Goal: Information Seeking & Learning: Compare options

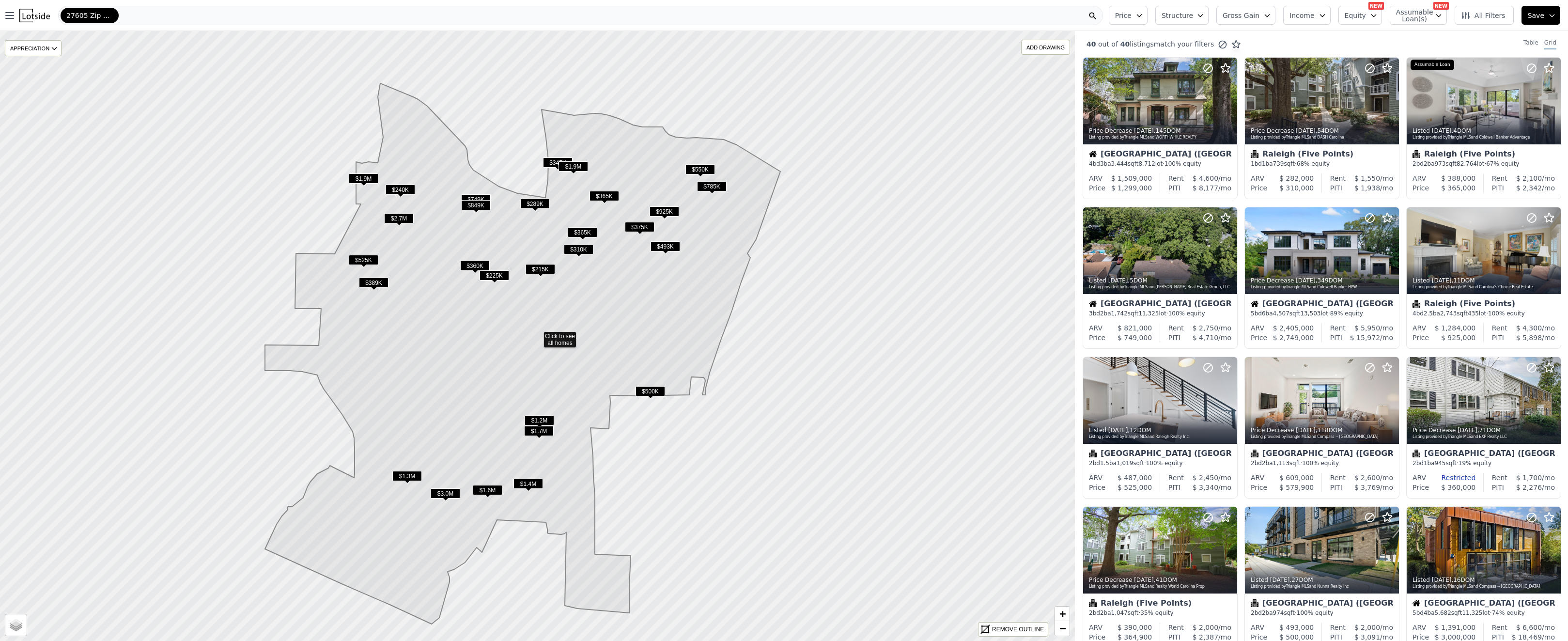
click at [589, 232] on span "$365K" at bounding box center [582, 232] width 29 height 10
click at [1375, 14] on icon "button" at bounding box center [1373, 15] width 7 height 7
click at [1326, 14] on icon "button" at bounding box center [1322, 15] width 7 height 7
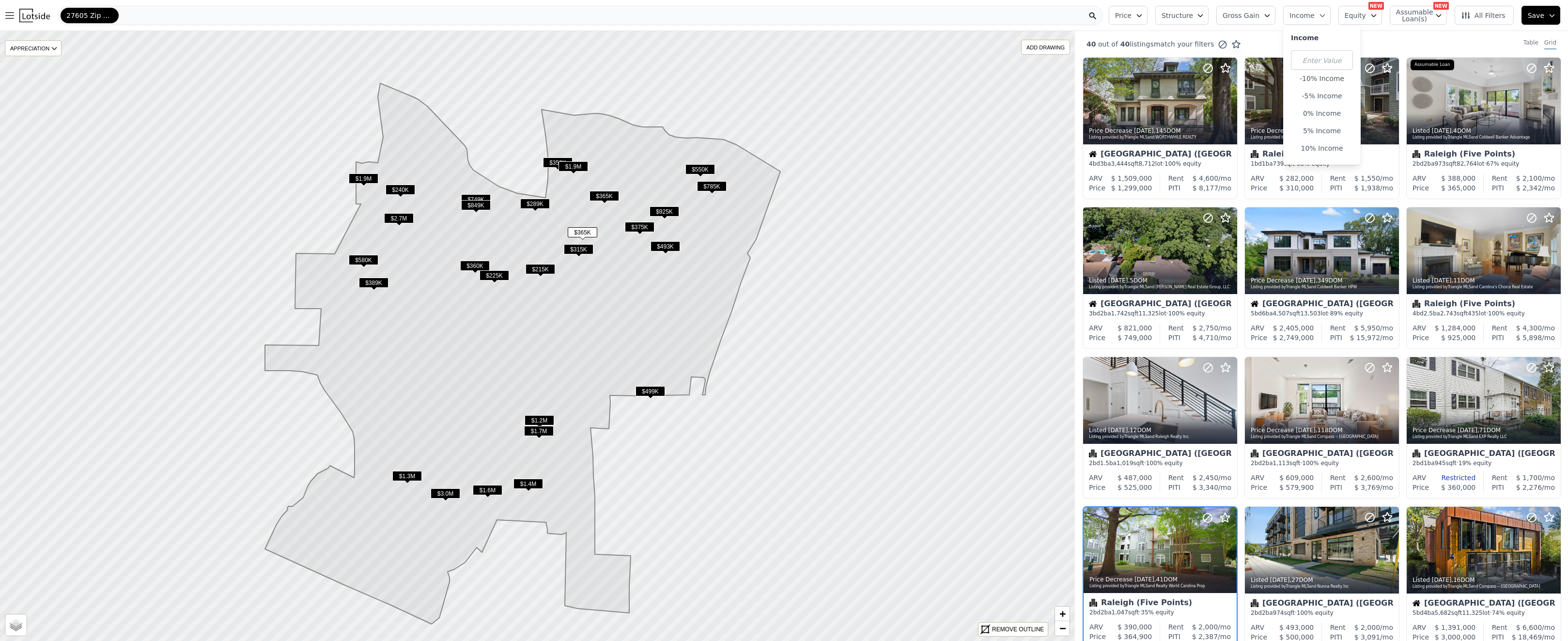
click at [1236, 12] on span "Gross Gain" at bounding box center [1241, 16] width 37 height 10
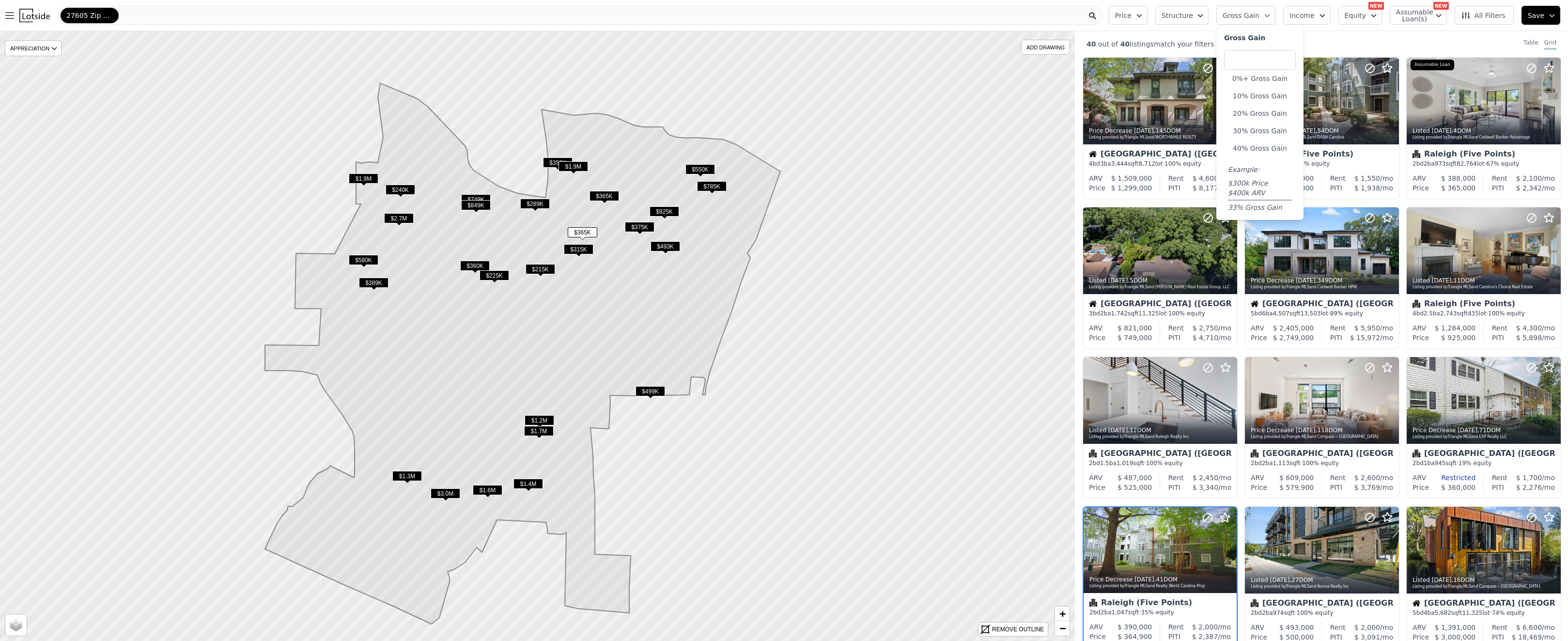
click at [1263, 58] on input "number" at bounding box center [1259, 60] width 72 height 19
type input "5"
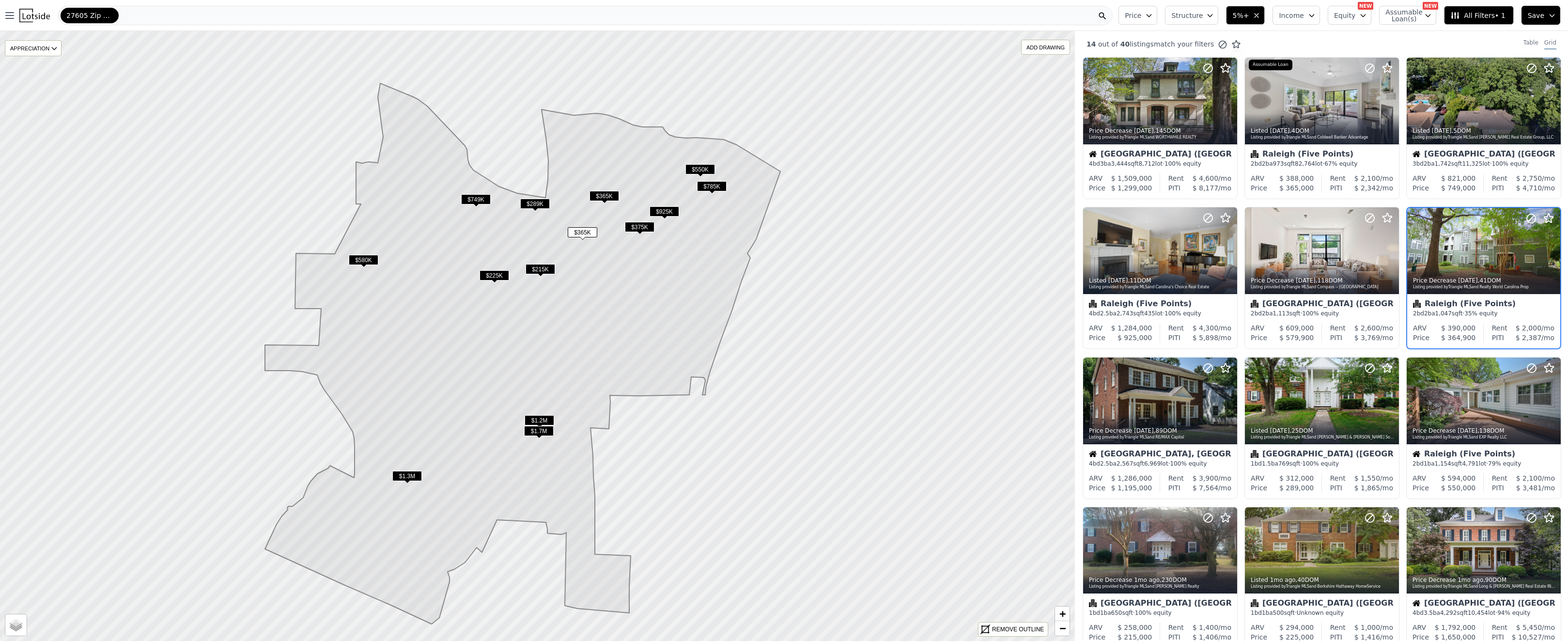
click at [642, 227] on span "$375K" at bounding box center [639, 227] width 29 height 10
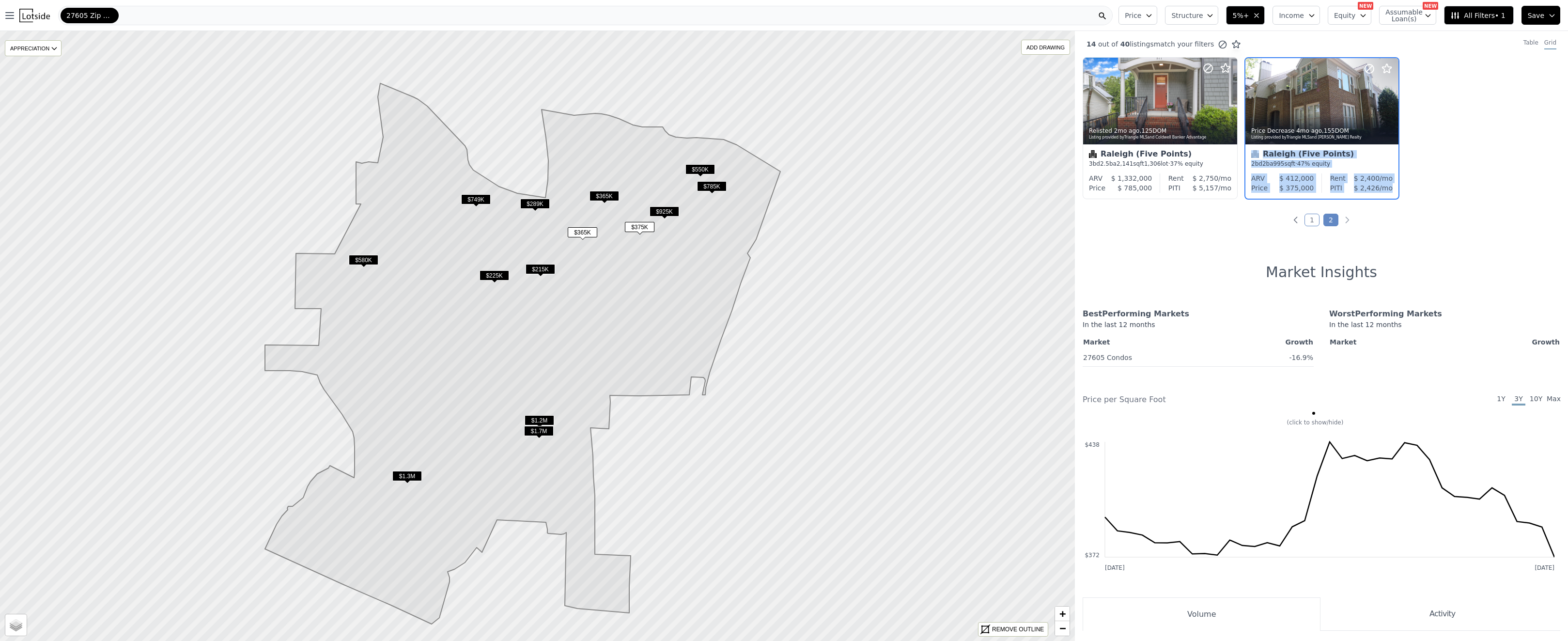
drag, startPoint x: 1435, startPoint y: 196, endPoint x: 1248, endPoint y: 150, distance: 192.6
click at [1248, 150] on div "Relisted 2mo ago , 125 DOM Listing provided by Triangle MLS and Coldwell Banker…" at bounding box center [1321, 132] width 493 height 150
copy div "Raleigh (Five Points) 2 bd 2 ba 995 sqft · 47% equity ARV $ 412,000 Price $ 375…"
click at [550, 267] on span "$215K" at bounding box center [540, 269] width 29 height 10
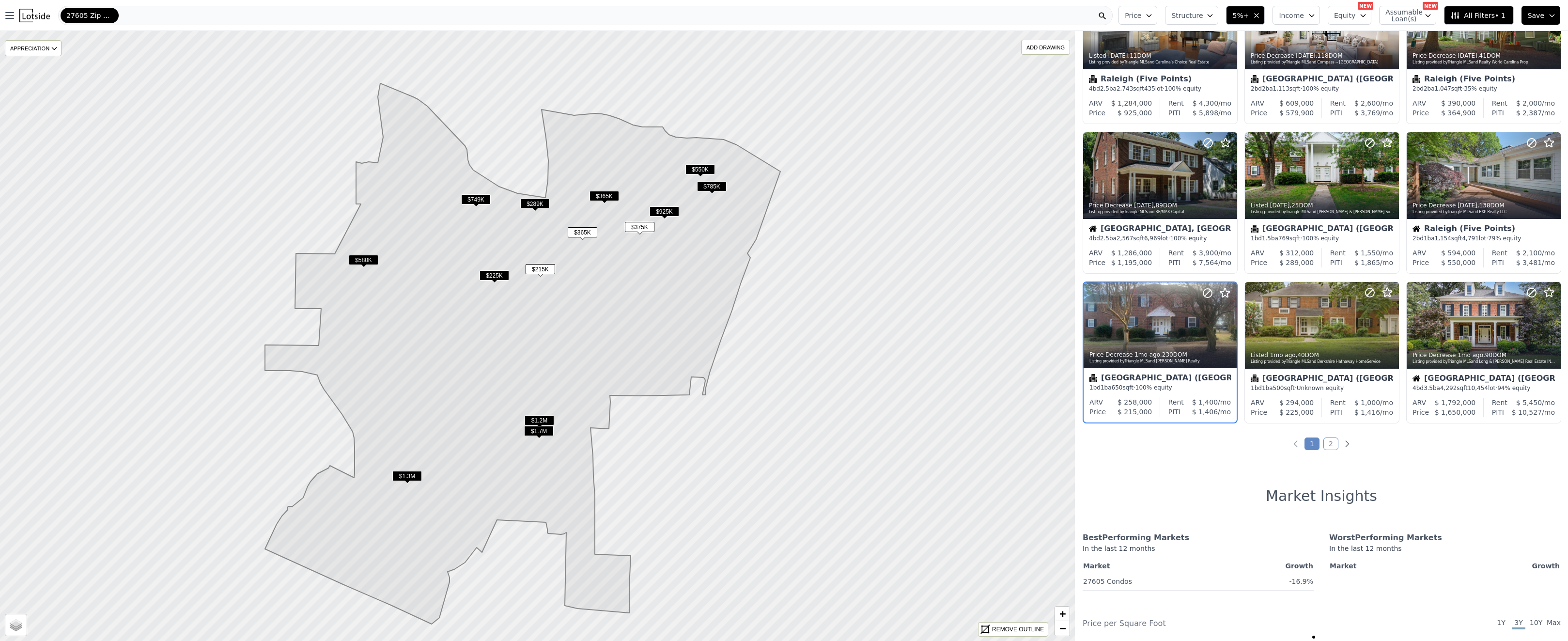
scroll to position [225, 0]
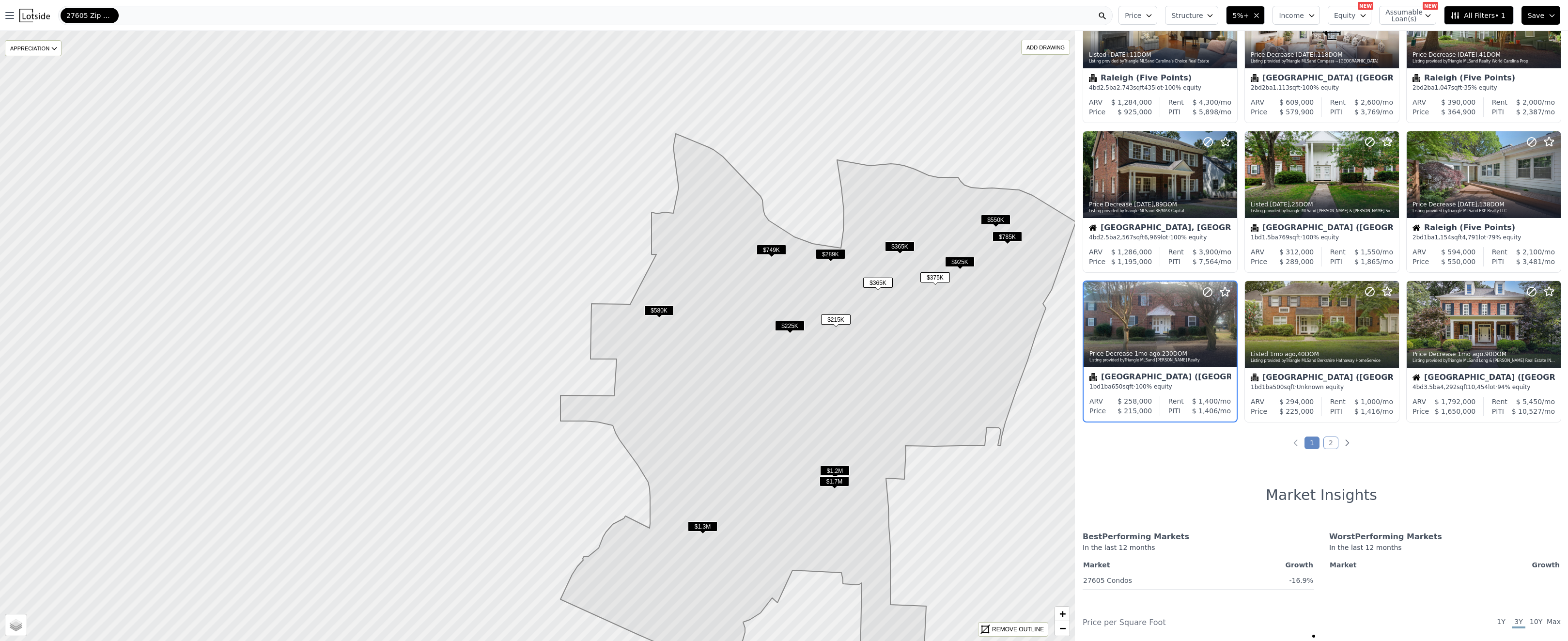
drag, startPoint x: 636, startPoint y: 379, endPoint x: 898, endPoint y: 412, distance: 264.1
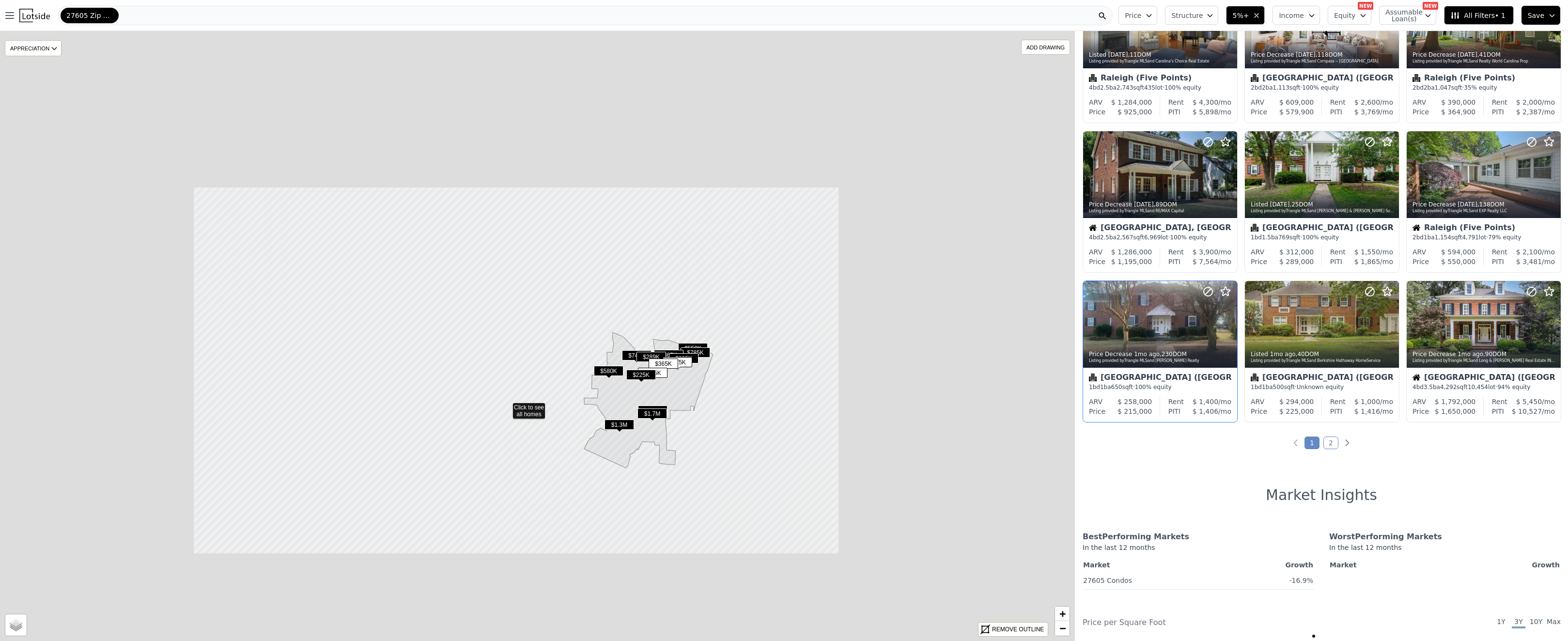
drag, startPoint x: 506, startPoint y: 407, endPoint x: 1152, endPoint y: 383, distance: 646.4
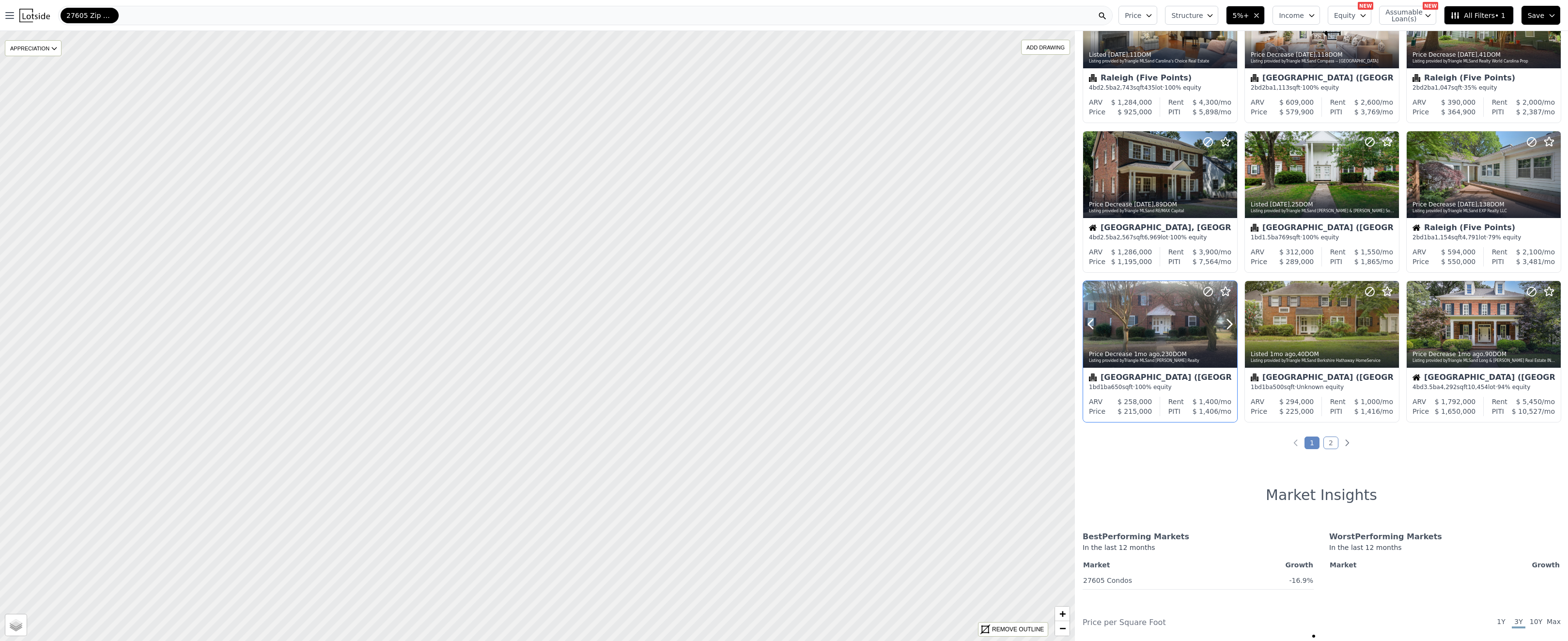
drag, startPoint x: 467, startPoint y: 362, endPoint x: 1174, endPoint y: 296, distance: 710.1
click at [1174, 296] on div "$580K $1.3M $749K 2 2 2 5 $215K Click to see all homes APPRECIATION None 3M 1Y …" at bounding box center [784, 351] width 1568 height 641
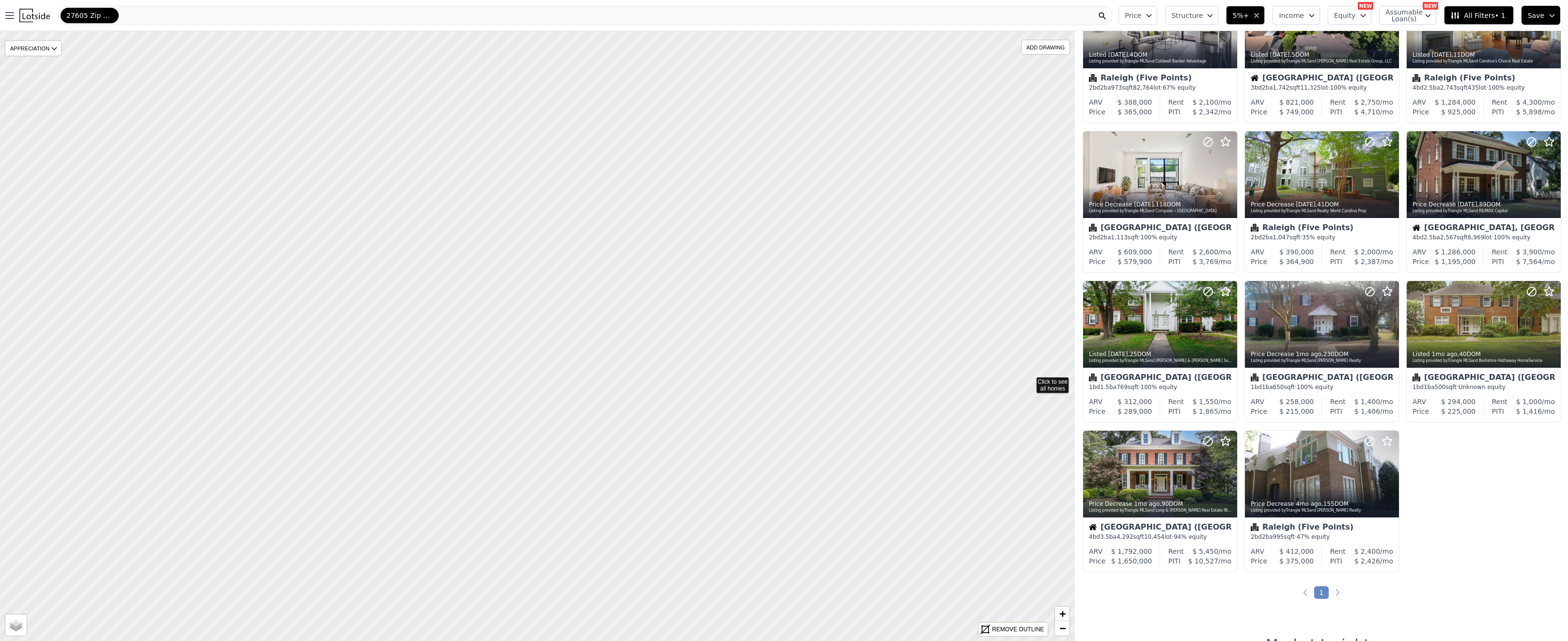
drag, startPoint x: 509, startPoint y: 311, endPoint x: 1046, endPoint y: 399, distance: 544.2
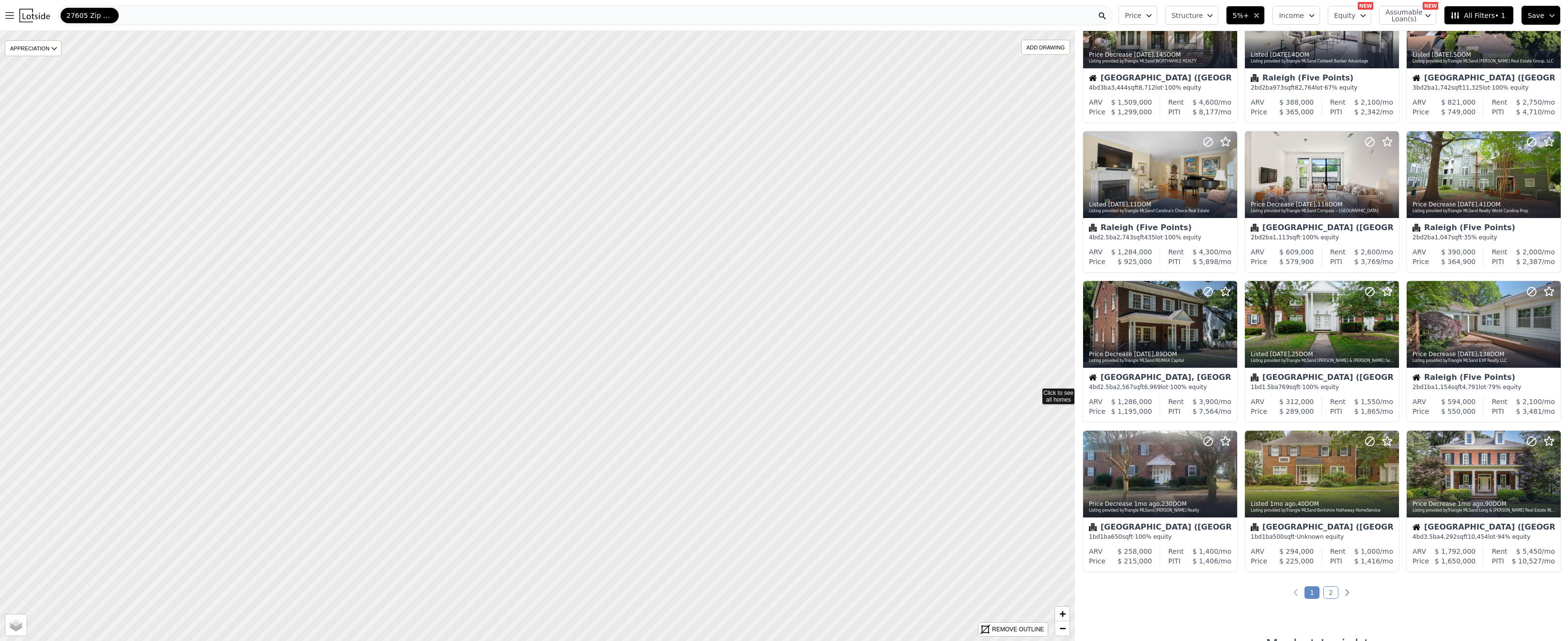
scroll to position [225, 0]
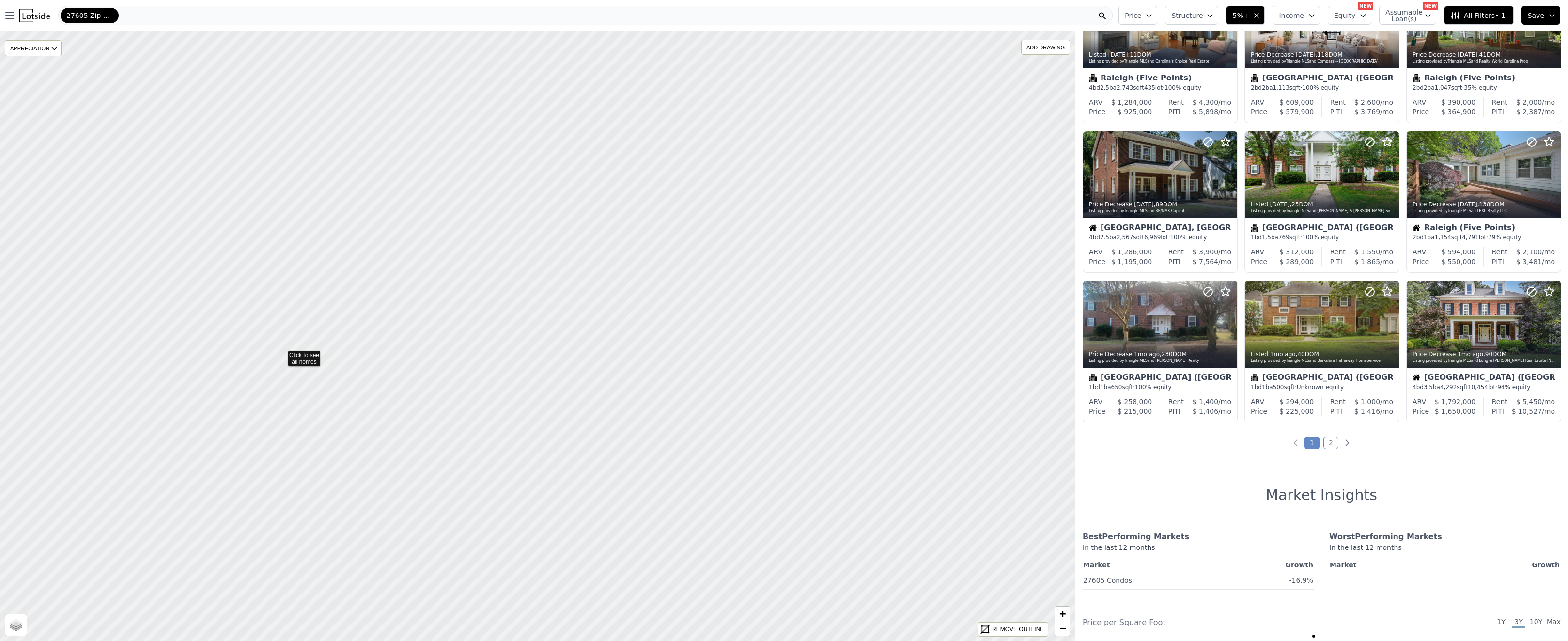
drag, startPoint x: 486, startPoint y: 396, endPoint x: 281, endPoint y: 355, distance: 209.1
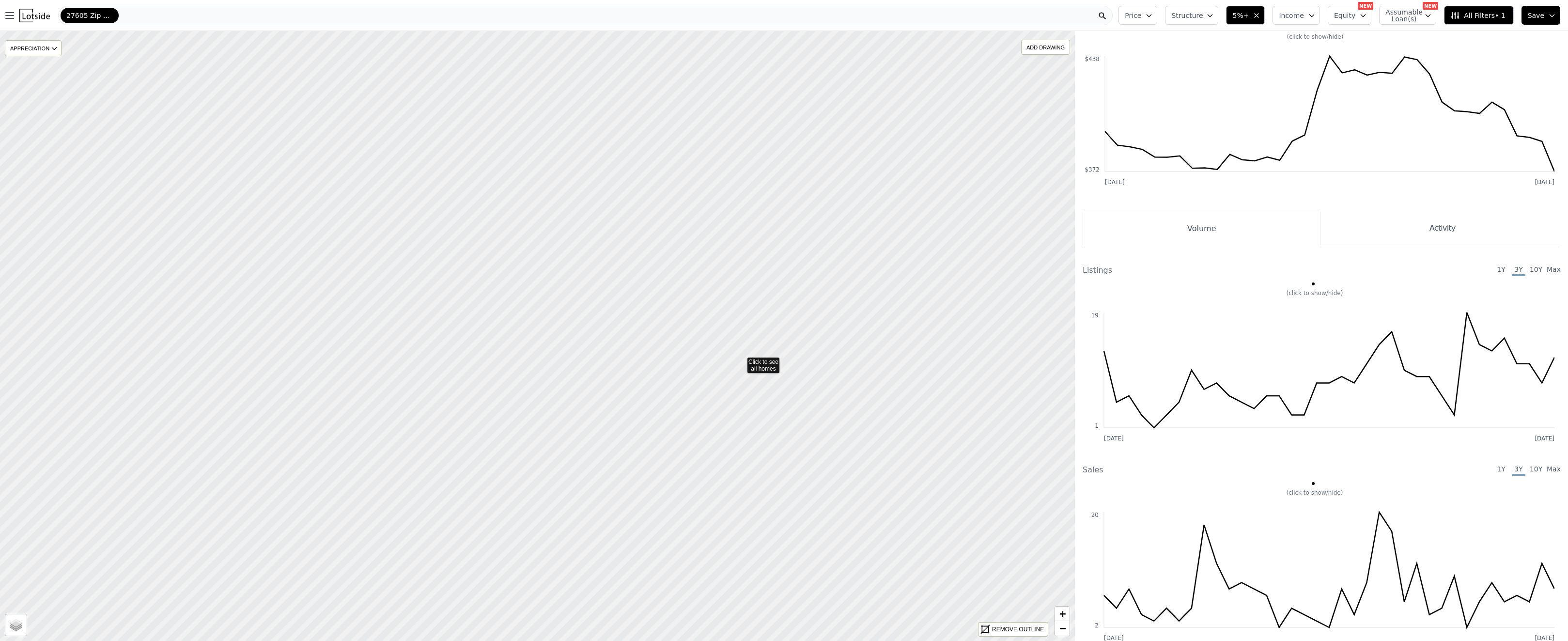
drag, startPoint x: 728, startPoint y: 413, endPoint x: 740, endPoint y: 362, distance: 52.4
click at [1033, 43] on div "ADD DRAWING" at bounding box center [1046, 47] width 48 height 14
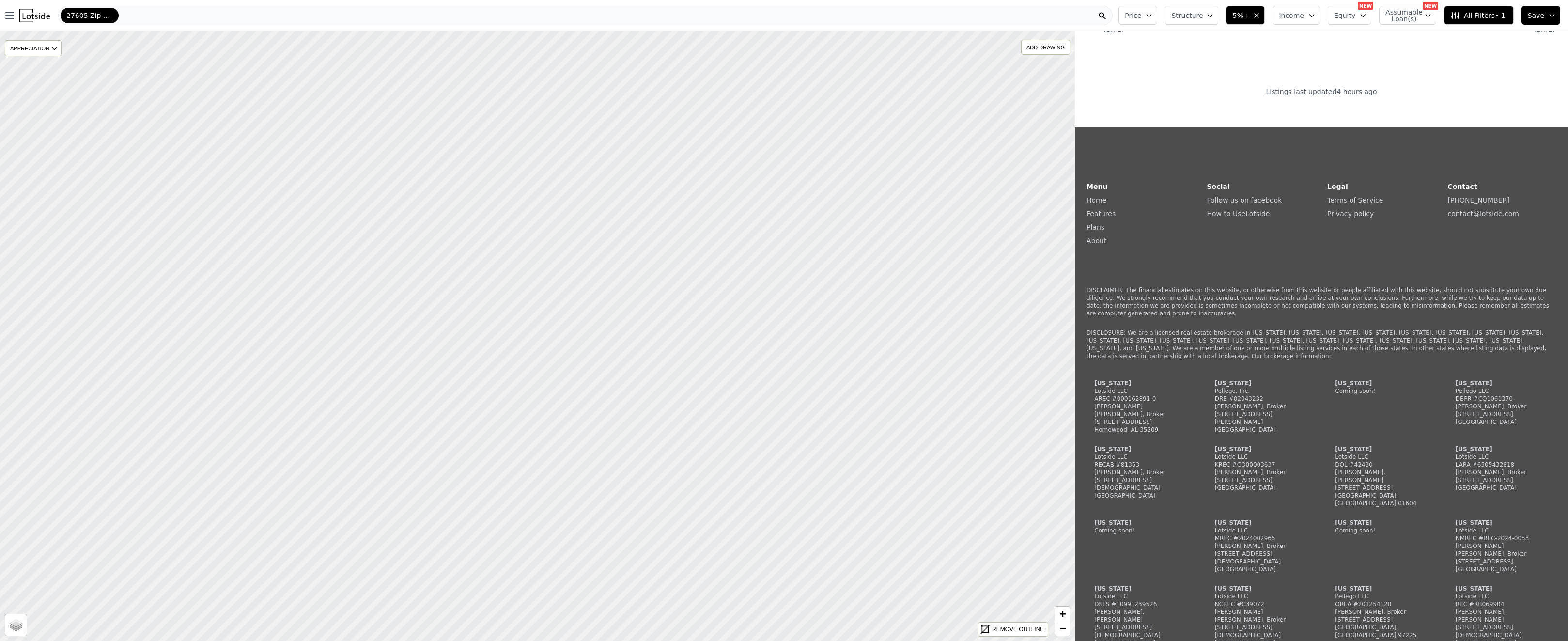
scroll to position [225, 0]
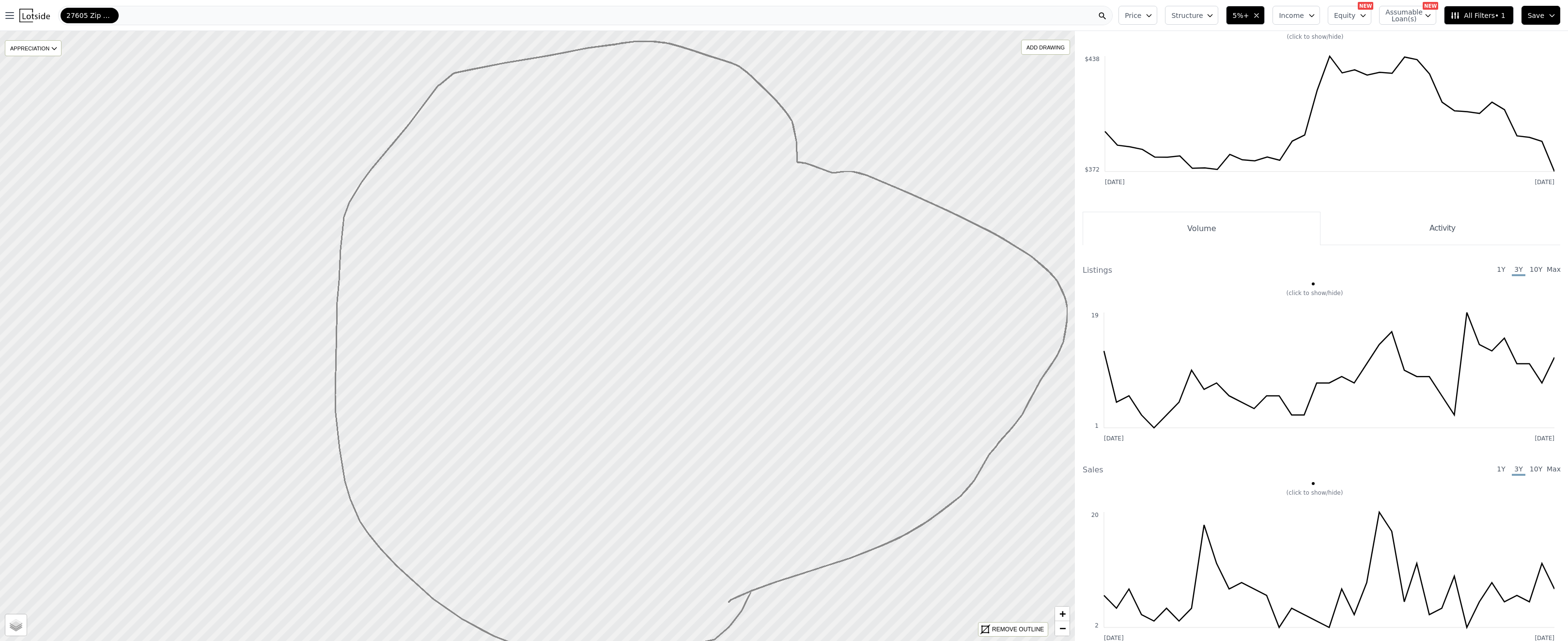
click at [1198, 23] on div at bounding box center [1198, 23] width 0 height 0
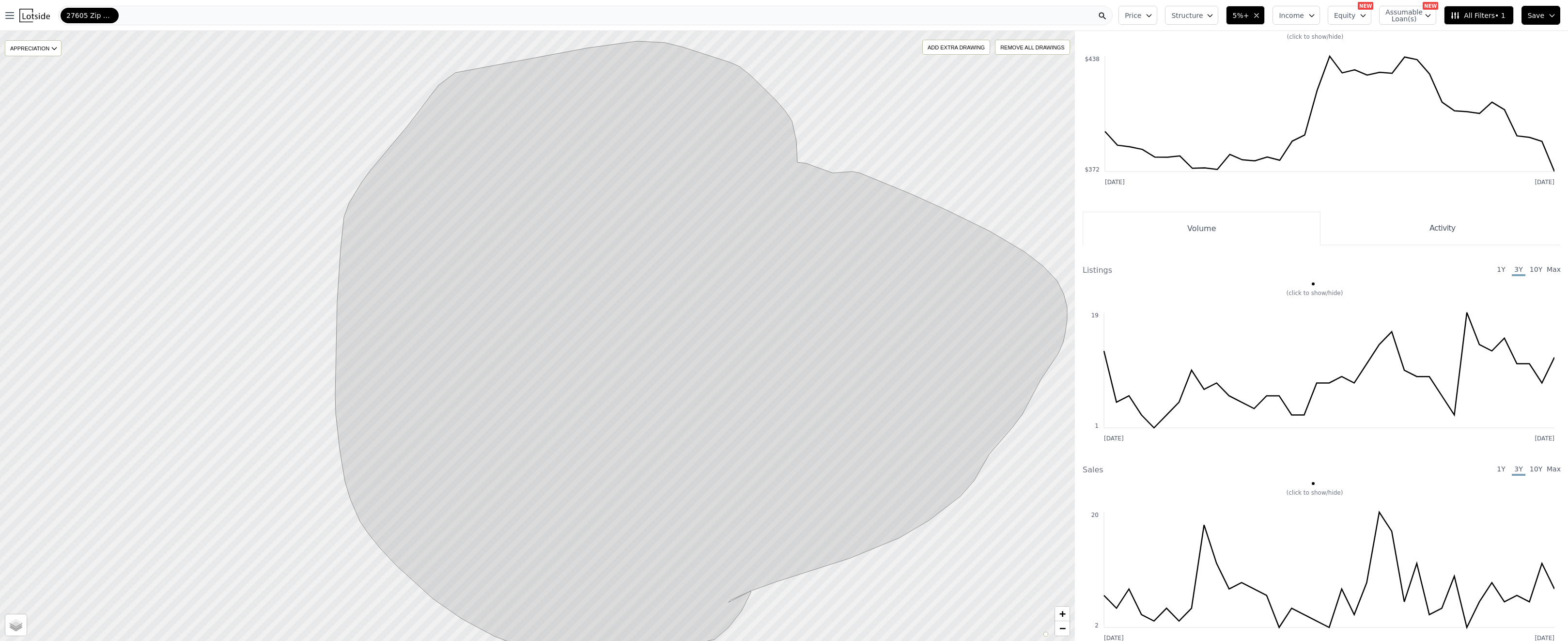
click at [1258, 14] on icon "button" at bounding box center [1257, 16] width 4 height 4
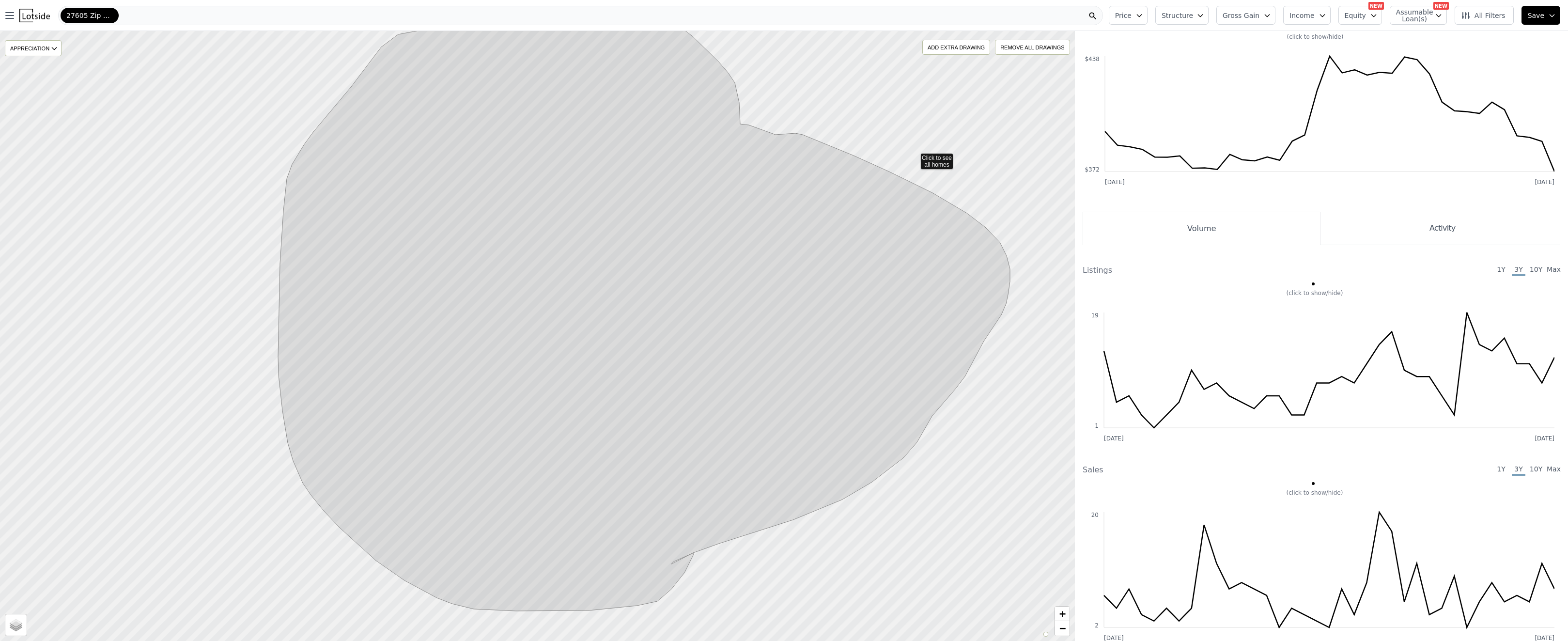
drag, startPoint x: 970, startPoint y: 174, endPoint x: 905, endPoint y: 158, distance: 66.9
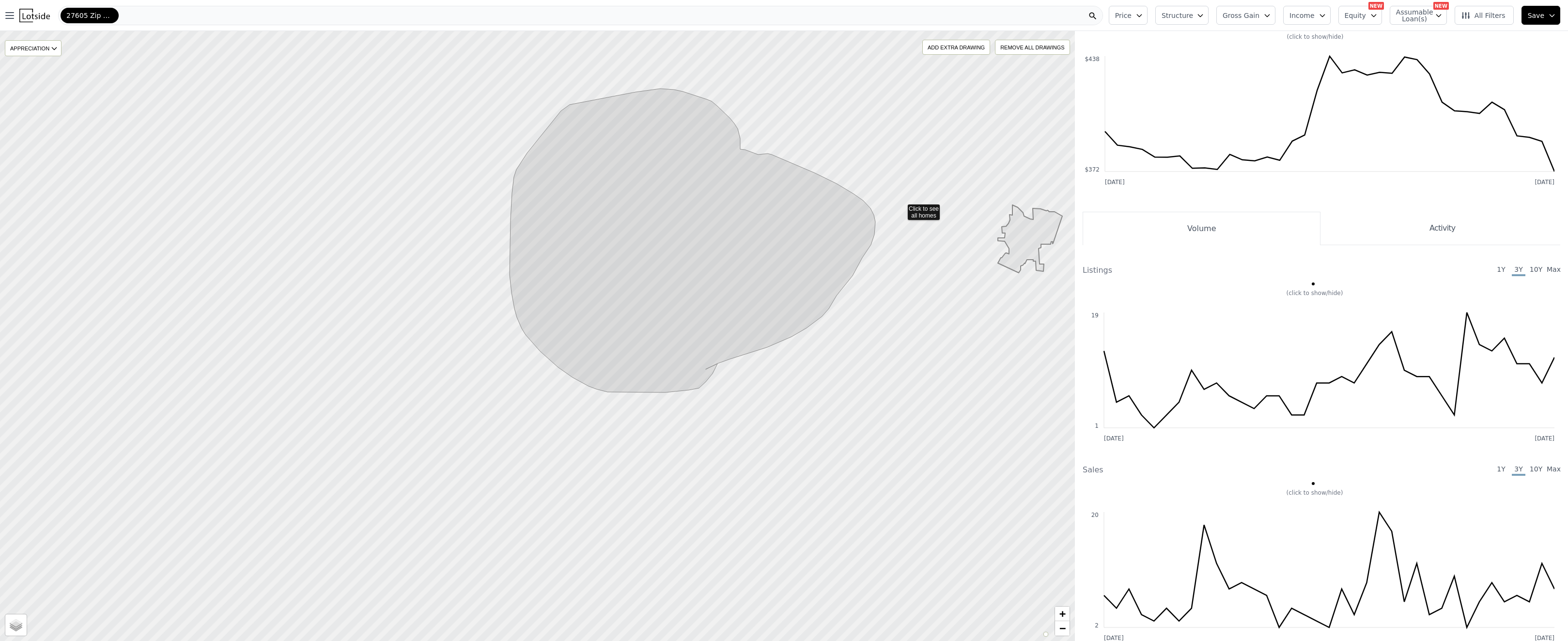
drag, startPoint x: 918, startPoint y: 213, endPoint x: 808, endPoint y: 184, distance: 113.8
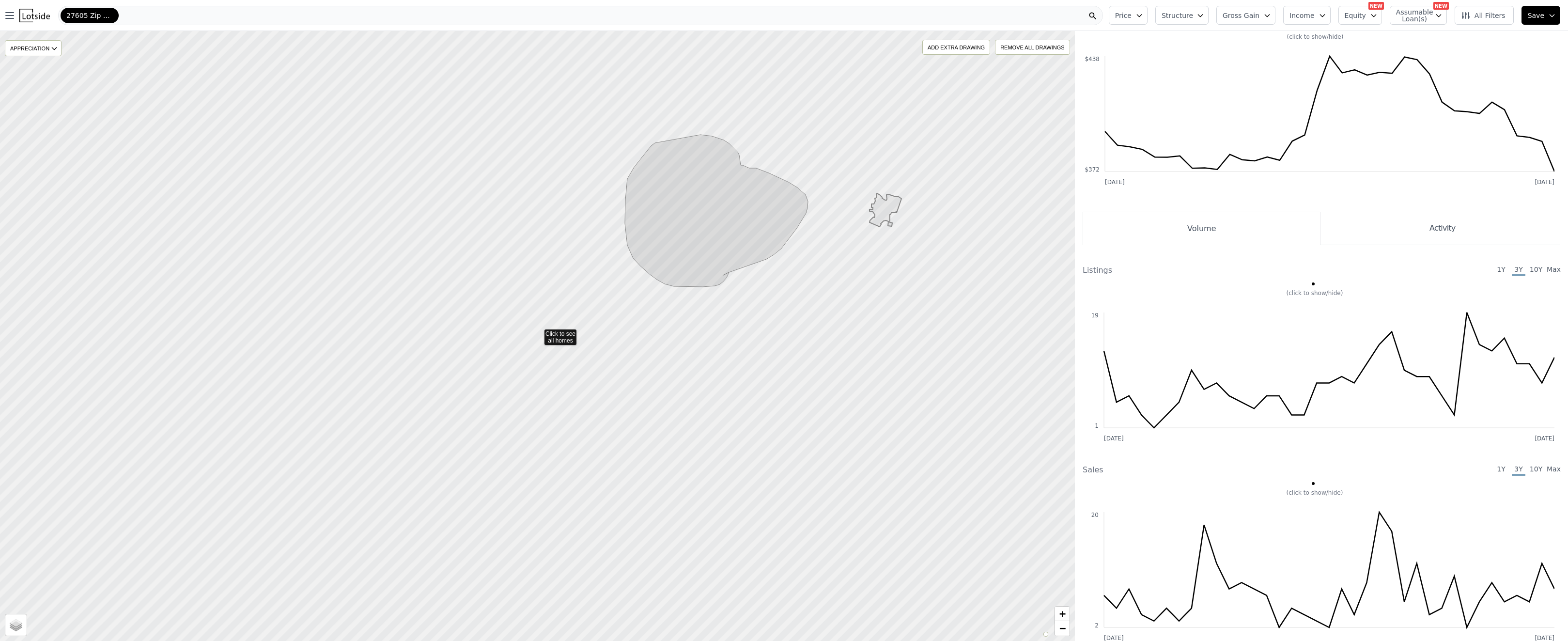
click at [175, 16] on div "27605 Zip Code" at bounding box center [580, 16] width 1045 height 19
click at [1041, 50] on div "REMOVE ALL DRAWINGS" at bounding box center [1033, 47] width 74 height 14
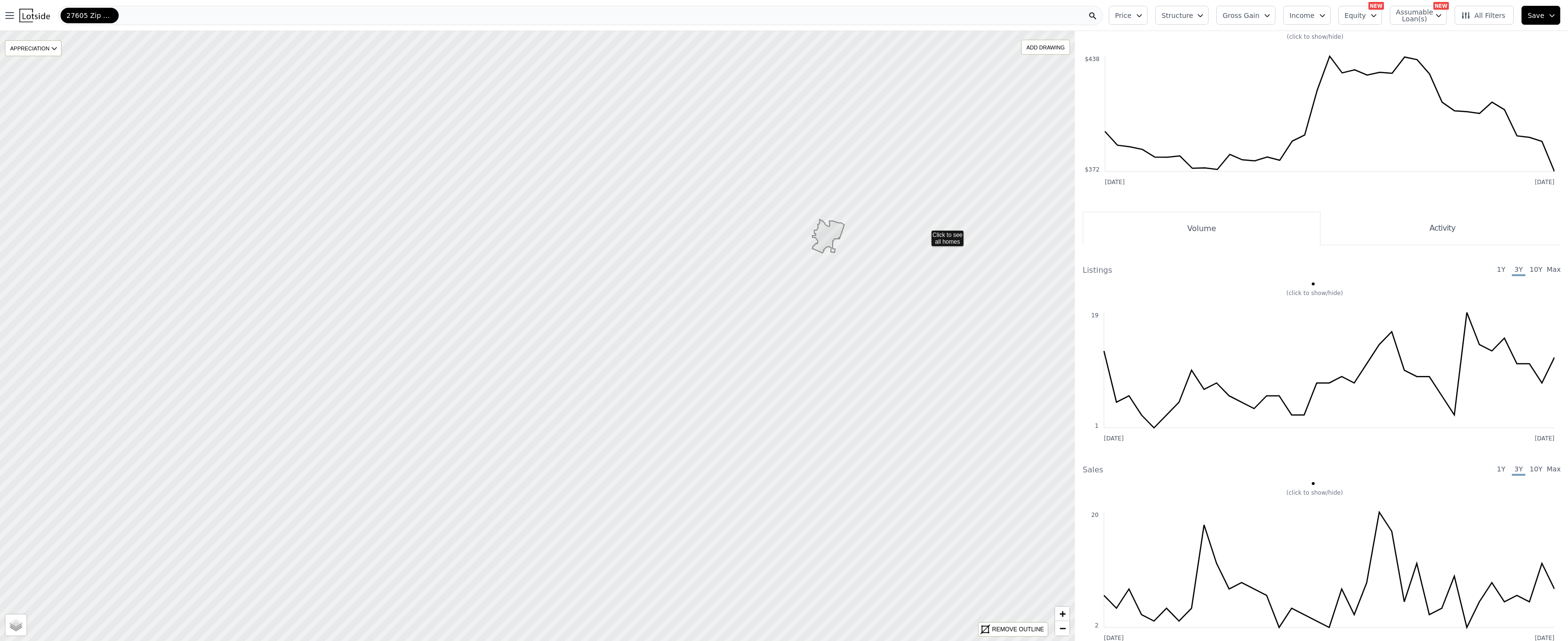
drag, startPoint x: 973, startPoint y: 213, endPoint x: 881, endPoint y: 249, distance: 98.8
click at [161, 14] on div "27605 Zip Code" at bounding box center [580, 16] width 1045 height 19
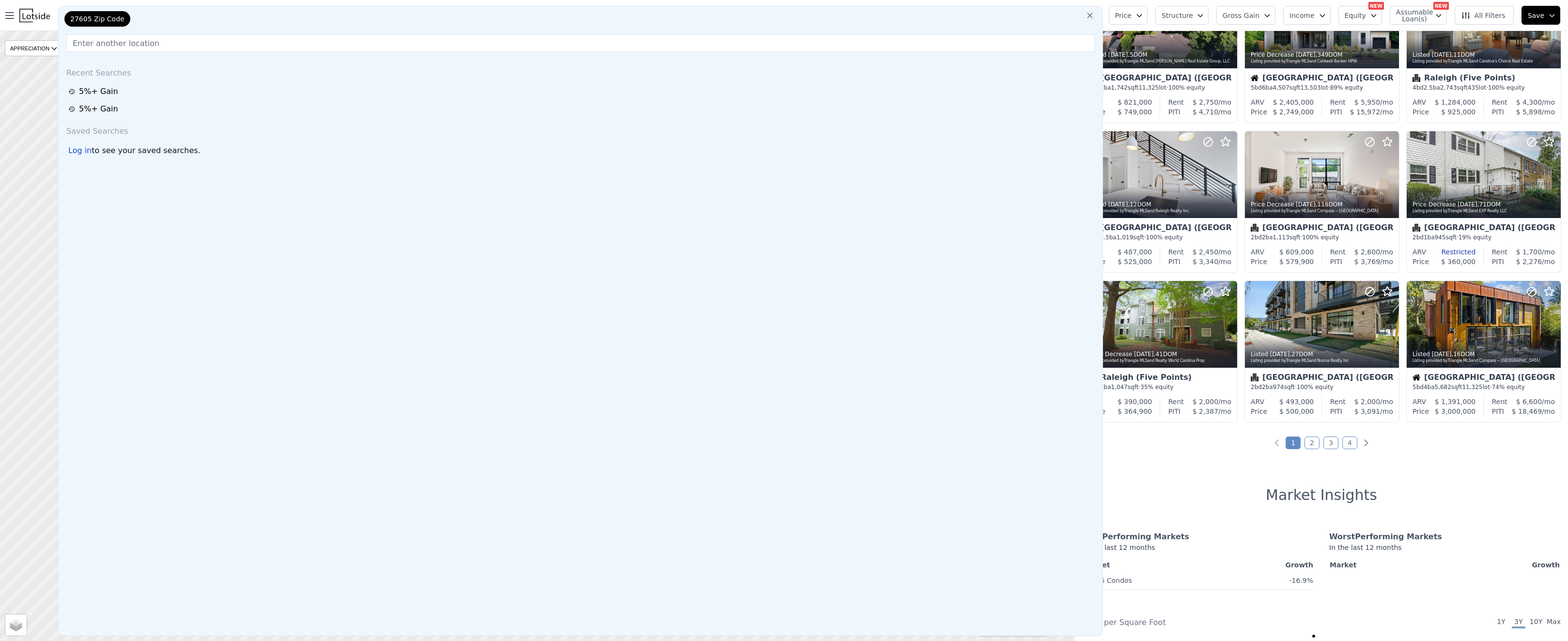
scroll to position [834, 0]
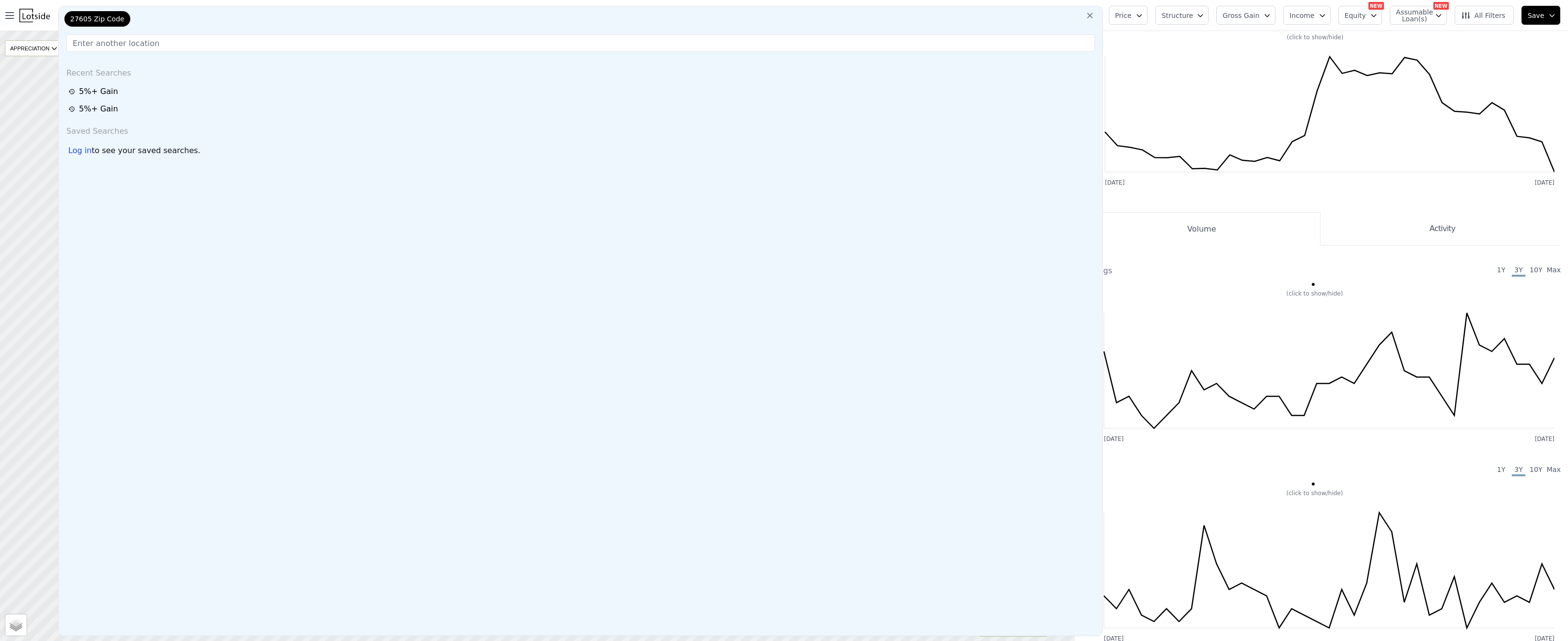
click at [125, 21] on div "27605 Zip Code" at bounding box center [97, 18] width 66 height 16
click at [1090, 16] on icon at bounding box center [1090, 16] width 10 height 10
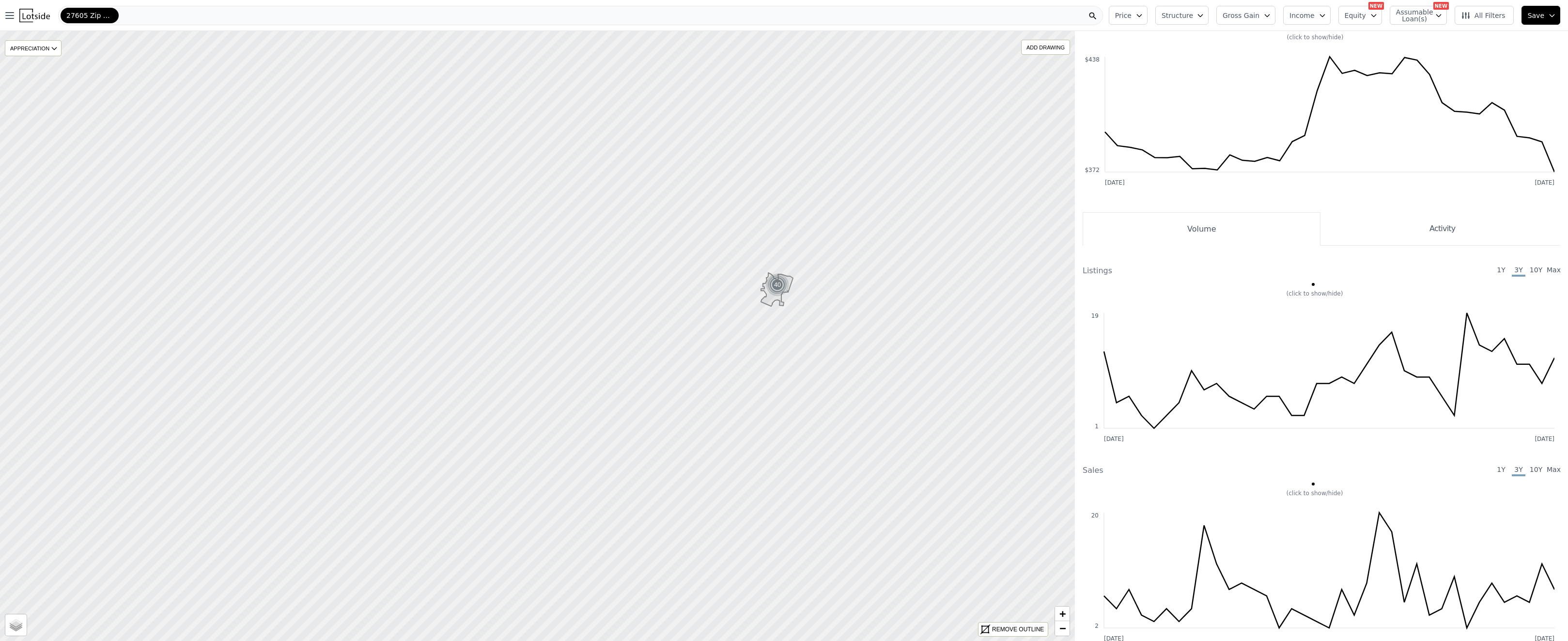
click at [169, 19] on div "27605 Zip Code" at bounding box center [580, 16] width 1045 height 19
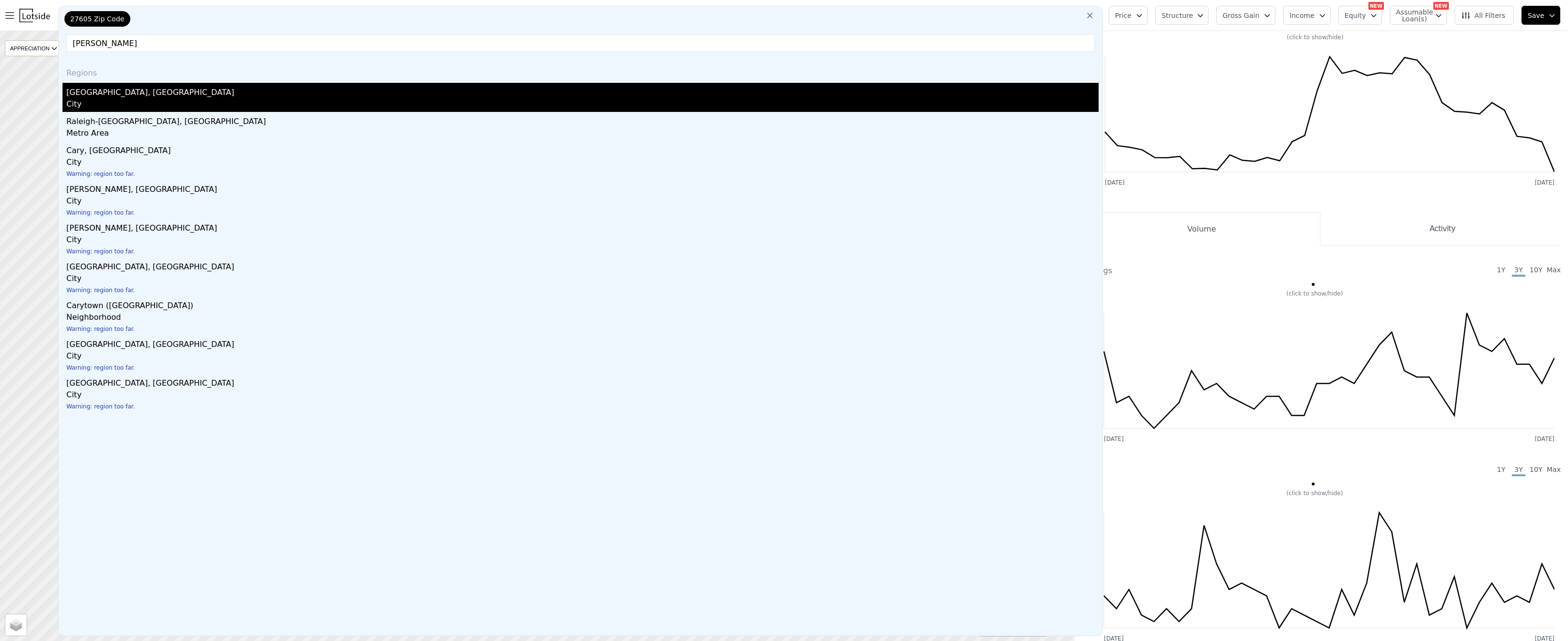
type input "cary"
click at [190, 95] on div "[GEOGRAPHIC_DATA], [GEOGRAPHIC_DATA]" at bounding box center [582, 91] width 1032 height 16
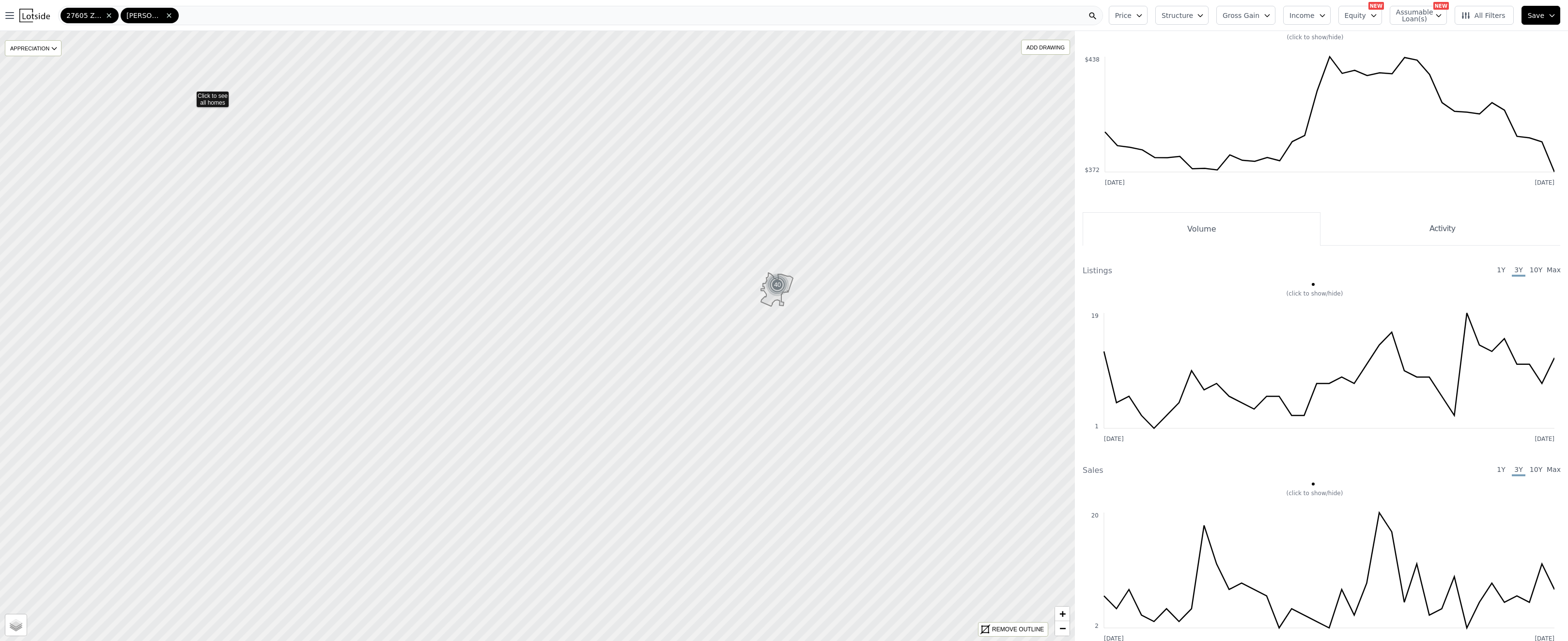
scroll to position [888, 0]
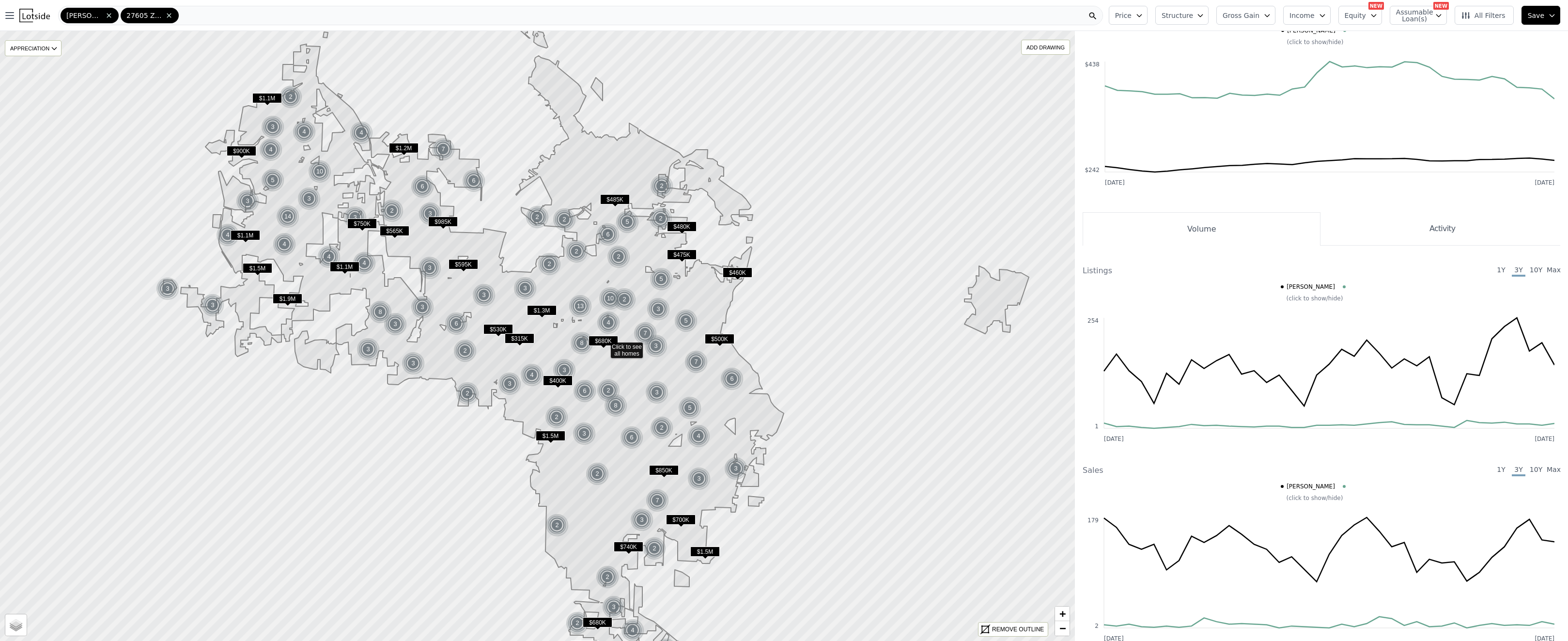
drag, startPoint x: 539, startPoint y: 315, endPoint x: 565, endPoint y: 322, distance: 26.9
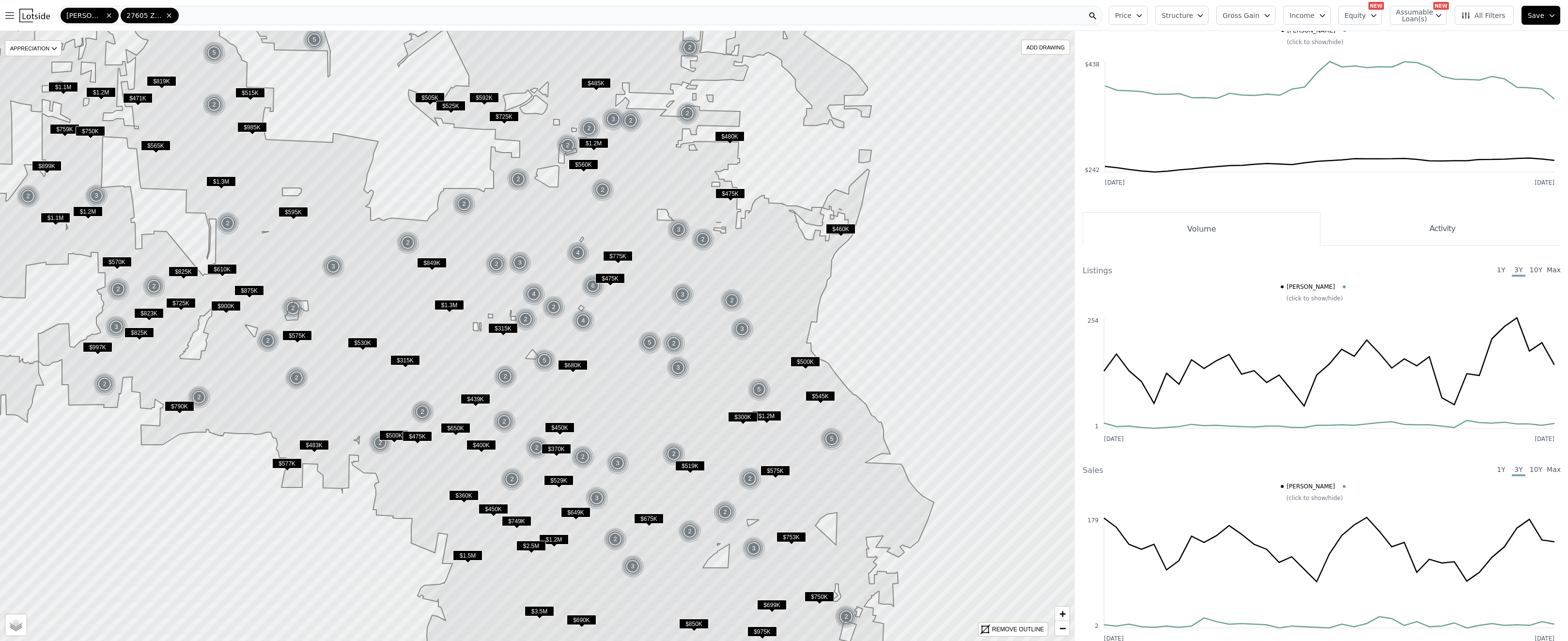
drag, startPoint x: 1265, startPoint y: 16, endPoint x: 1266, endPoint y: 21, distance: 5.1
click at [1265, 16] on button "Gross Gain" at bounding box center [1246, 16] width 59 height 19
click at [1274, 63] on input "number" at bounding box center [1259, 60] width 72 height 19
type input "7"
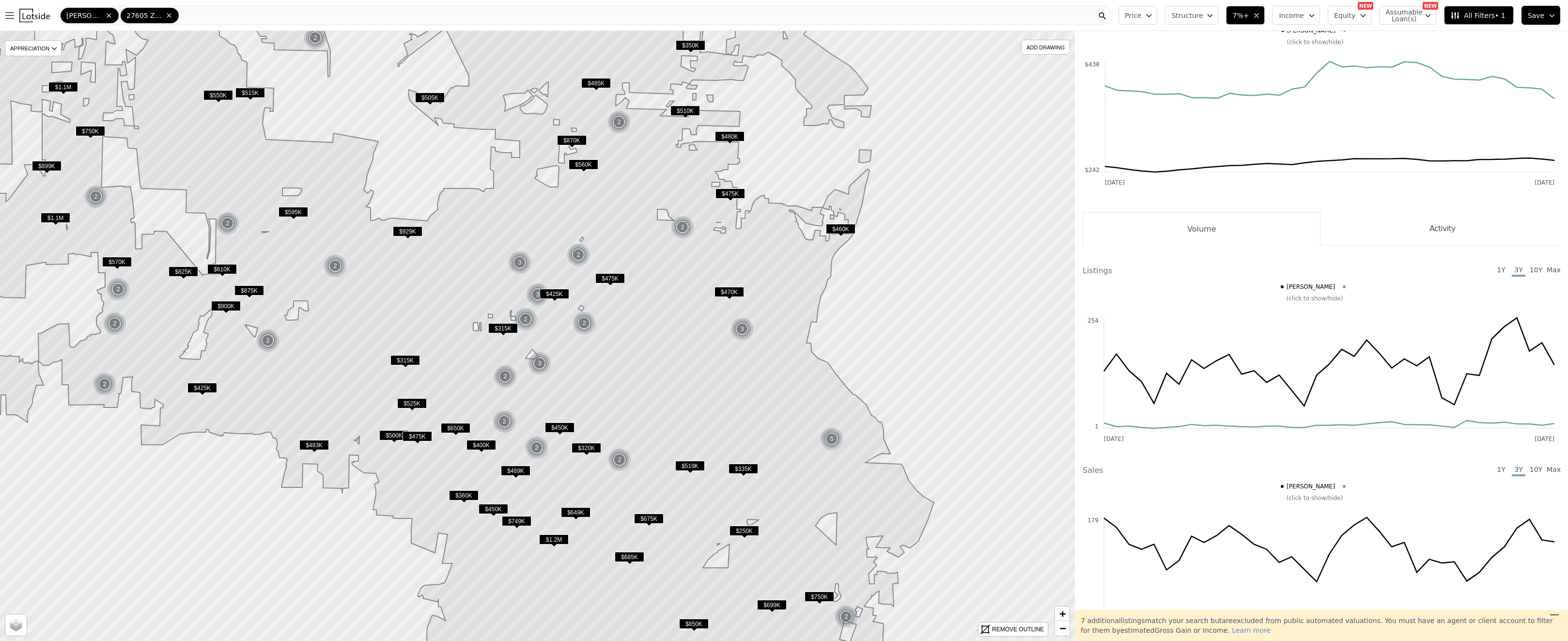
click at [1153, 16] on icon "button" at bounding box center [1148, 15] width 7 height 7
drag, startPoint x: 1268, startPoint y: 124, endPoint x: 1180, endPoint y: 123, distance: 88.0
click at [1178, 123] on div at bounding box center [1174, 123] width 7 height 7
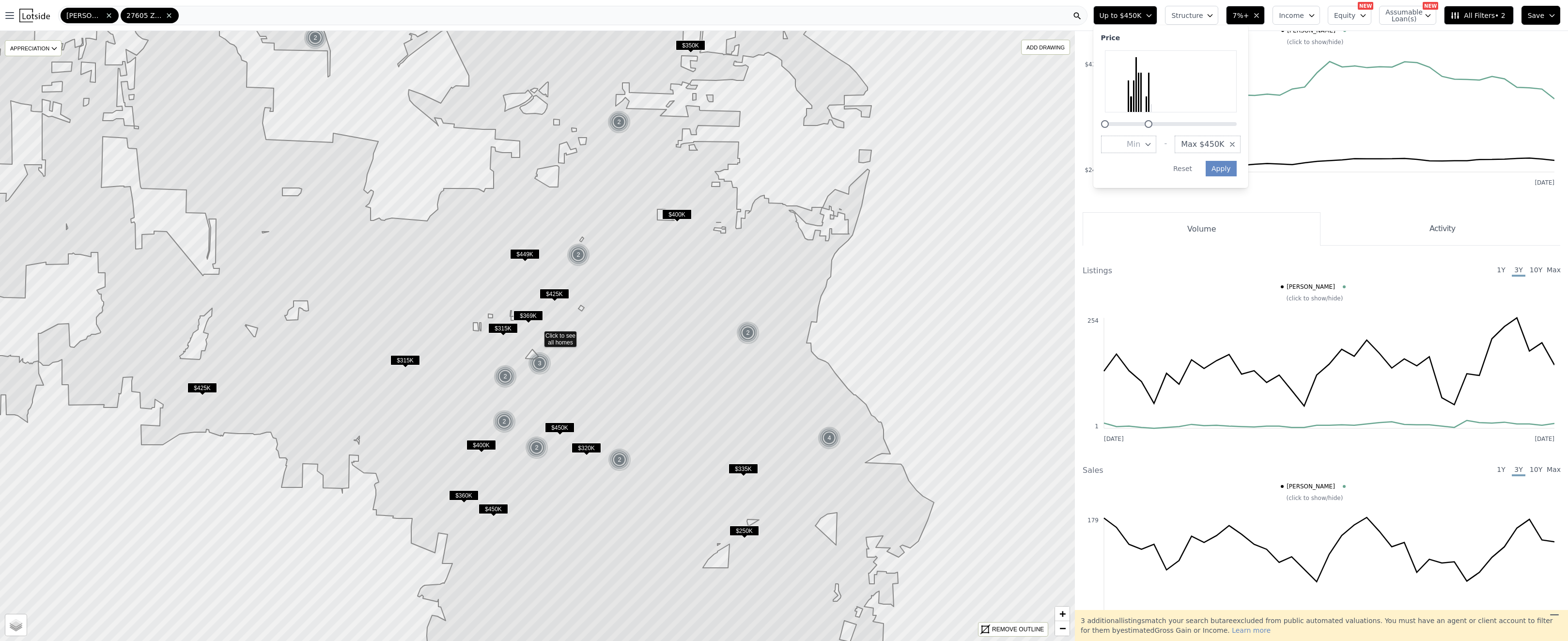
click at [1224, 144] on span "Max $450K" at bounding box center [1202, 144] width 43 height 12
click at [1222, 237] on button "$500K" at bounding box center [1210, 239] width 61 height 18
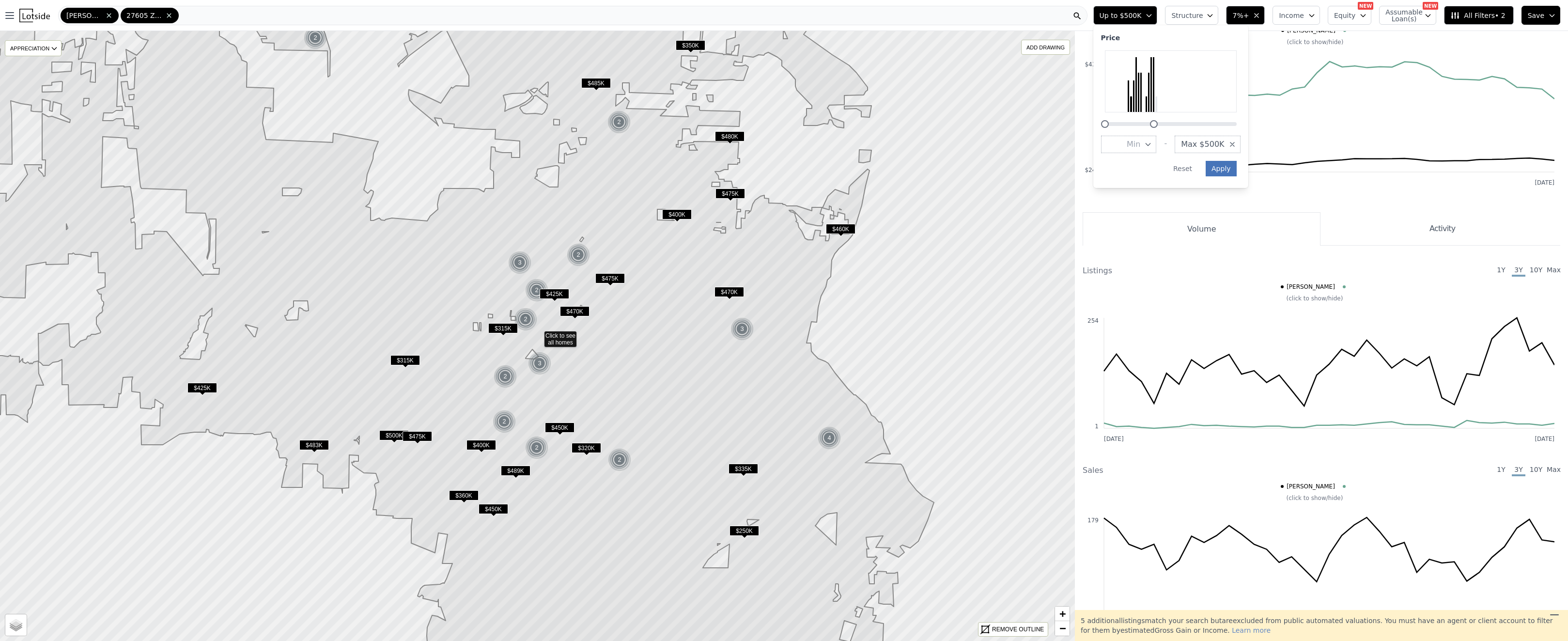
click at [1229, 172] on button "Apply" at bounding box center [1221, 168] width 31 height 16
click at [611, 275] on span "$475K" at bounding box center [610, 278] width 29 height 10
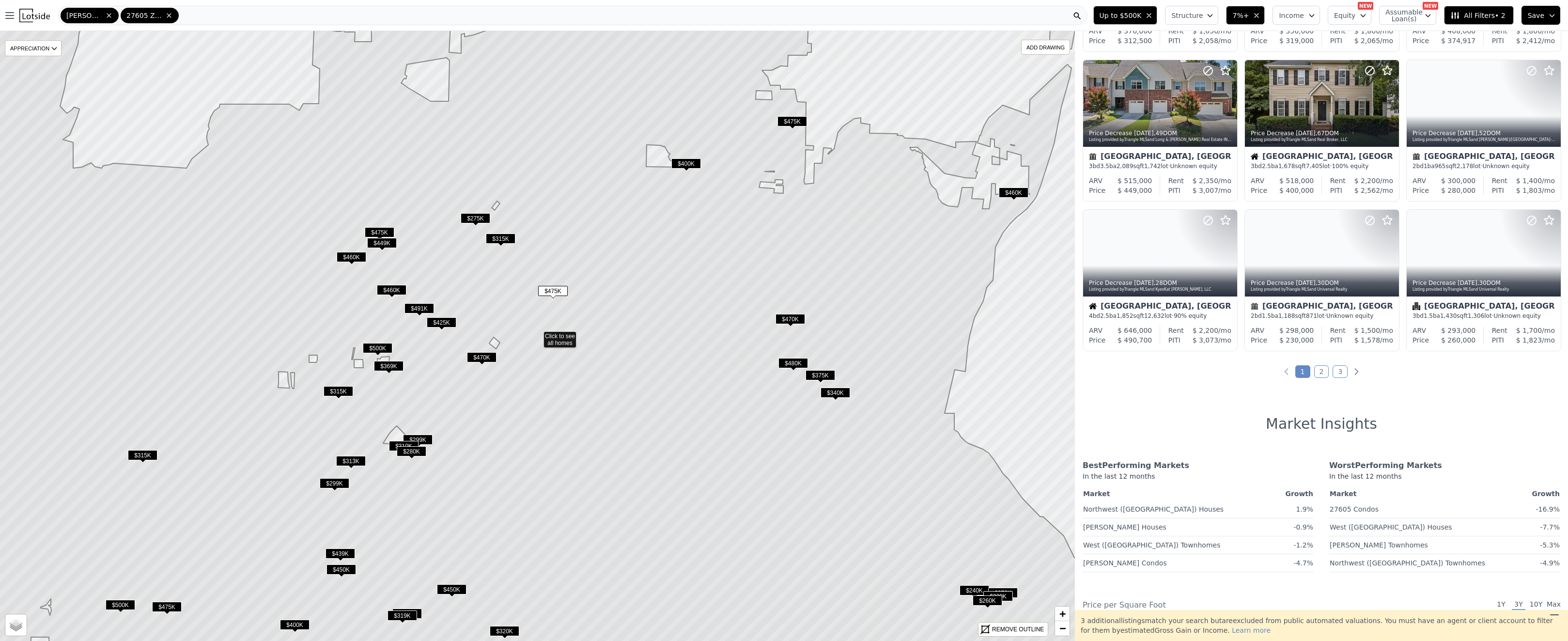
scroll to position [888, 0]
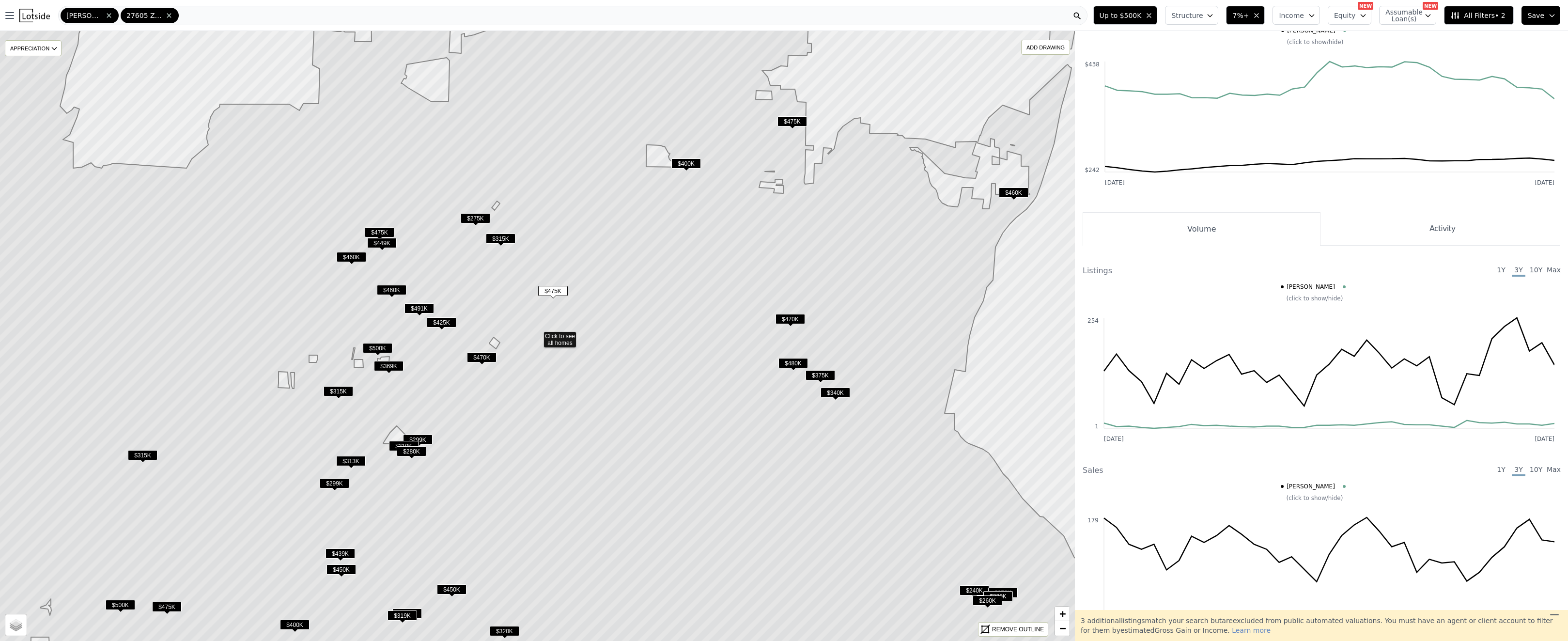
click at [688, 163] on span "$400K" at bounding box center [686, 163] width 29 height 10
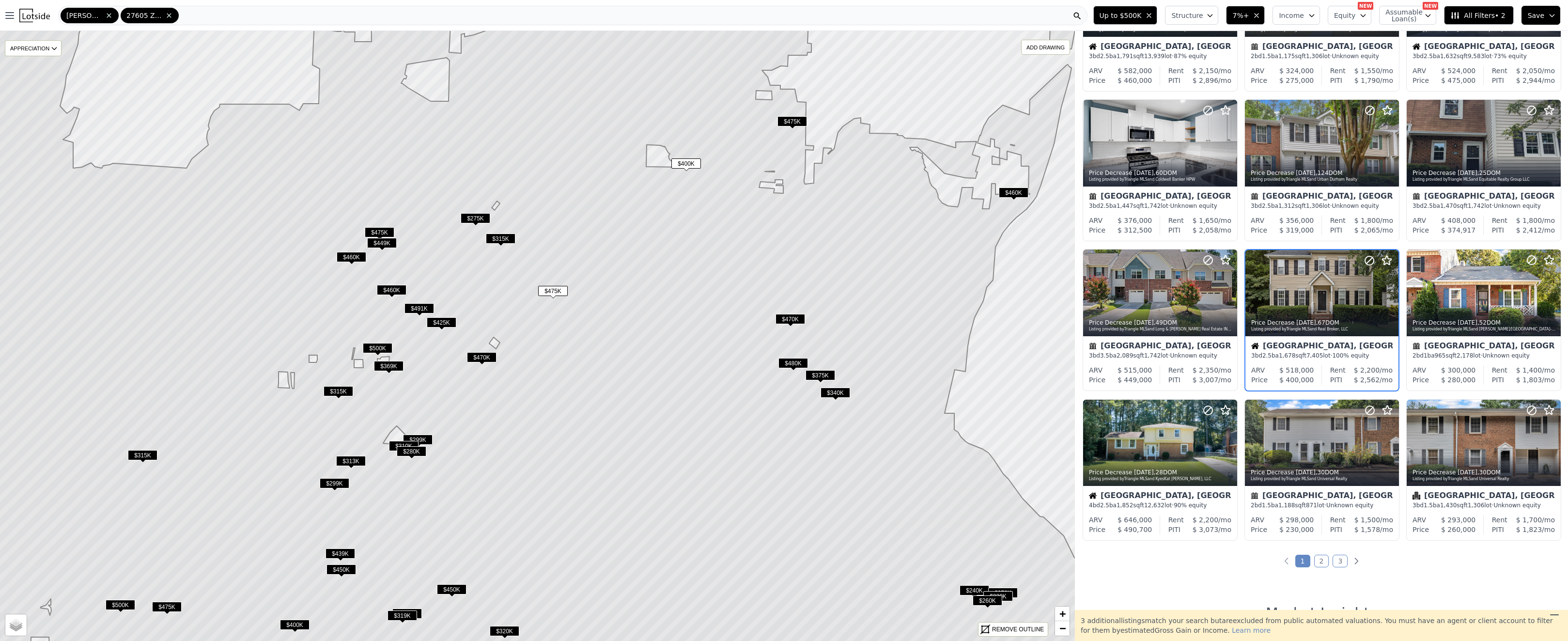
scroll to position [107, 0]
click at [1409, 14] on span "Assumable Loan(s)" at bounding box center [1401, 16] width 31 height 14
click at [1352, 13] on span "Equity" at bounding box center [1344, 16] width 21 height 10
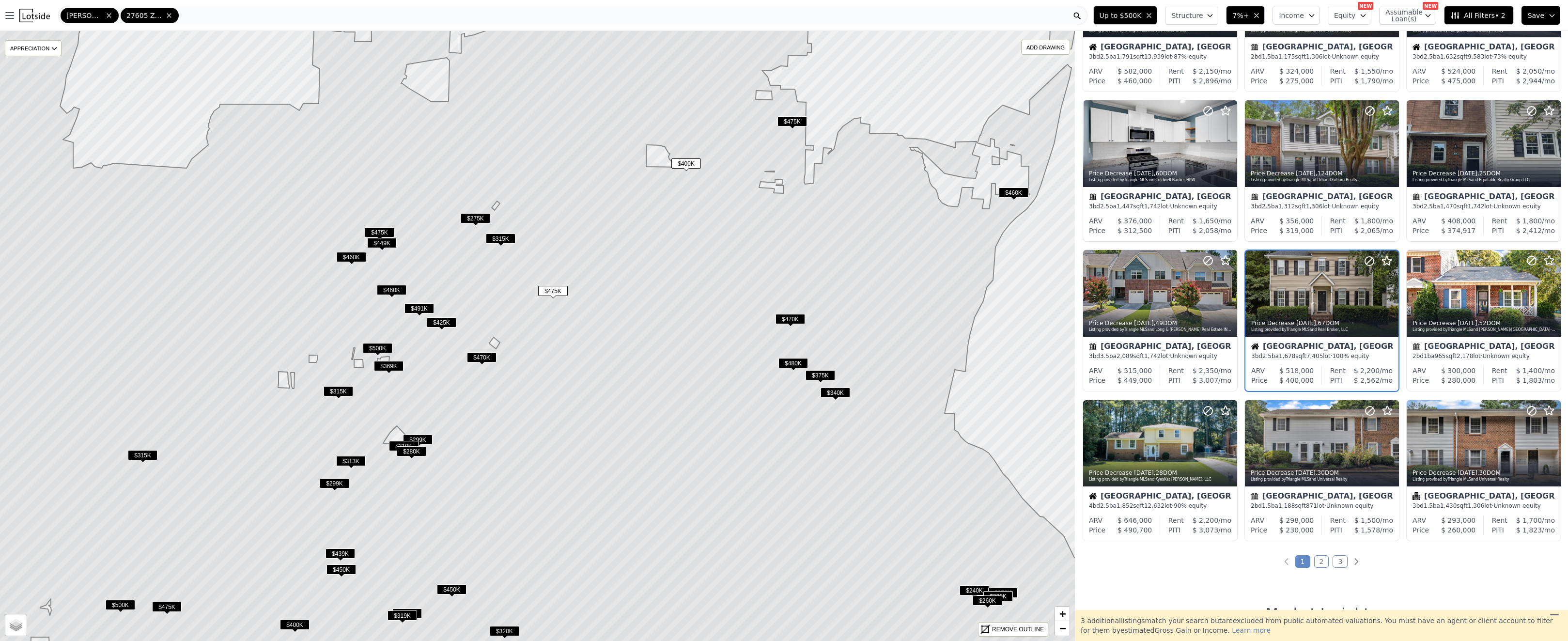
click at [1319, 12] on button "Income" at bounding box center [1296, 16] width 48 height 19
click at [1315, 13] on icon "button" at bounding box center [1311, 15] width 7 height 7
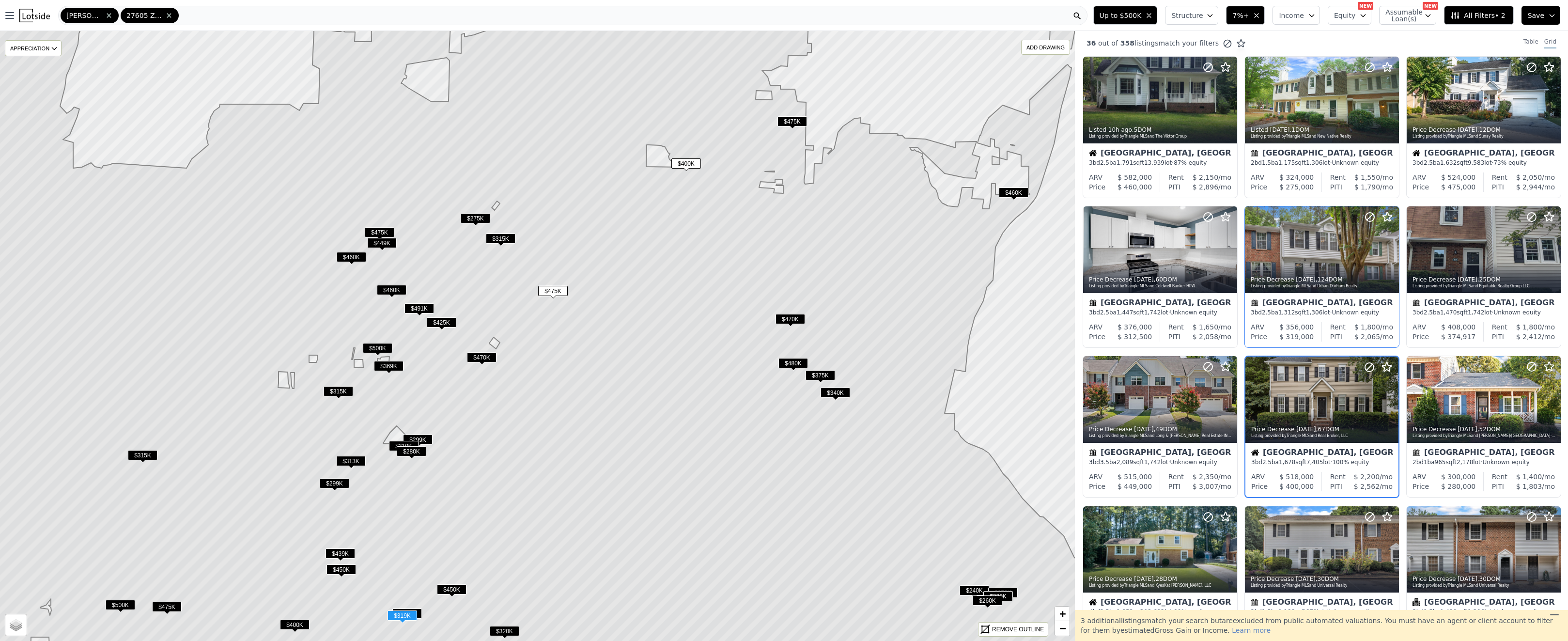
scroll to position [0, 0]
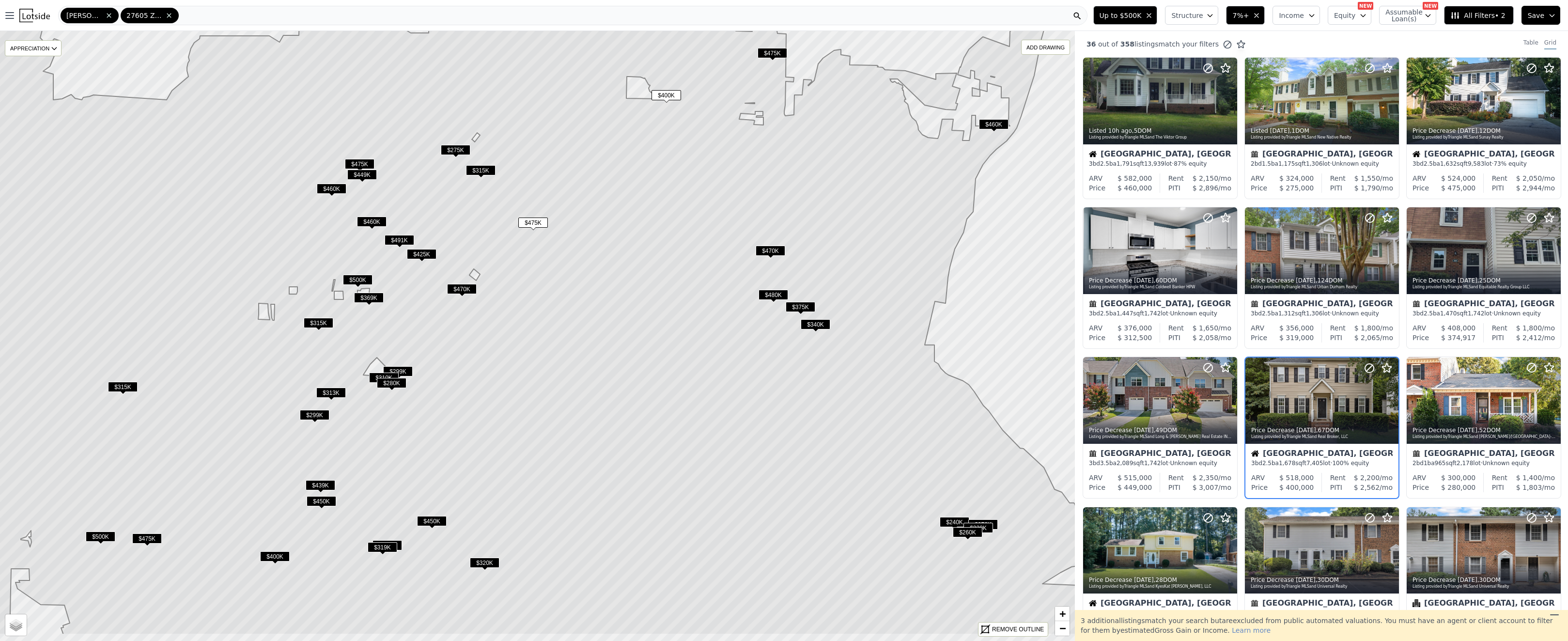
drag, startPoint x: 555, startPoint y: 412, endPoint x: 535, endPoint y: 344, distance: 70.9
click at [535, 344] on icon at bounding box center [506, 267] width 1269 height 734
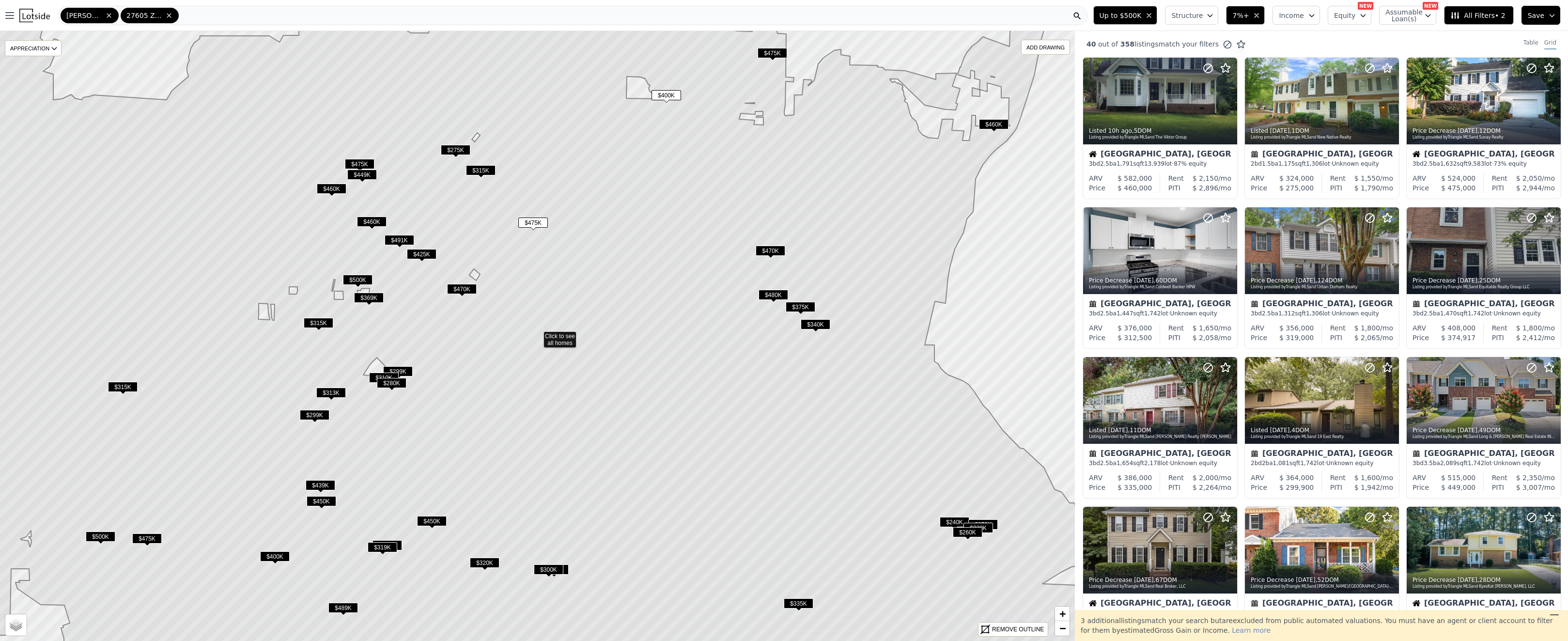
click at [393, 544] on span "$319K" at bounding box center [382, 547] width 29 height 10
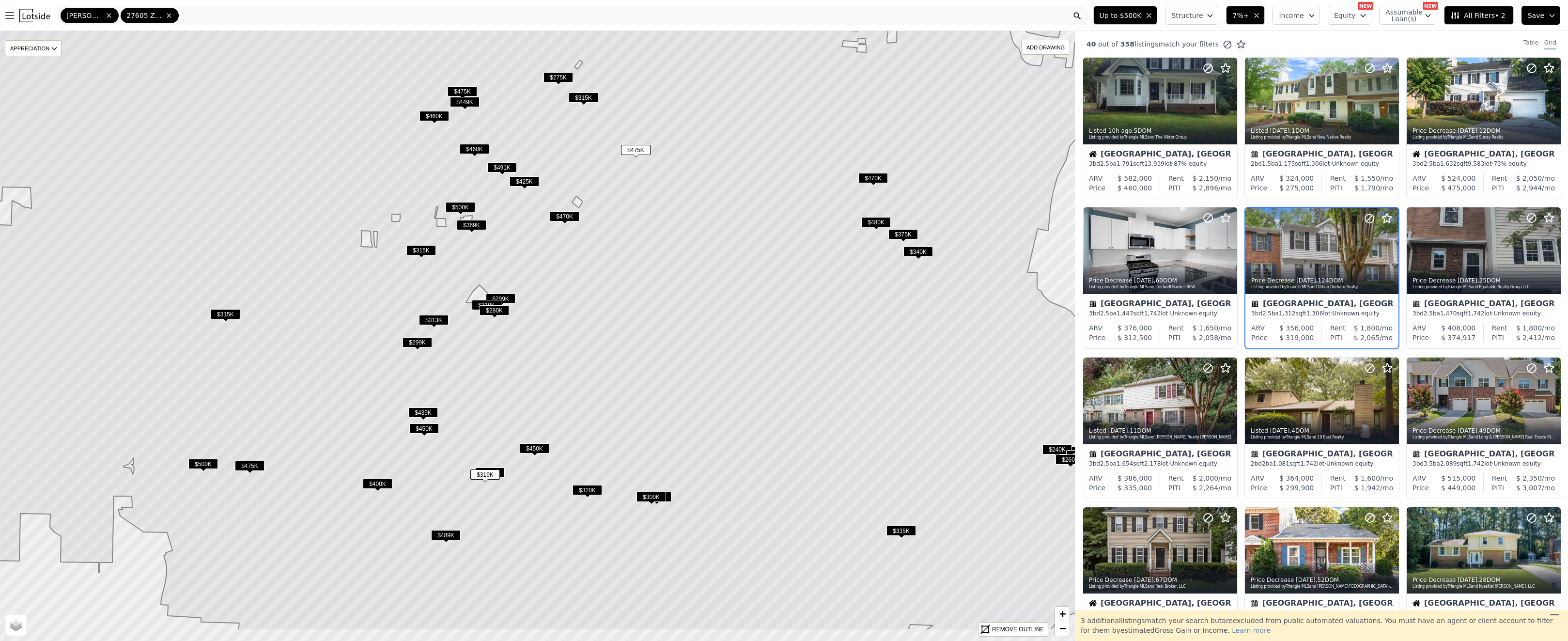
drag, startPoint x: 473, startPoint y: 551, endPoint x: 601, endPoint y: 464, distance: 154.8
click at [601, 464] on icon at bounding box center [638, 263] width 1288 height 734
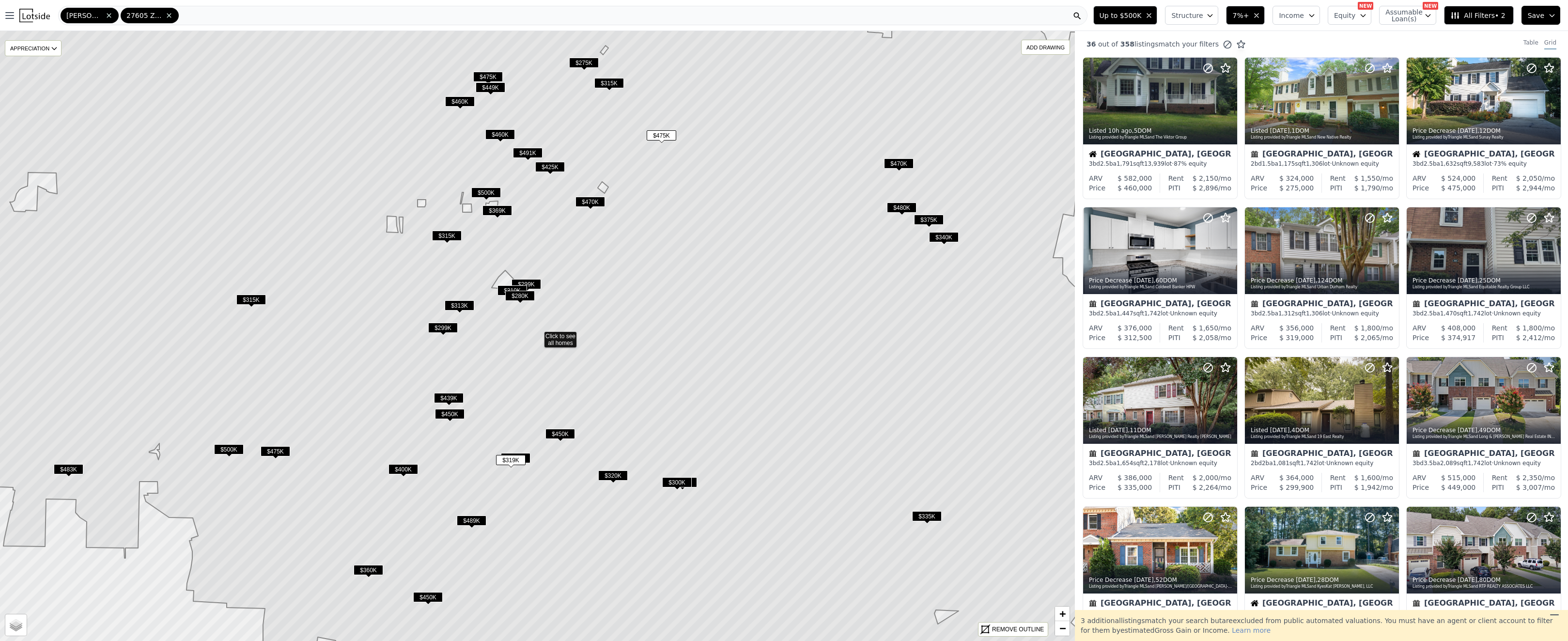
click at [529, 457] on span "$325K" at bounding box center [515, 458] width 29 height 10
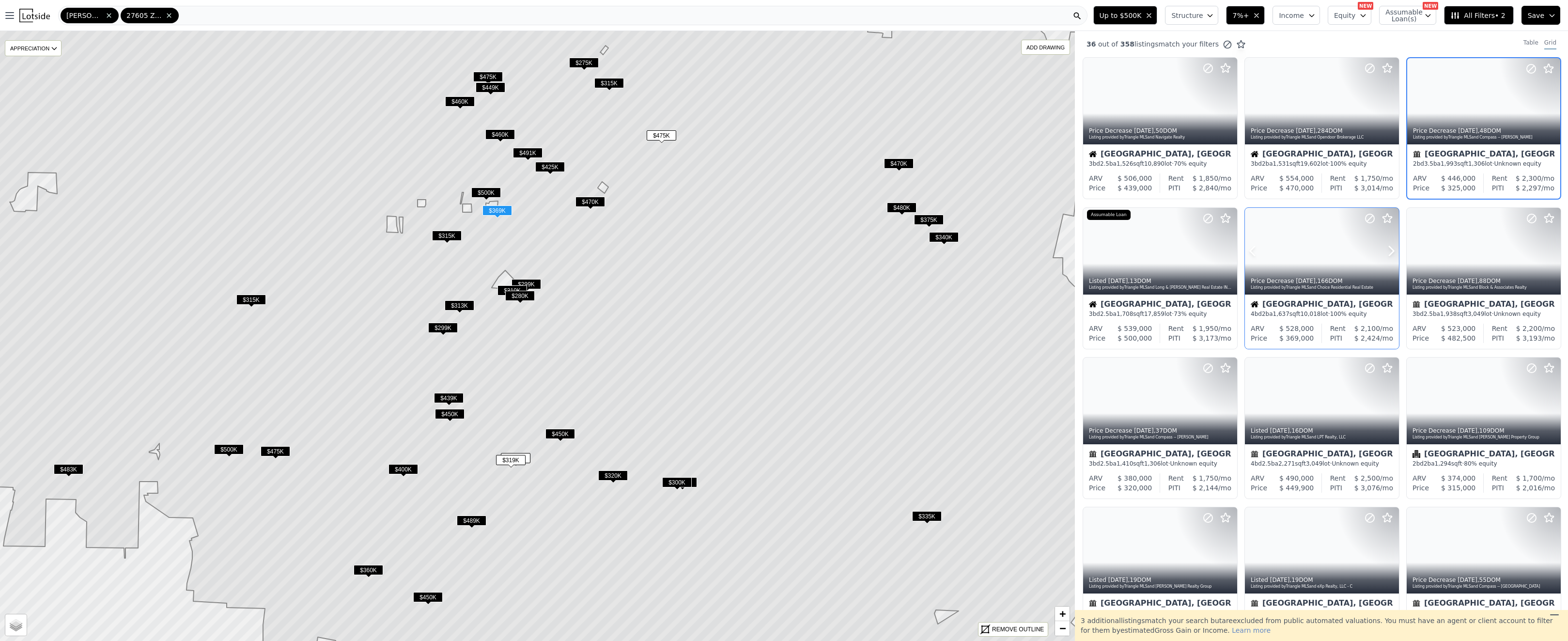
scroll to position [165, 0]
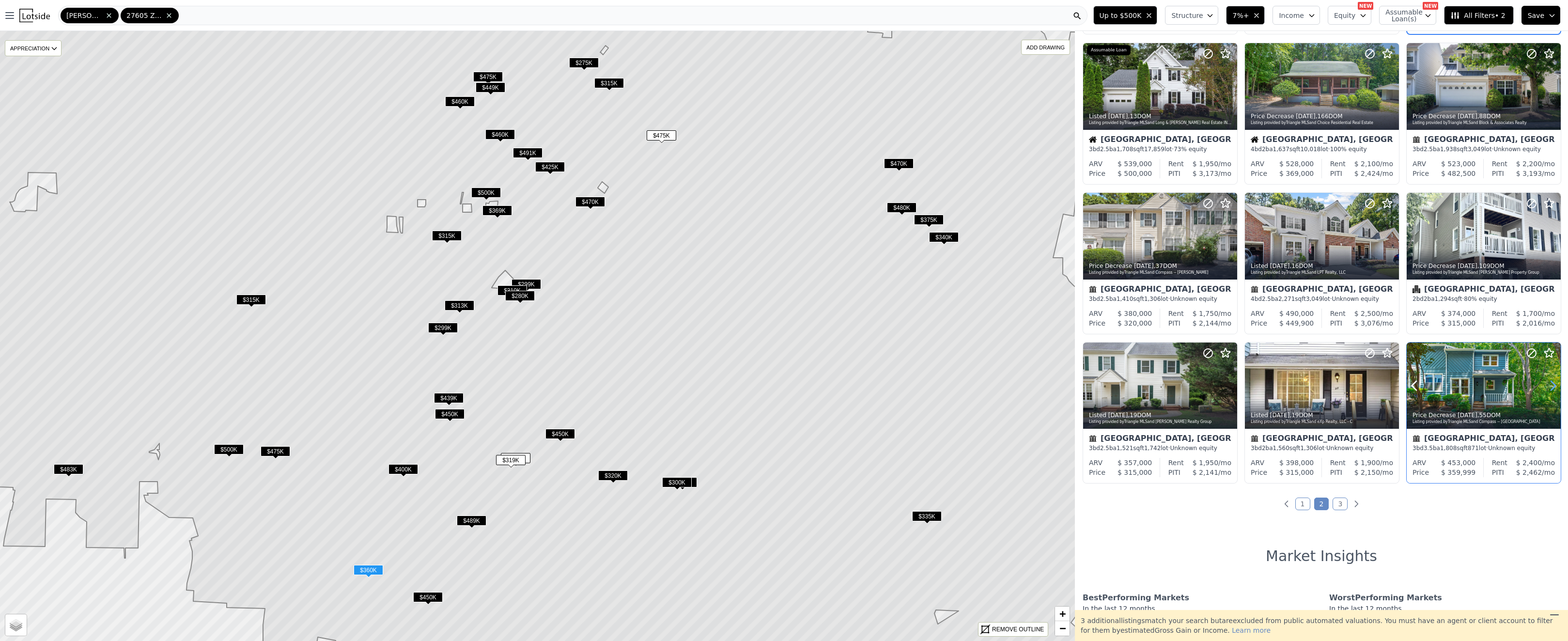
click at [1548, 386] on icon at bounding box center [1552, 386] width 16 height 16
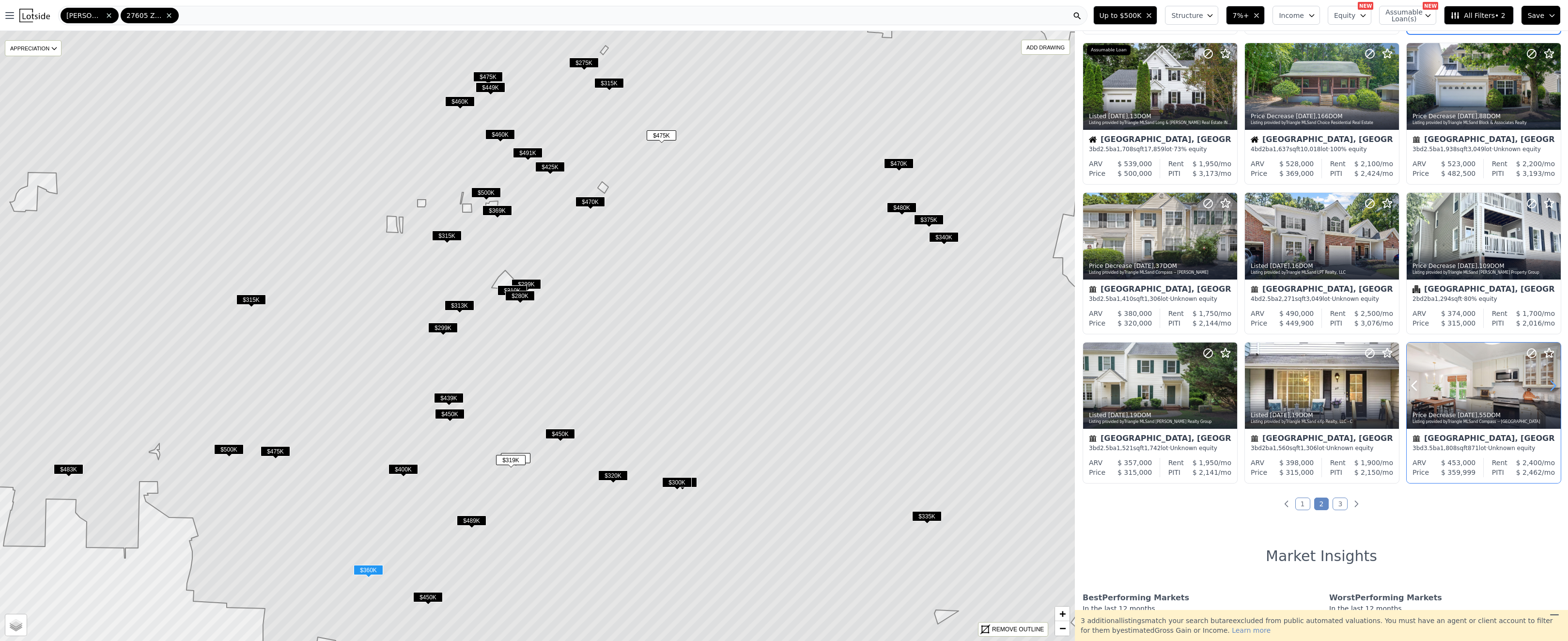
click at [1548, 386] on icon at bounding box center [1552, 386] width 16 height 16
click at [1503, 437] on div "[GEOGRAPHIC_DATA], [GEOGRAPHIC_DATA]" at bounding box center [1484, 439] width 142 height 10
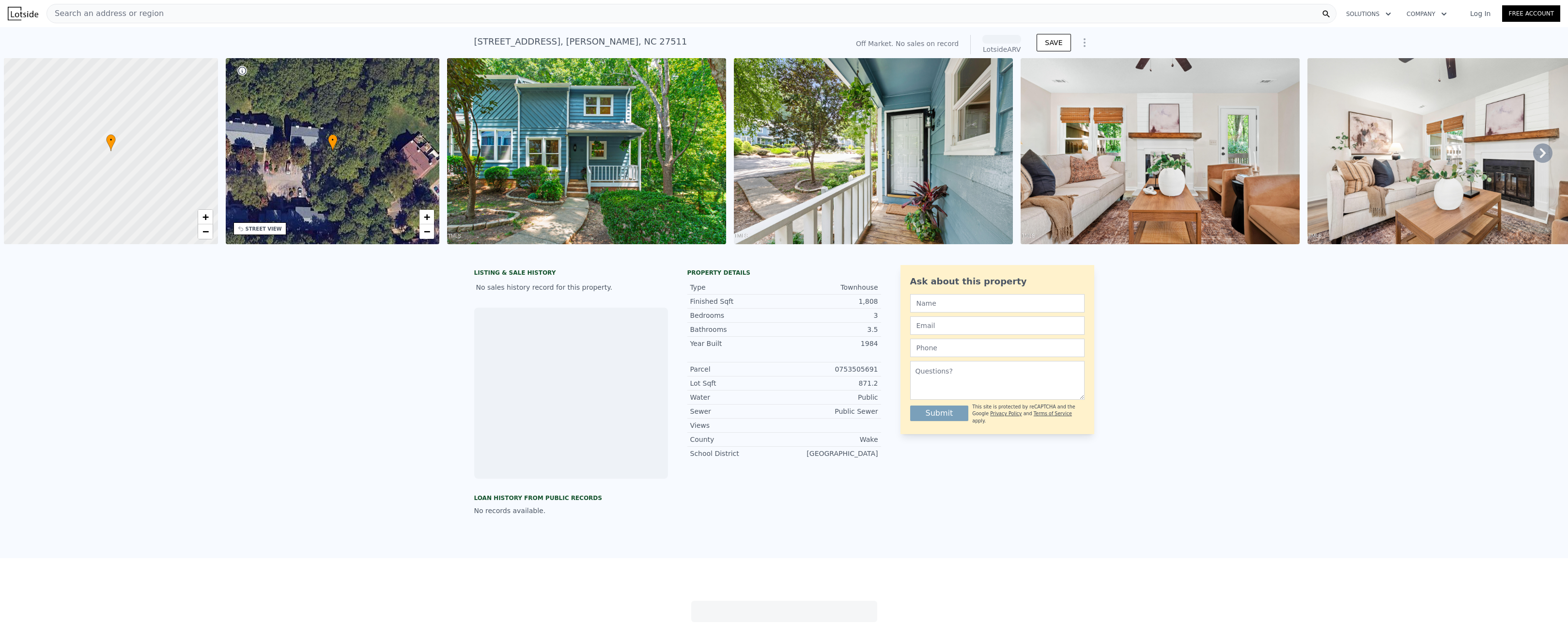
scroll to position [0, 4]
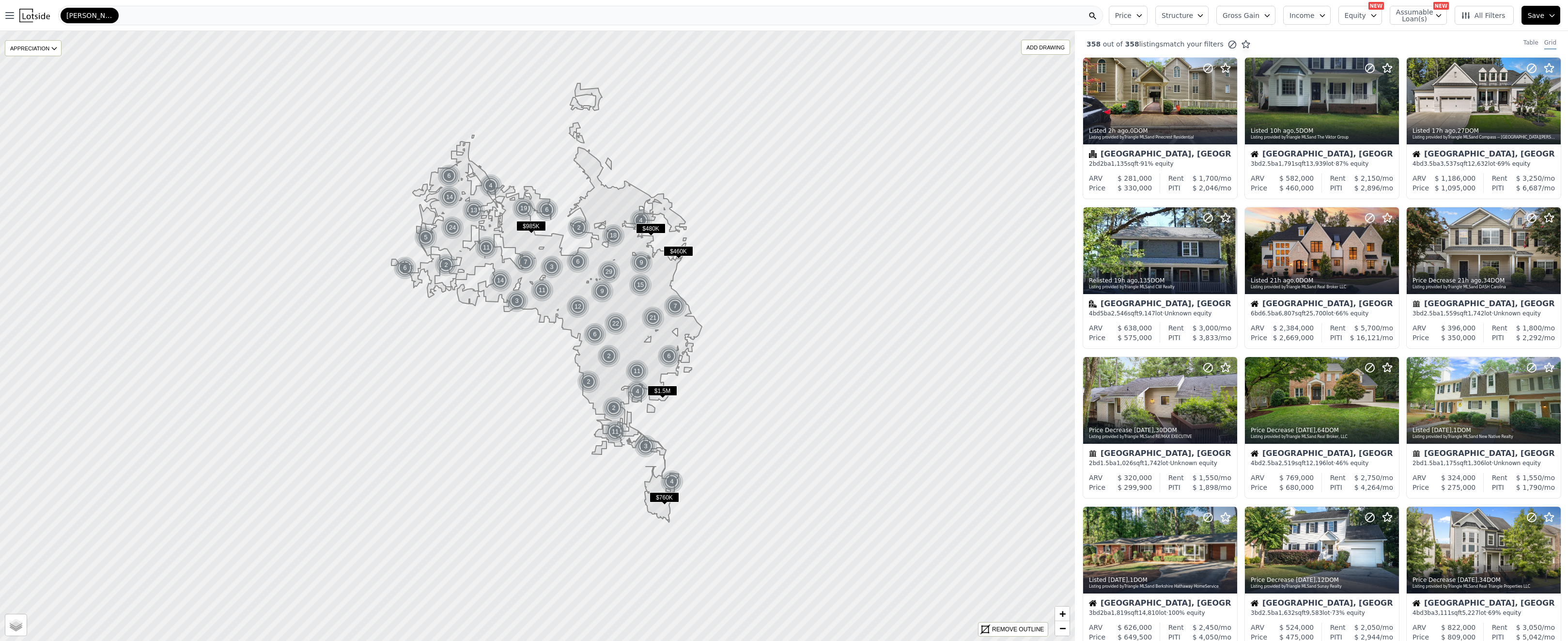
click at [93, 14] on div "[PERSON_NAME]" at bounding box center [580, 16] width 1045 height 19
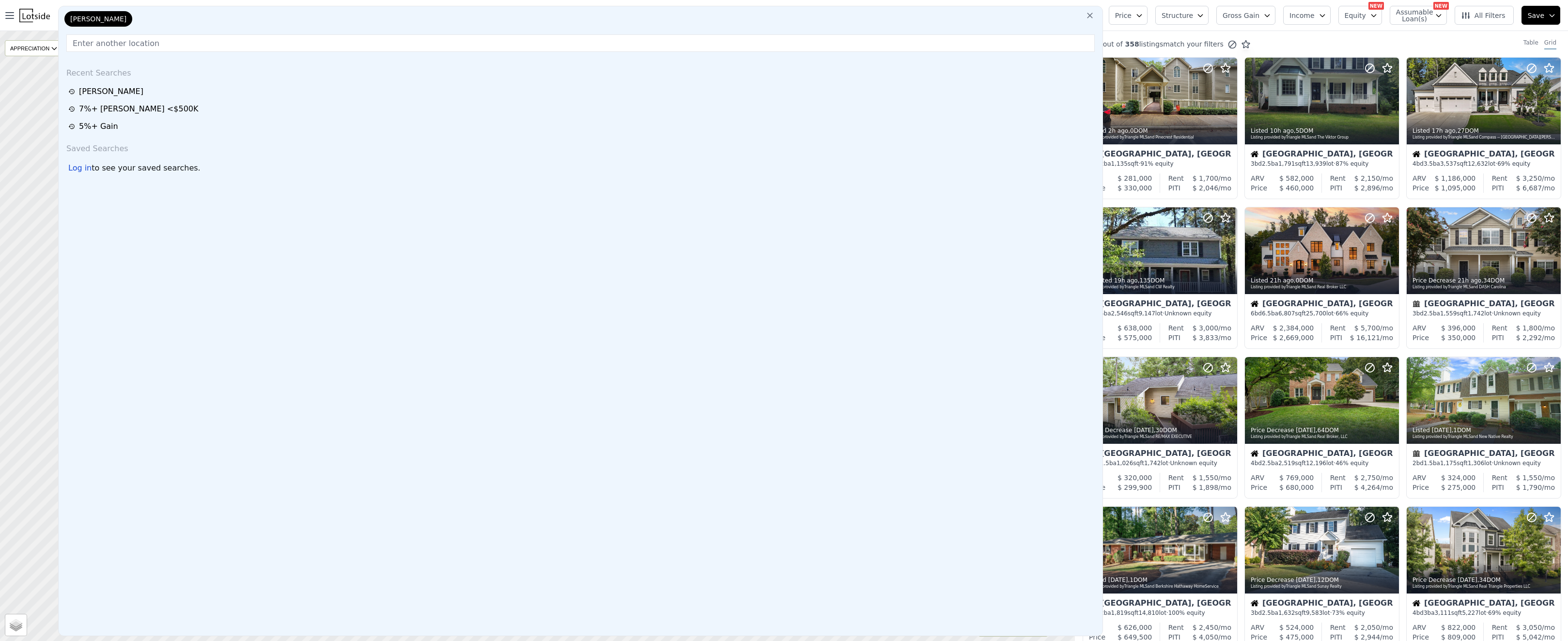
click at [97, 19] on div "[PERSON_NAME]" at bounding box center [111, 20] width 97 height 19
click at [90, 19] on div "[PERSON_NAME]" at bounding box center [99, 18] width 68 height 16
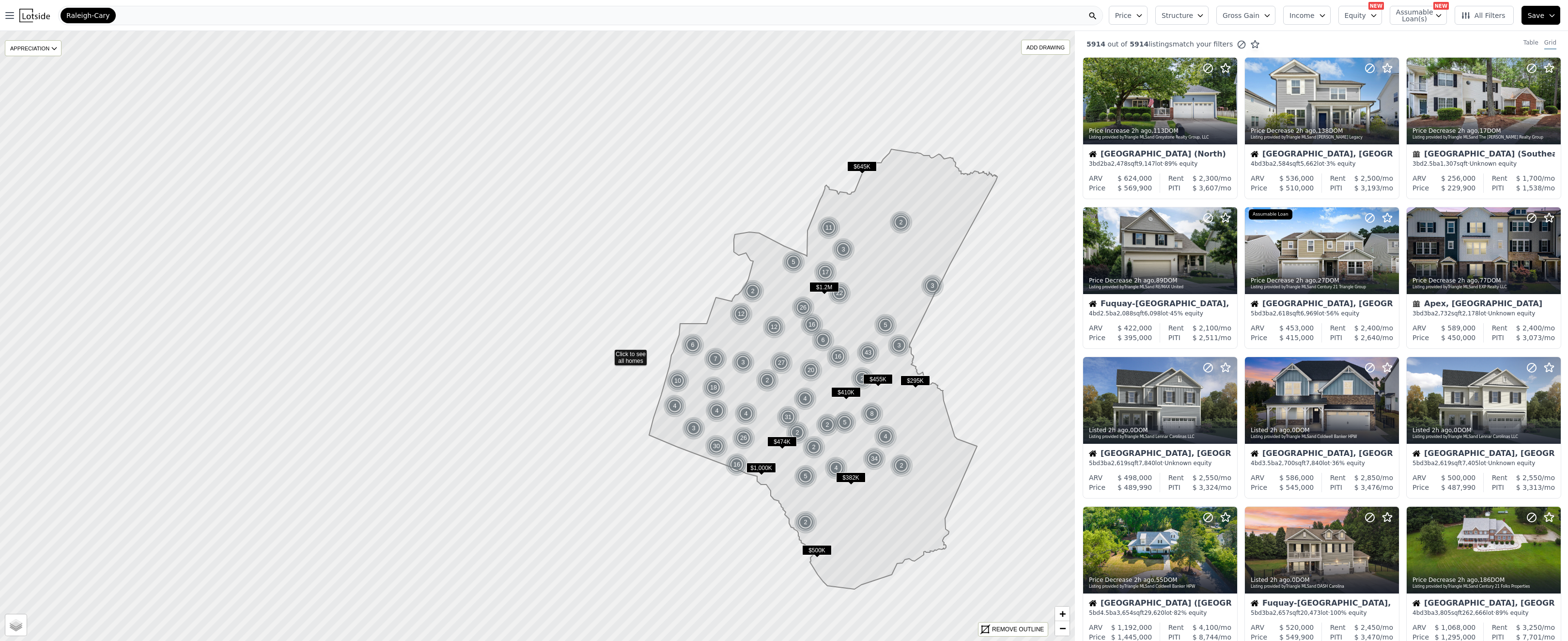
drag, startPoint x: 361, startPoint y: 326, endPoint x: 608, endPoint y: 354, distance: 248.6
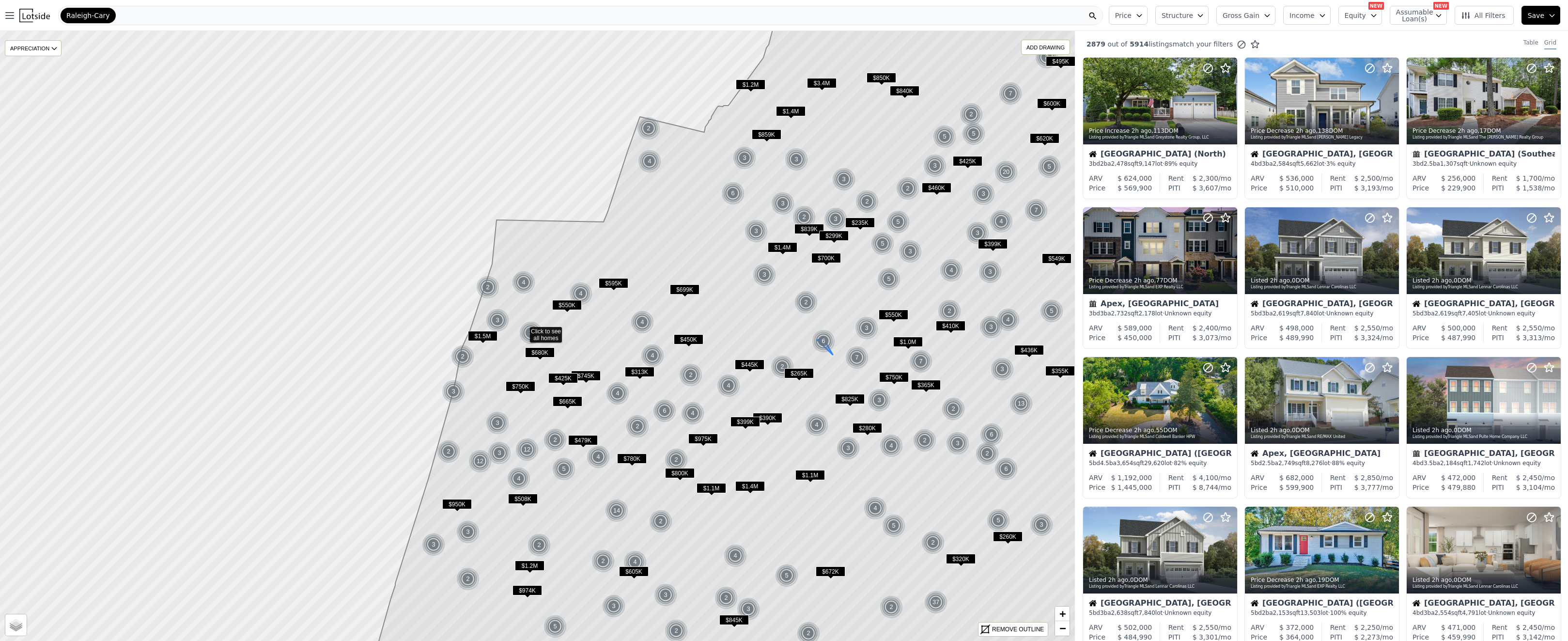
click at [813, 330] on img at bounding box center [824, 341] width 24 height 23
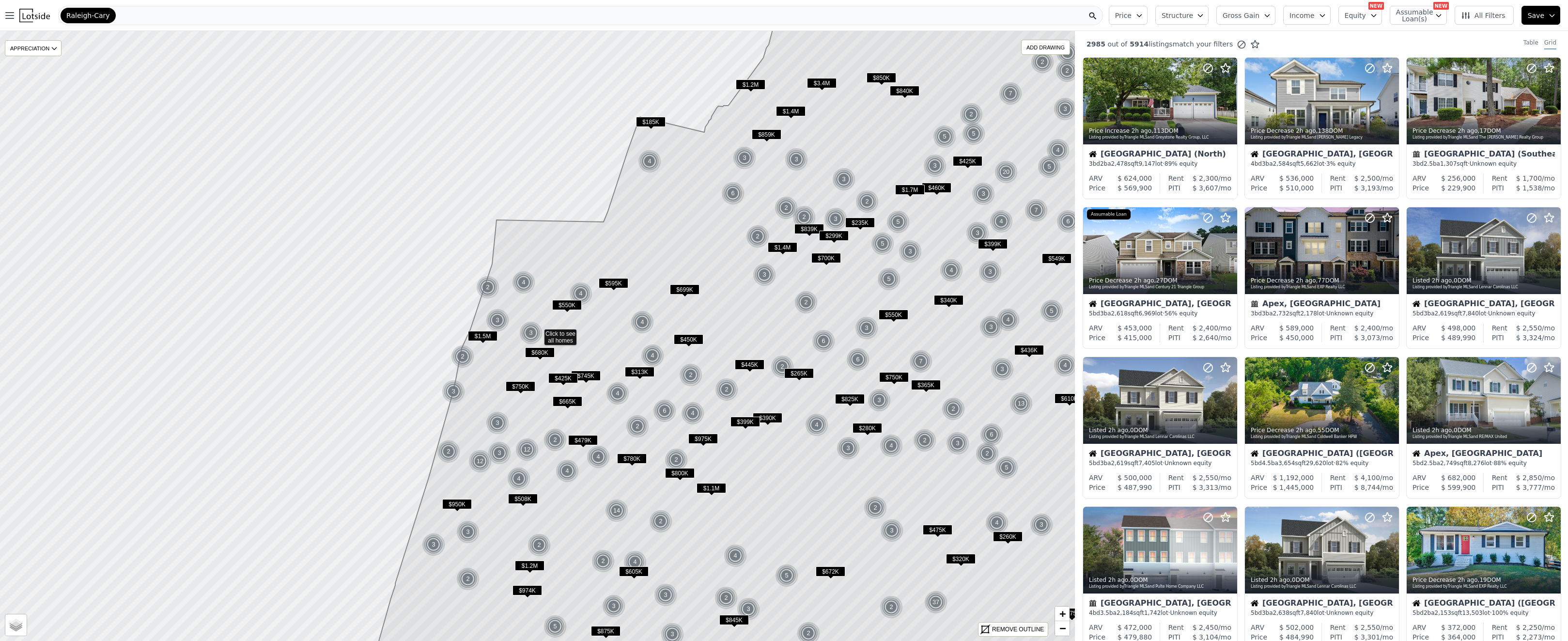
click at [1146, 21] on button "Price" at bounding box center [1128, 16] width 39 height 19
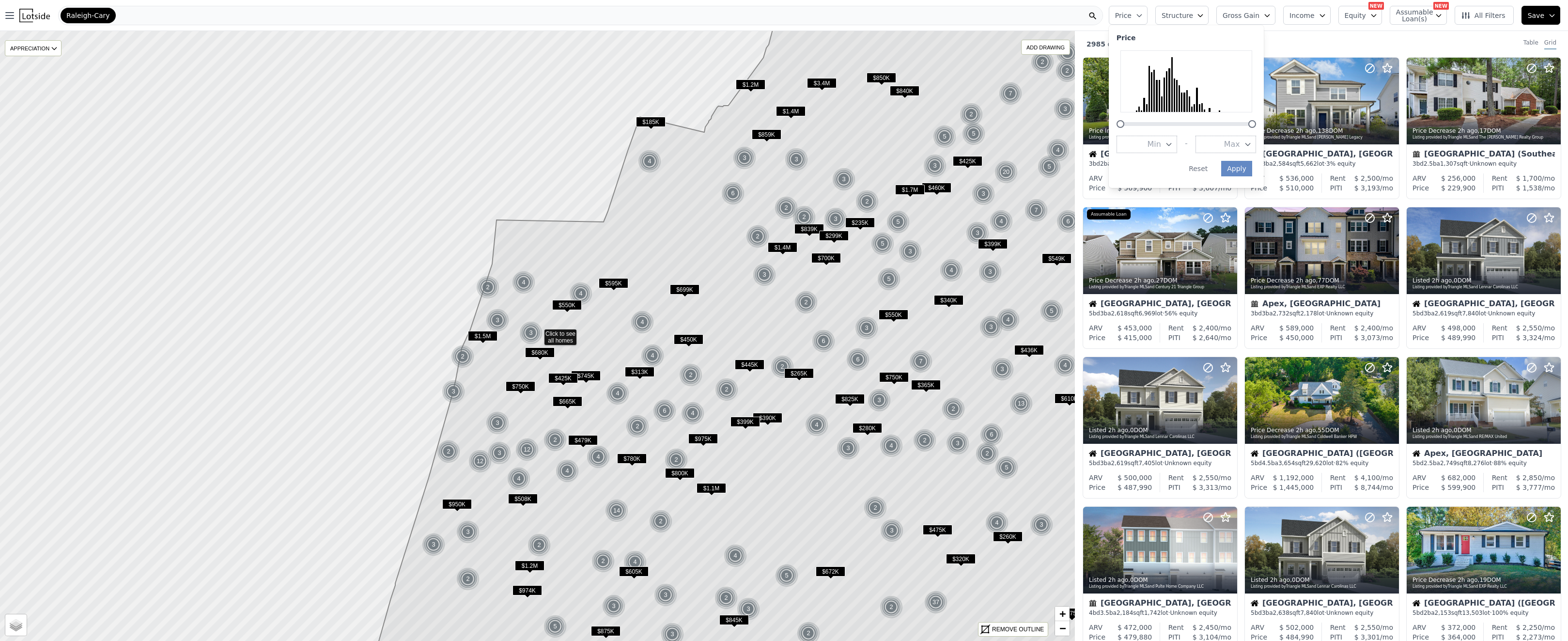
click at [1240, 146] on span "Max" at bounding box center [1232, 144] width 16 height 12
click at [1240, 247] on button "$500K" at bounding box center [1225, 249] width 61 height 18
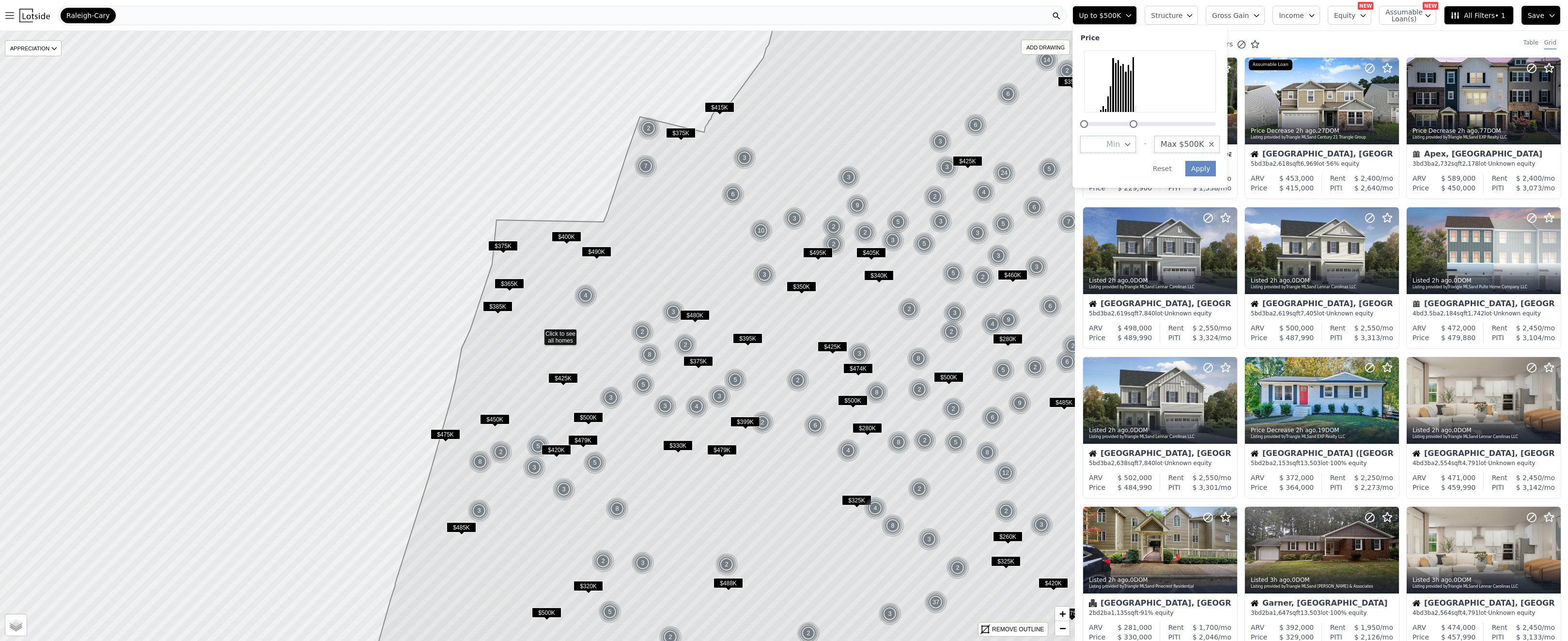
click at [1193, 16] on icon "button" at bounding box center [1189, 15] width 7 height 7
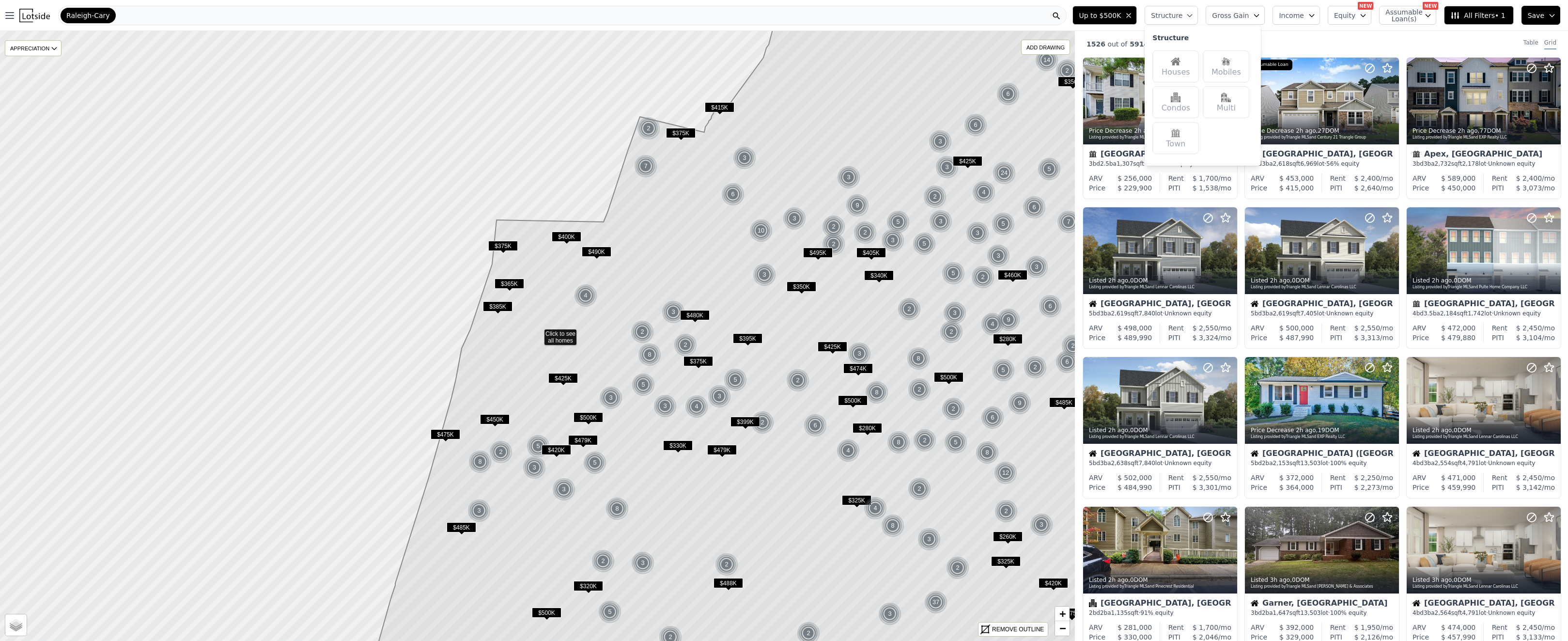
click at [1311, 29] on div "Up to $500K Structure Structure Houses Mobiles Condos Multi Town Reset Gross Ga…" at bounding box center [1318, 16] width 499 height 31
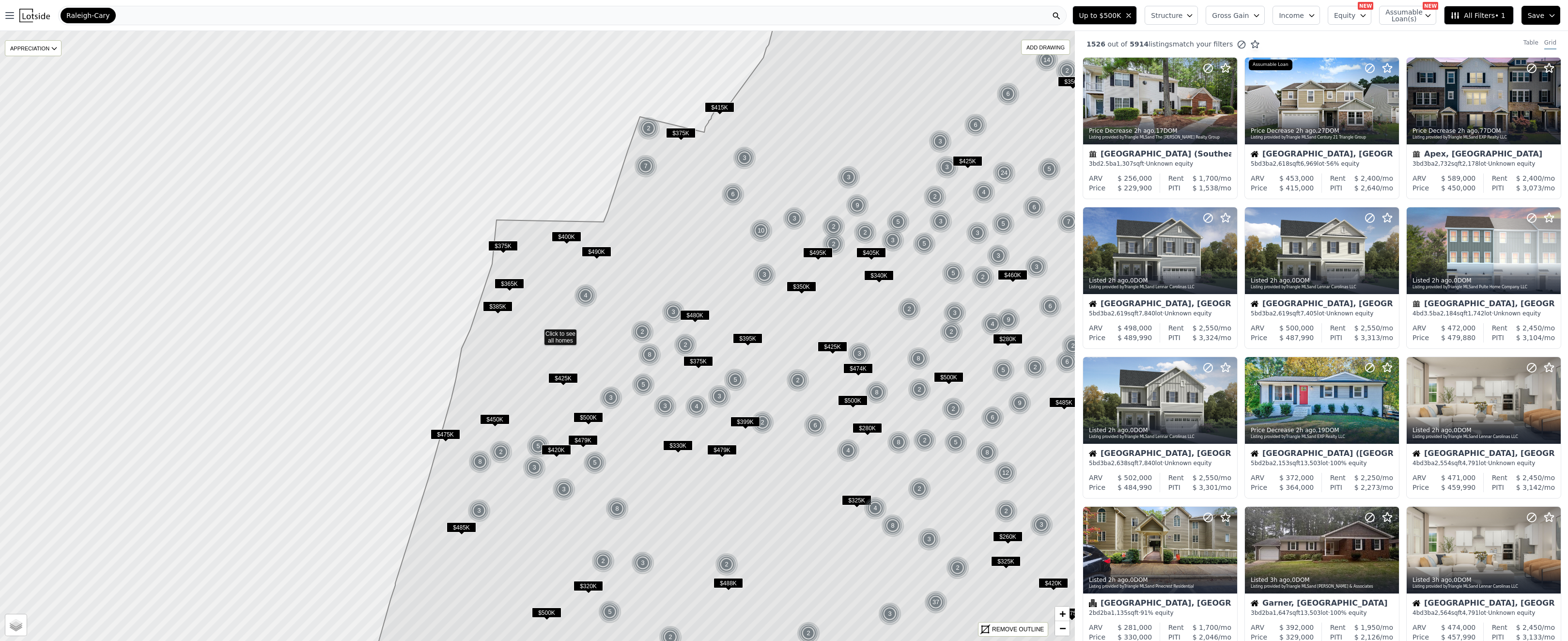
click at [1308, 19] on button "Income" at bounding box center [1296, 16] width 48 height 19
click at [1309, 59] on input "number" at bounding box center [1311, 60] width 62 height 19
type input "2"
type input "3"
click at [1321, 136] on button "5% Income" at bounding box center [1311, 131] width 62 height 14
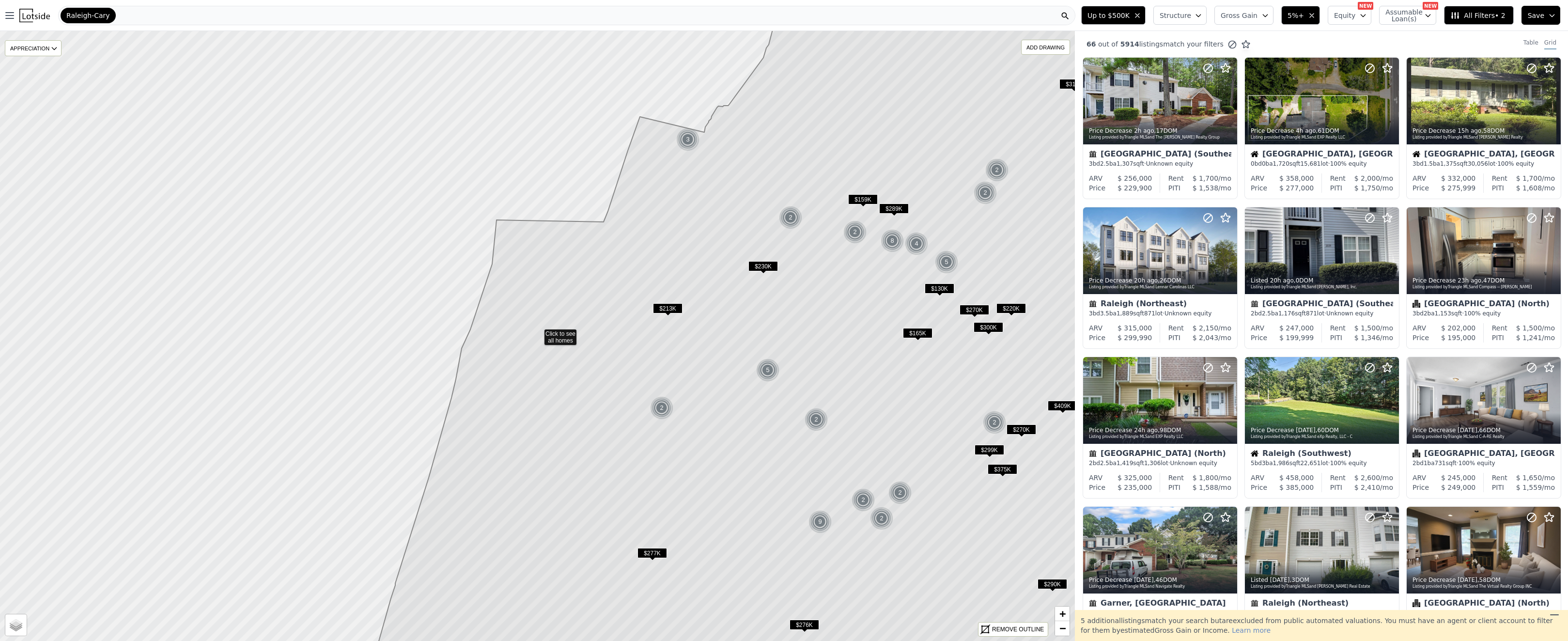
click at [762, 264] on span "$230K" at bounding box center [763, 266] width 29 height 10
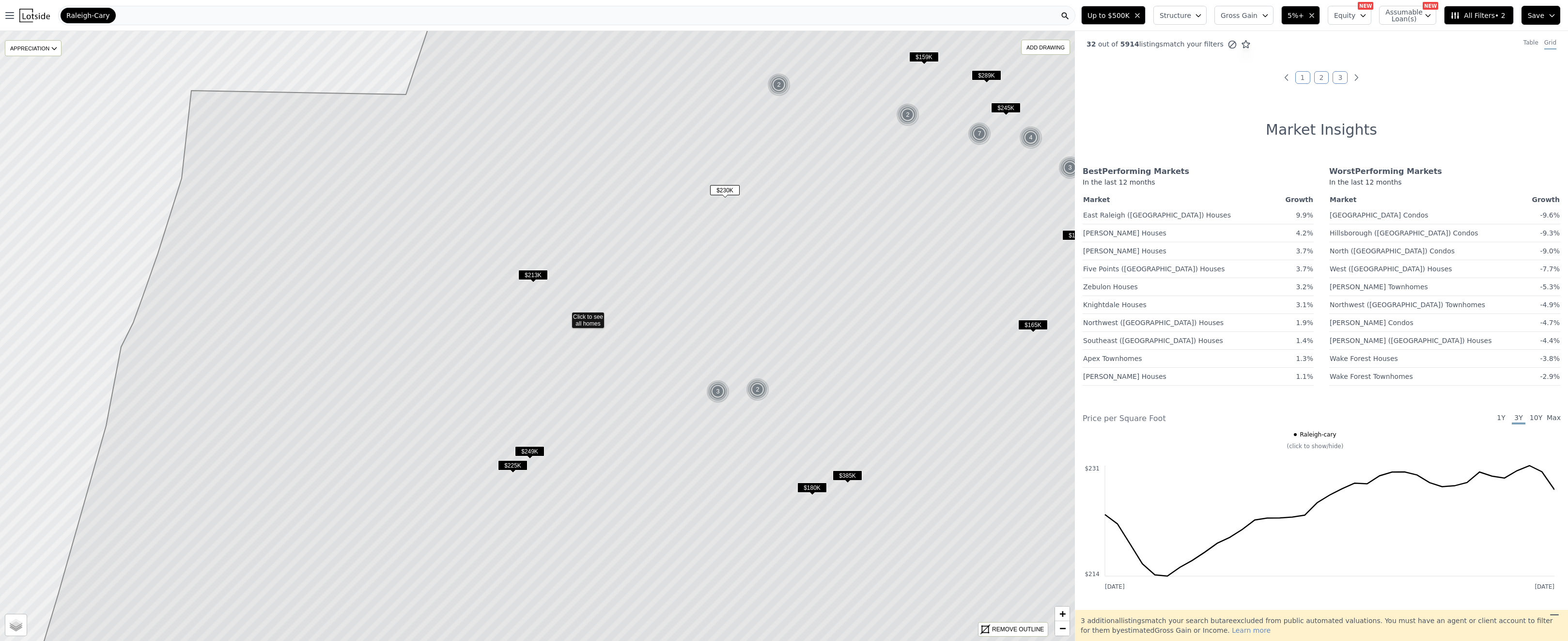
drag, startPoint x: 774, startPoint y: 339, endPoint x: 846, endPoint y: 306, distance: 79.2
click at [846, 306] on icon at bounding box center [621, 317] width 1180 height 734
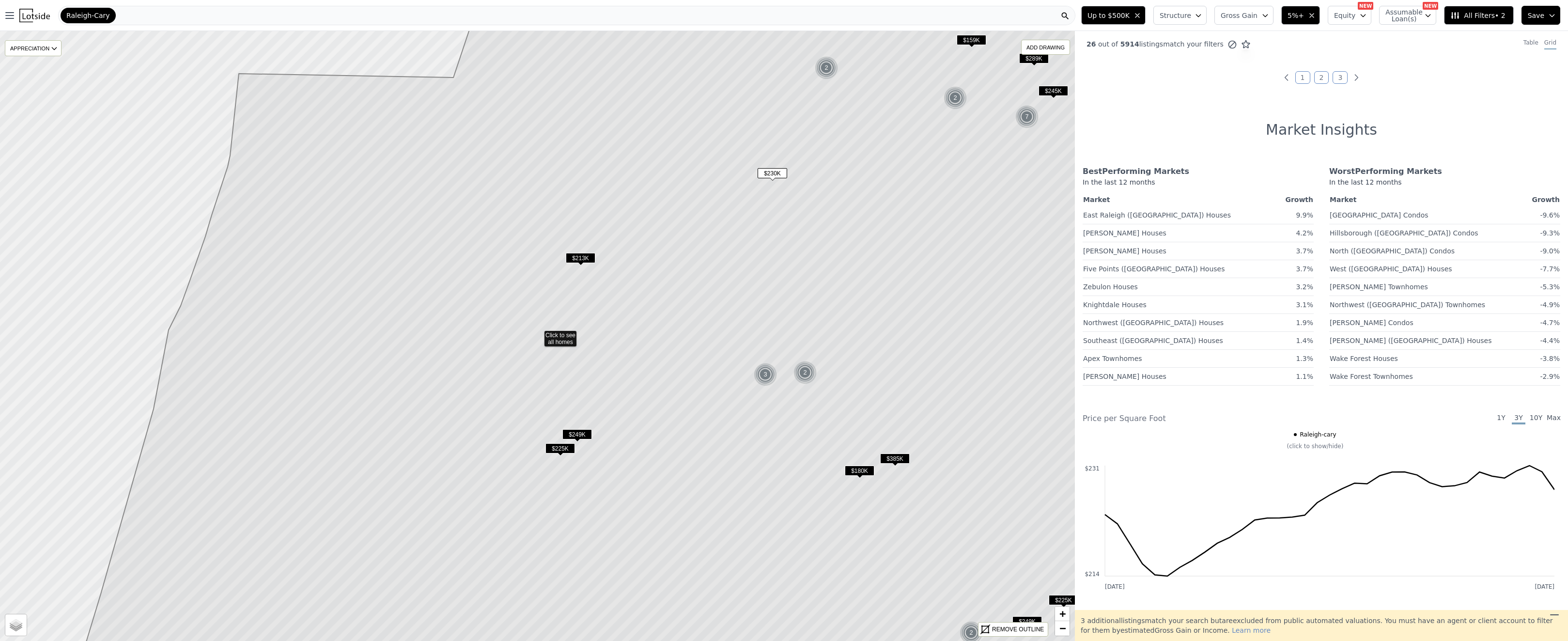
click at [857, 470] on span "$180K" at bounding box center [859, 470] width 29 height 10
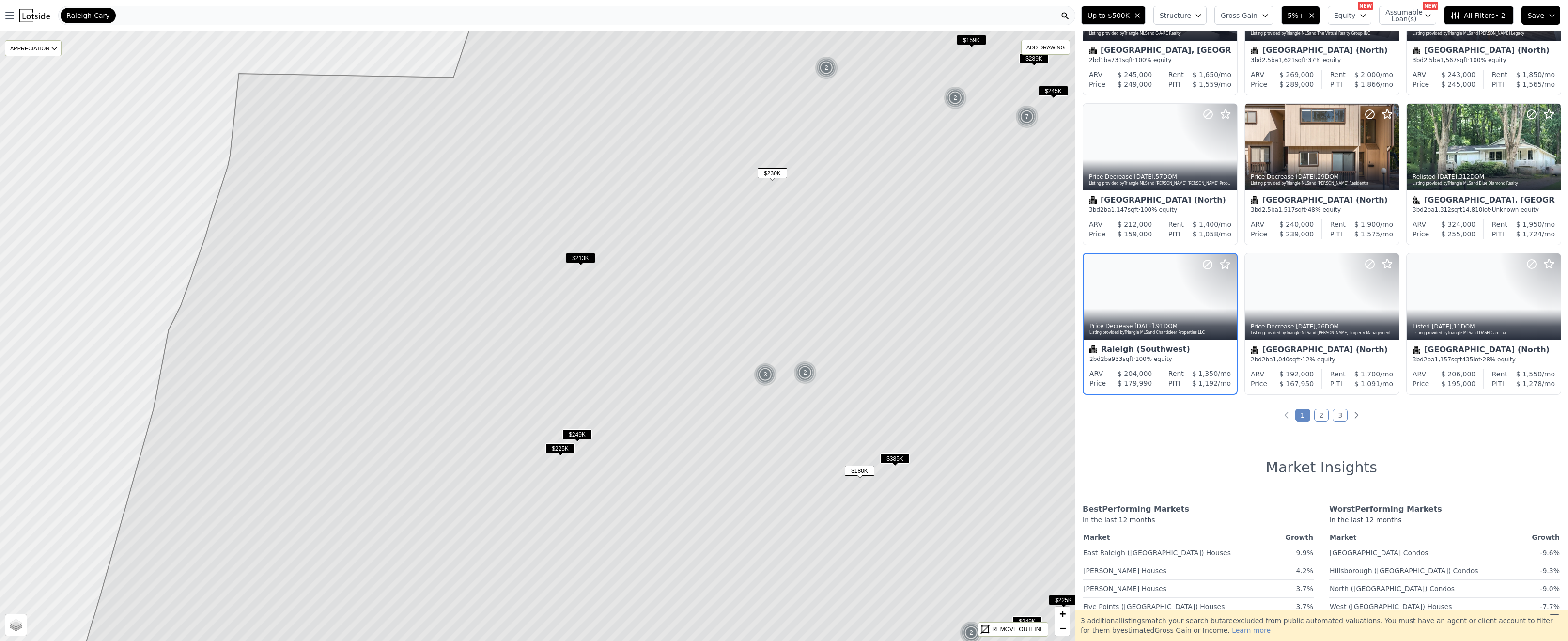
scroll to position [257, 0]
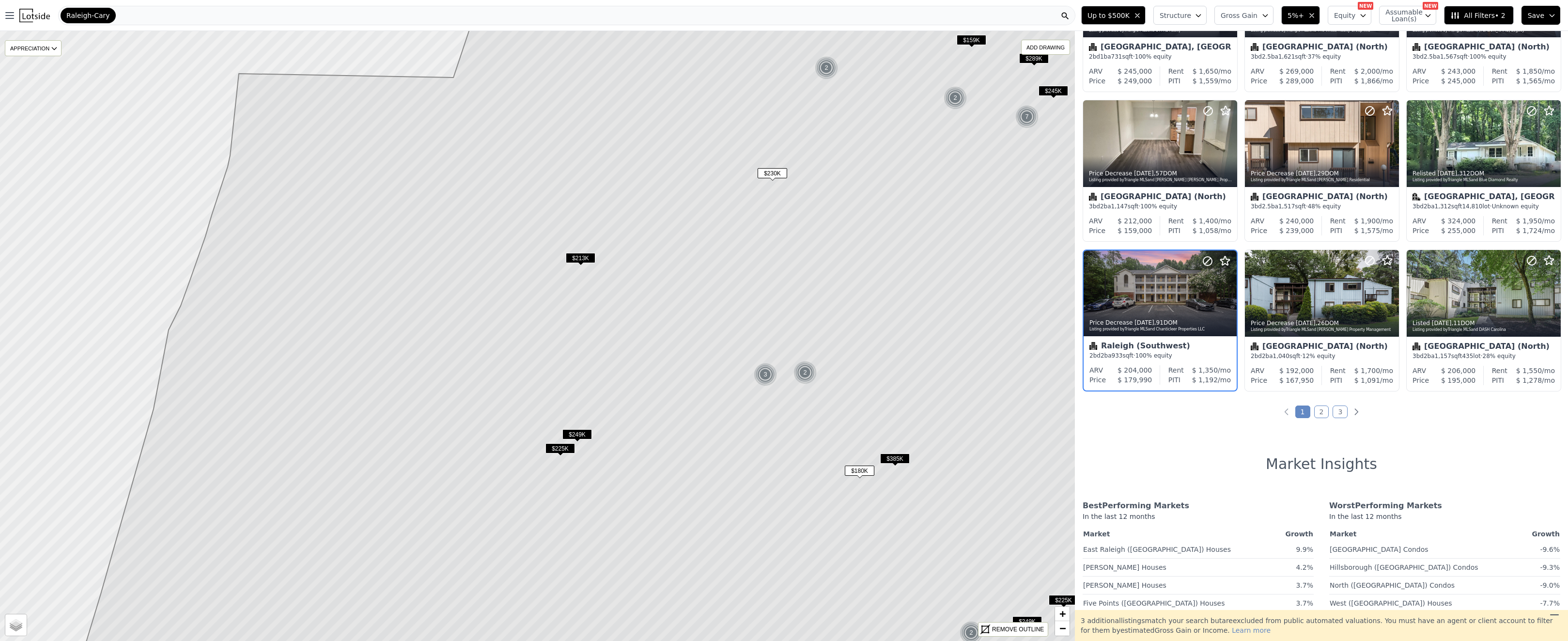
click at [906, 458] on span "$385K" at bounding box center [894, 458] width 29 height 10
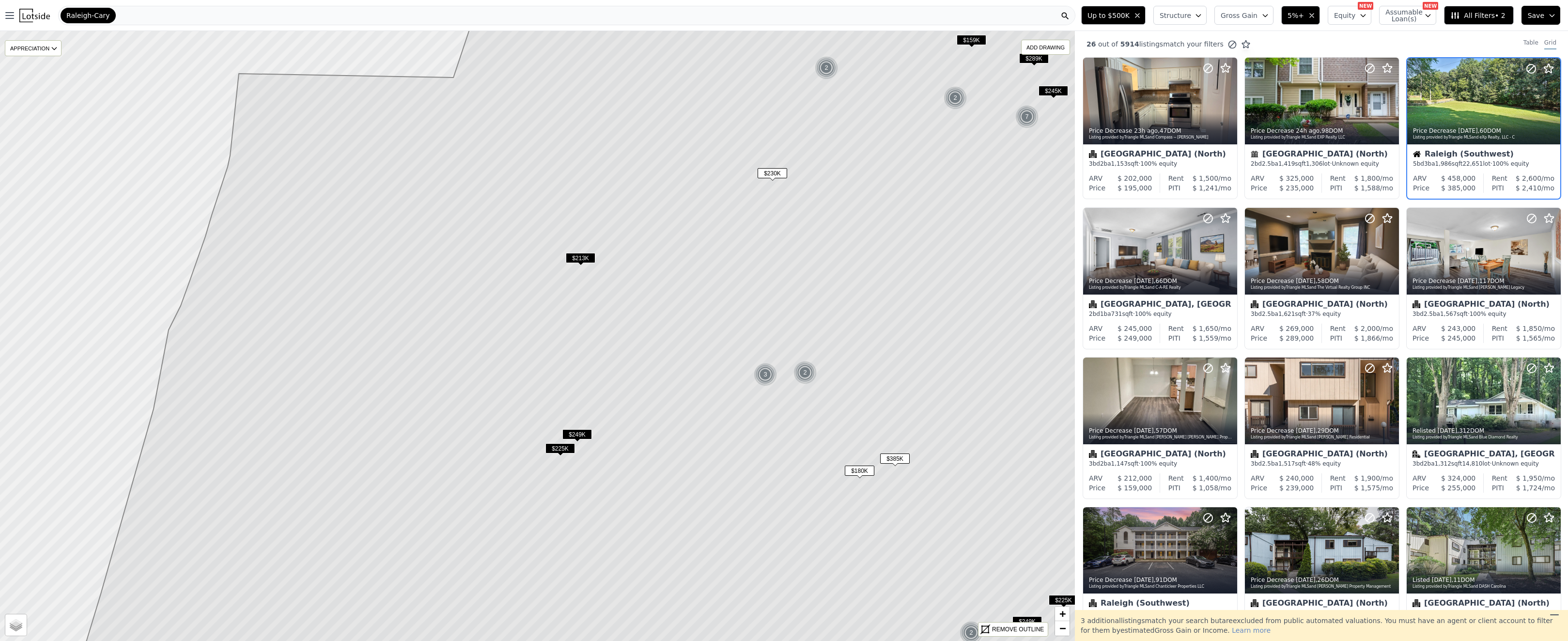
scroll to position [0, 0]
click at [579, 431] on span "$249K" at bounding box center [577, 434] width 29 height 10
click at [589, 255] on span "$213K" at bounding box center [580, 257] width 29 height 10
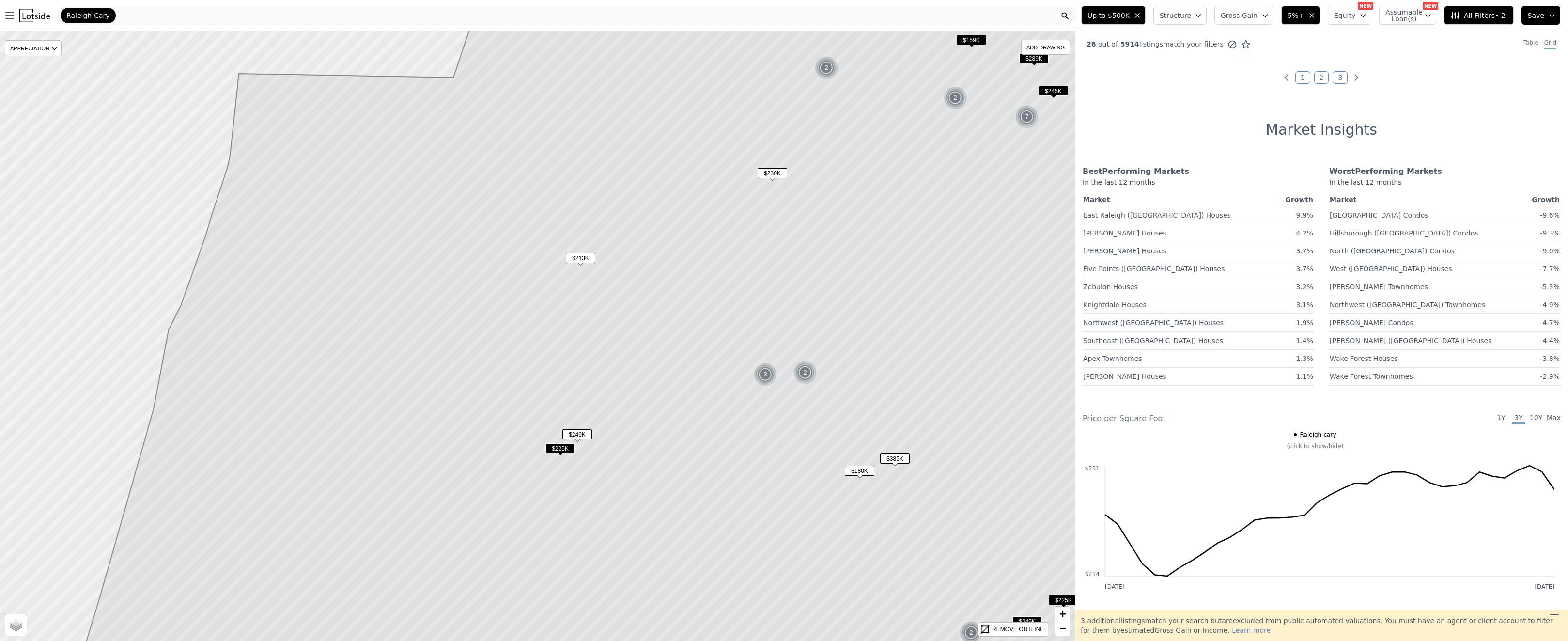
click at [1138, 18] on button "Up to $500K" at bounding box center [1113, 16] width 65 height 19
click at [1141, 16] on icon "button" at bounding box center [1137, 15] width 7 height 7
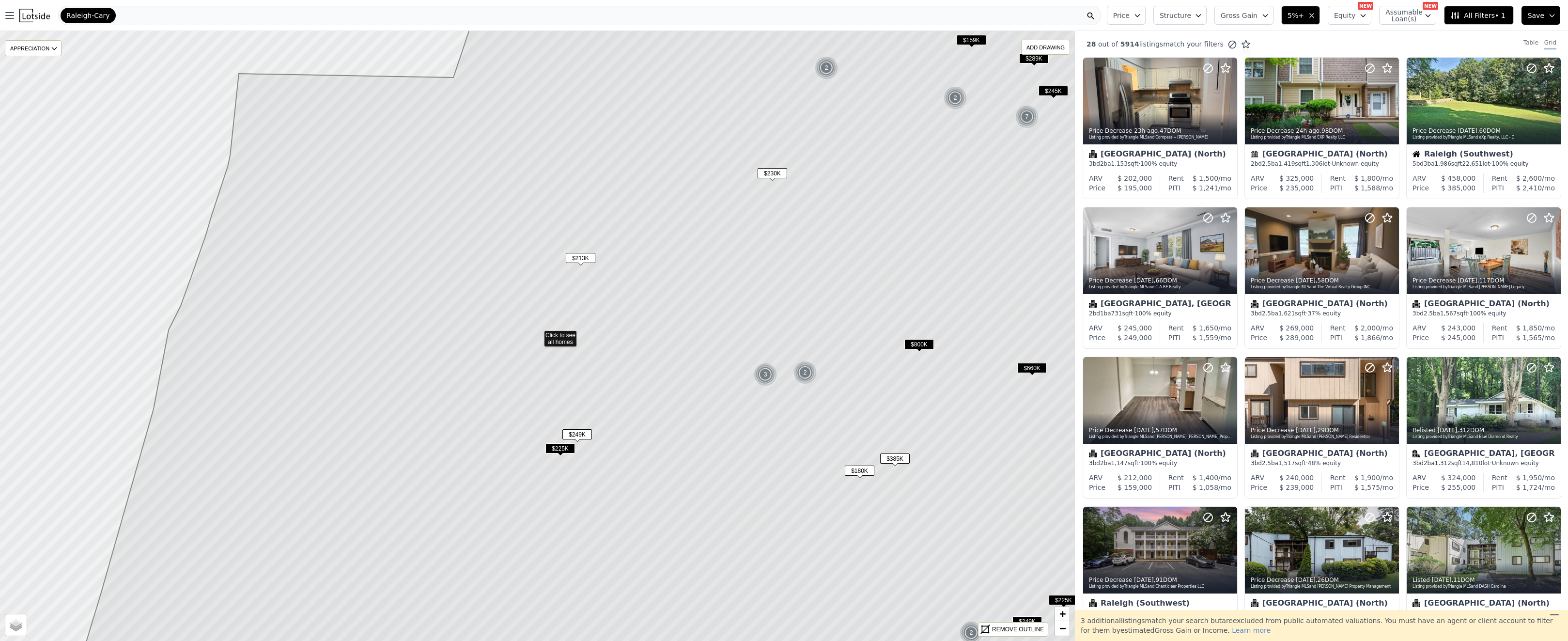
click at [712, 308] on icon at bounding box center [625, 335] width 1116 height 734
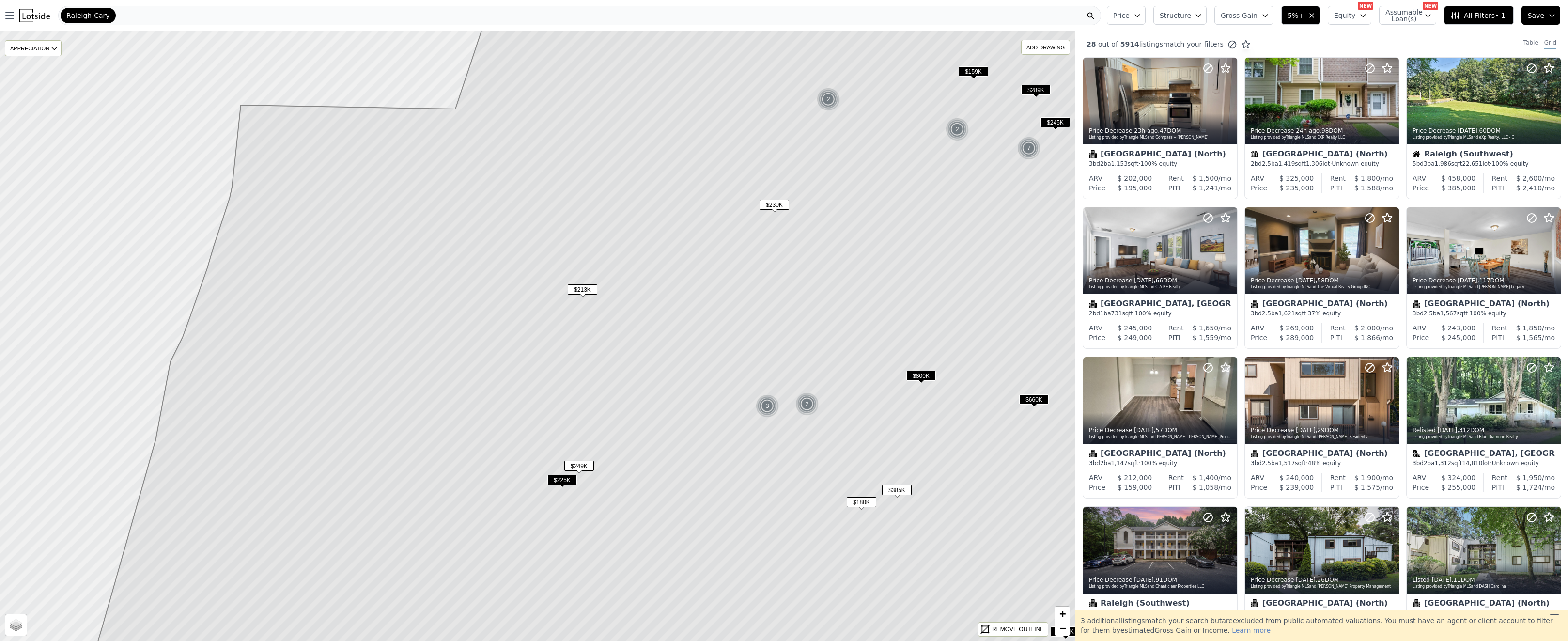
drag, startPoint x: 807, startPoint y: 278, endPoint x: 811, endPoint y: 321, distance: 43.2
click at [811, 321] on icon at bounding box center [627, 367] width 1116 height 734
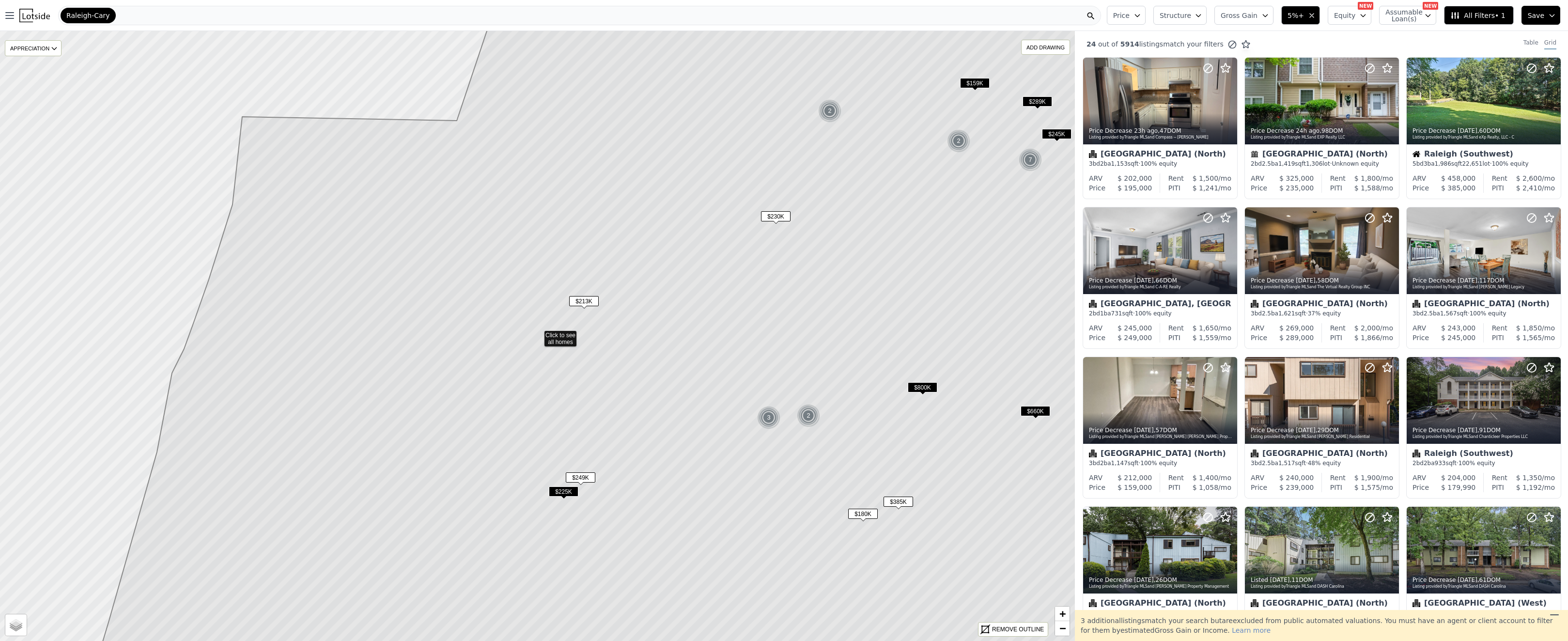
click at [564, 490] on span "$225K" at bounding box center [563, 491] width 29 height 10
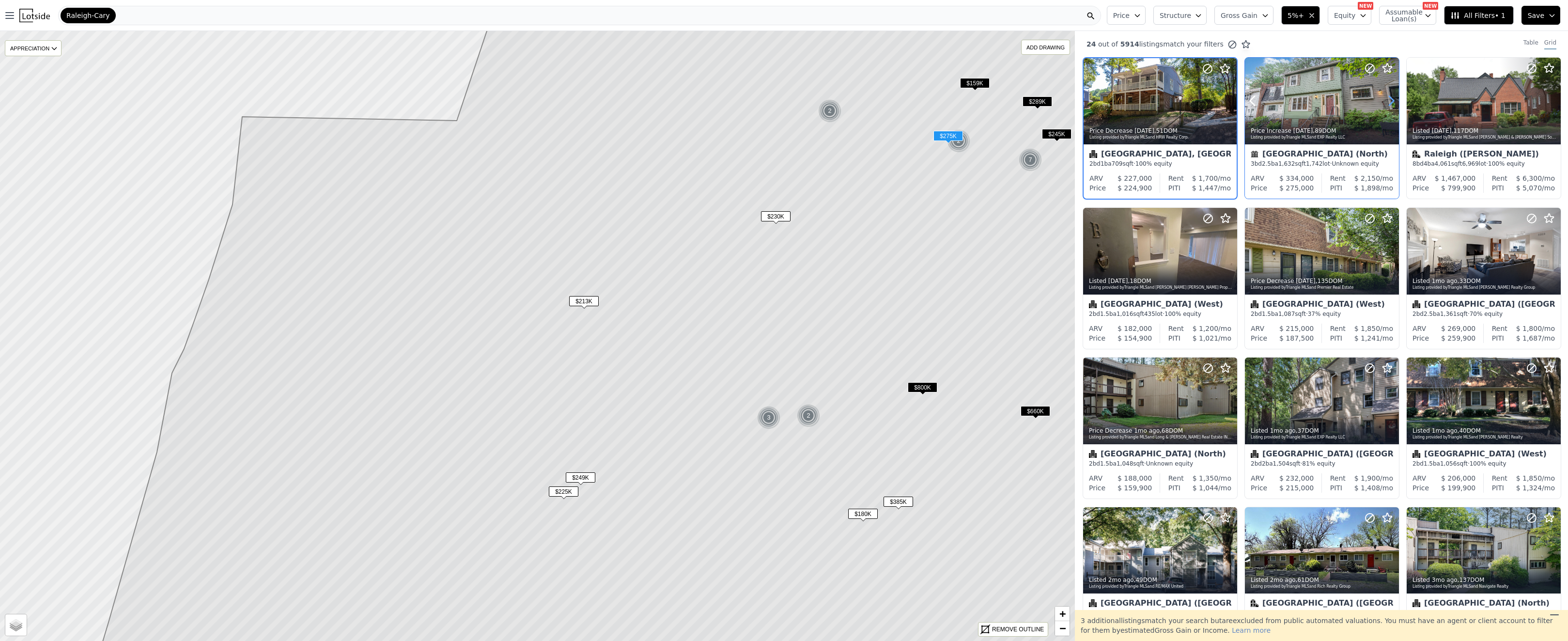
click at [1390, 103] on icon at bounding box center [1391, 101] width 16 height 16
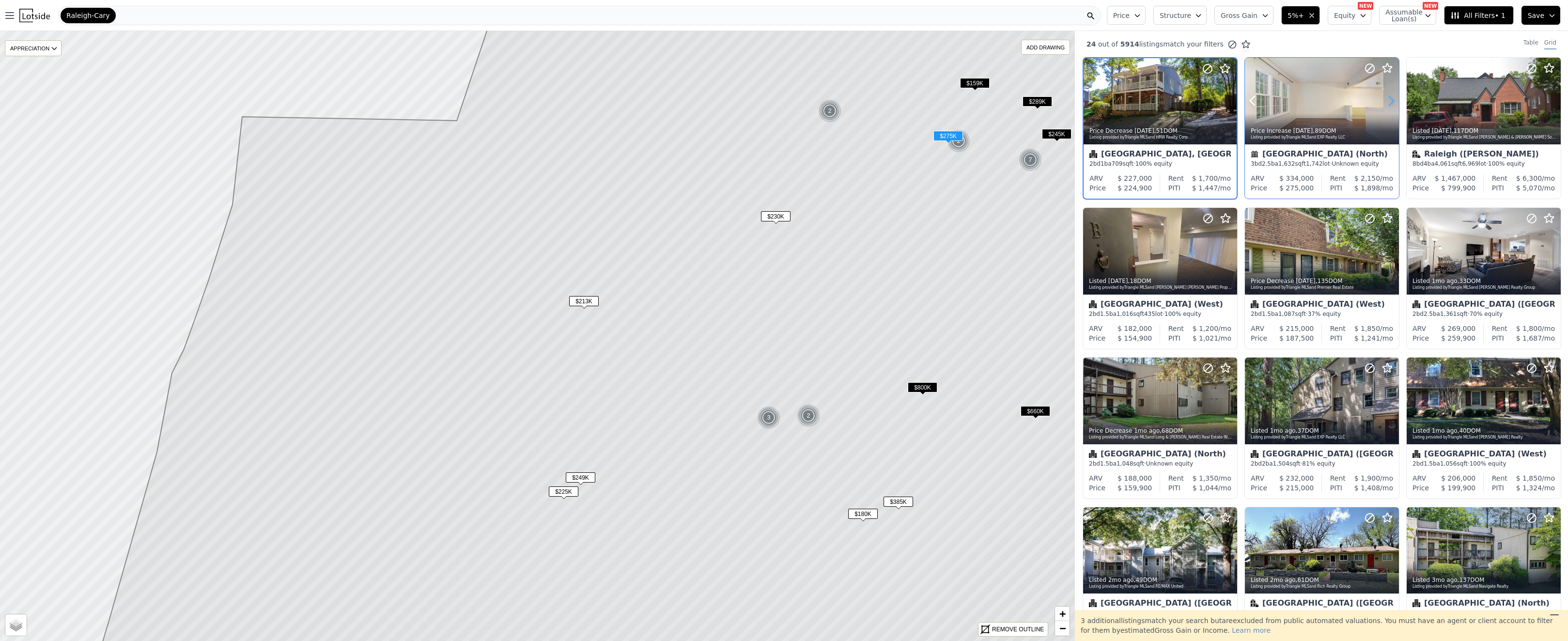
click at [1390, 103] on icon at bounding box center [1391, 101] width 4 height 10
click at [1390, 104] on icon at bounding box center [1391, 101] width 16 height 16
click at [1548, 103] on icon at bounding box center [1552, 101] width 16 height 16
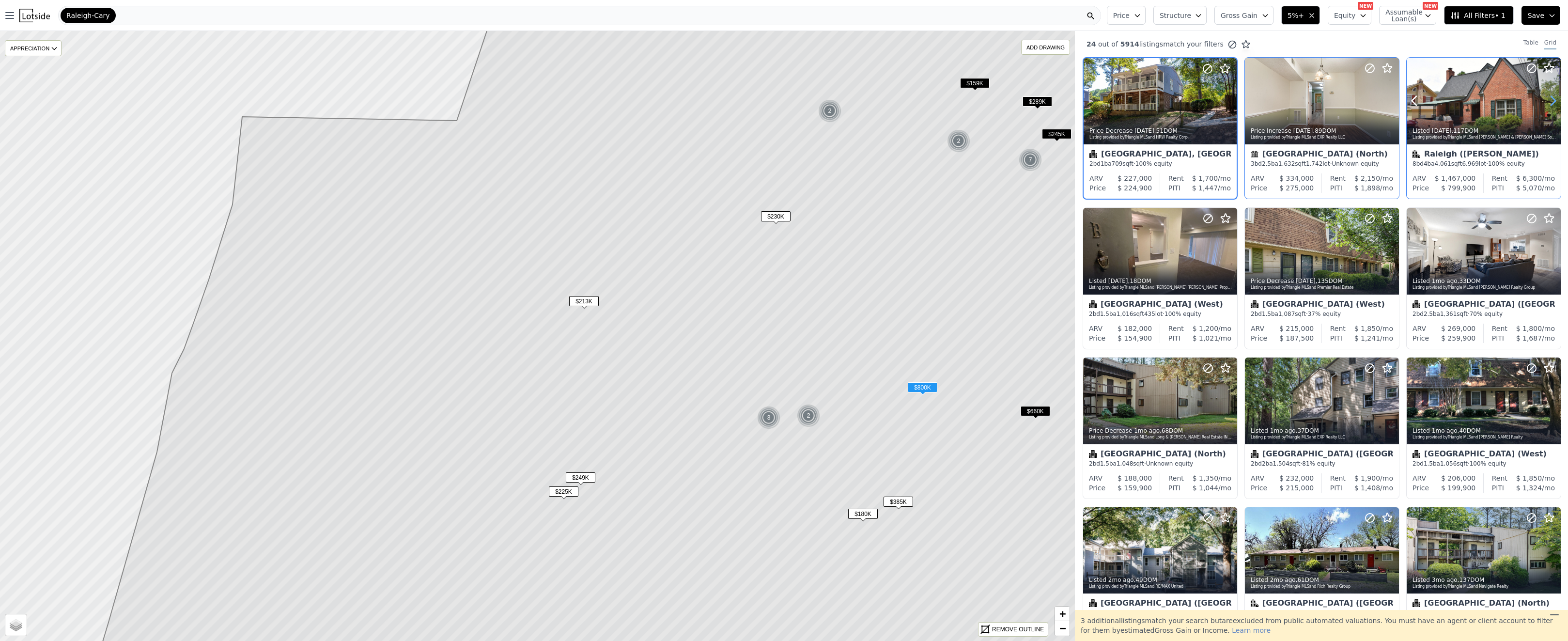
click at [1548, 103] on icon at bounding box center [1552, 101] width 16 height 16
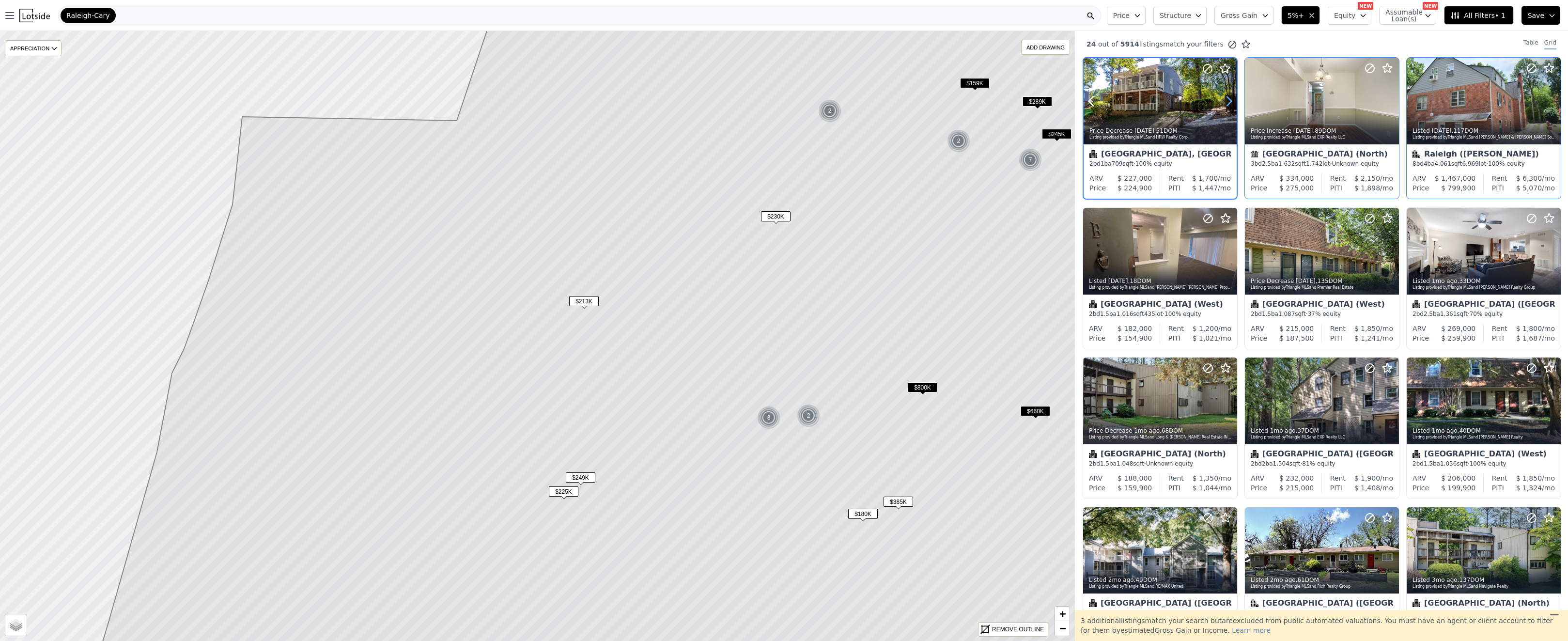
click at [1226, 104] on icon at bounding box center [1229, 101] width 16 height 16
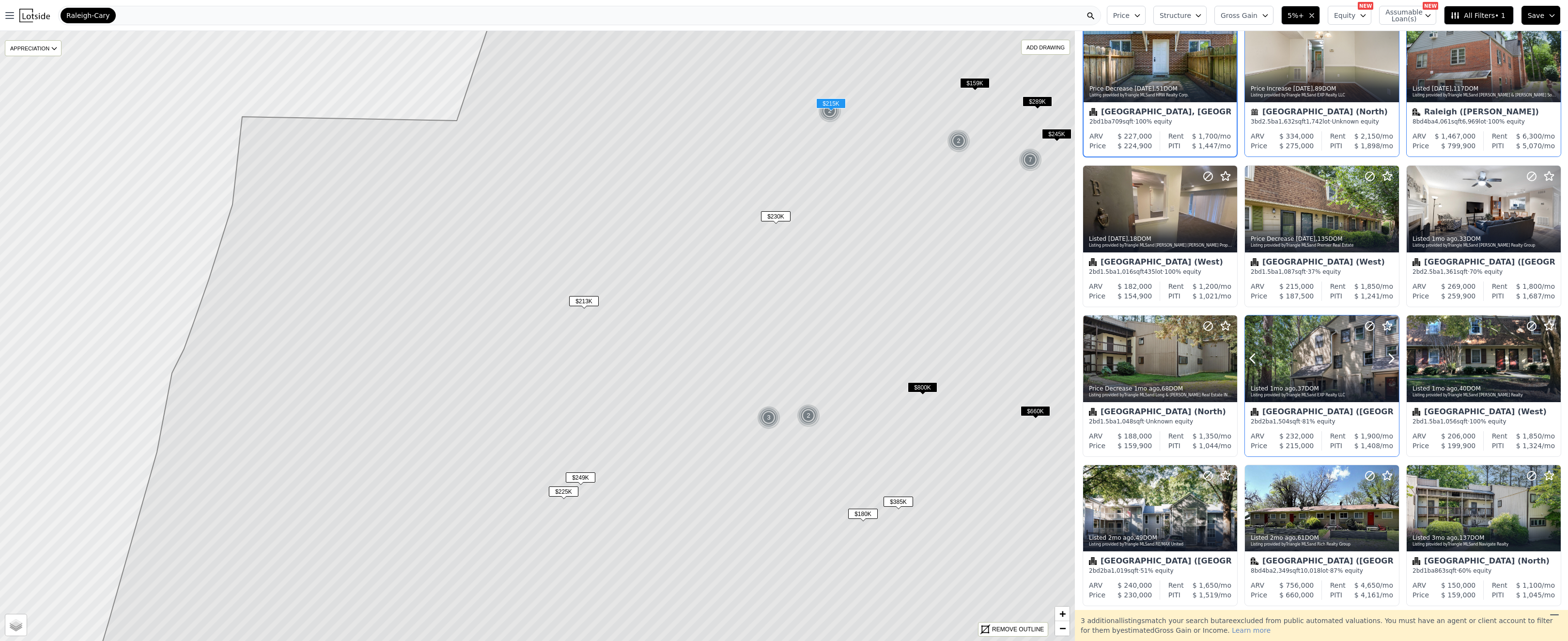
scroll to position [165, 0]
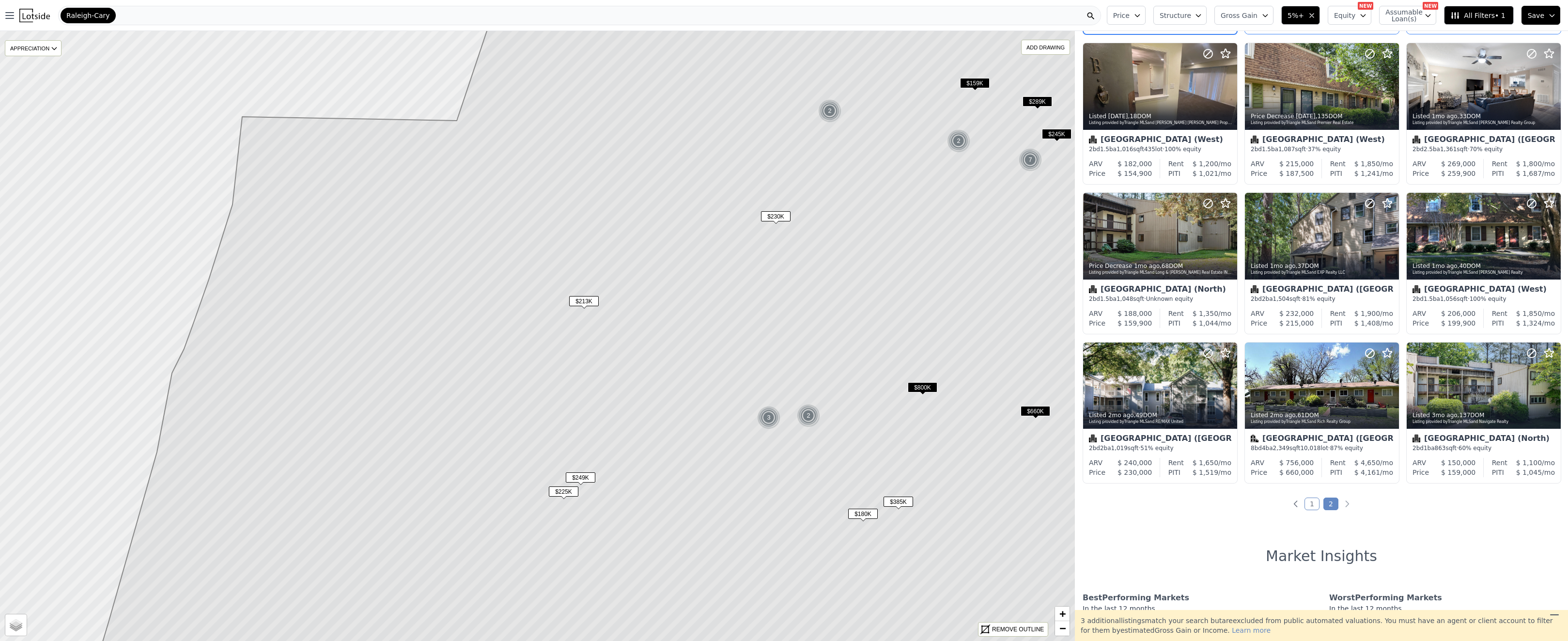
click at [1330, 504] on link "2" at bounding box center [1331, 503] width 15 height 12
click at [1308, 505] on link "1" at bounding box center [1312, 503] width 15 height 12
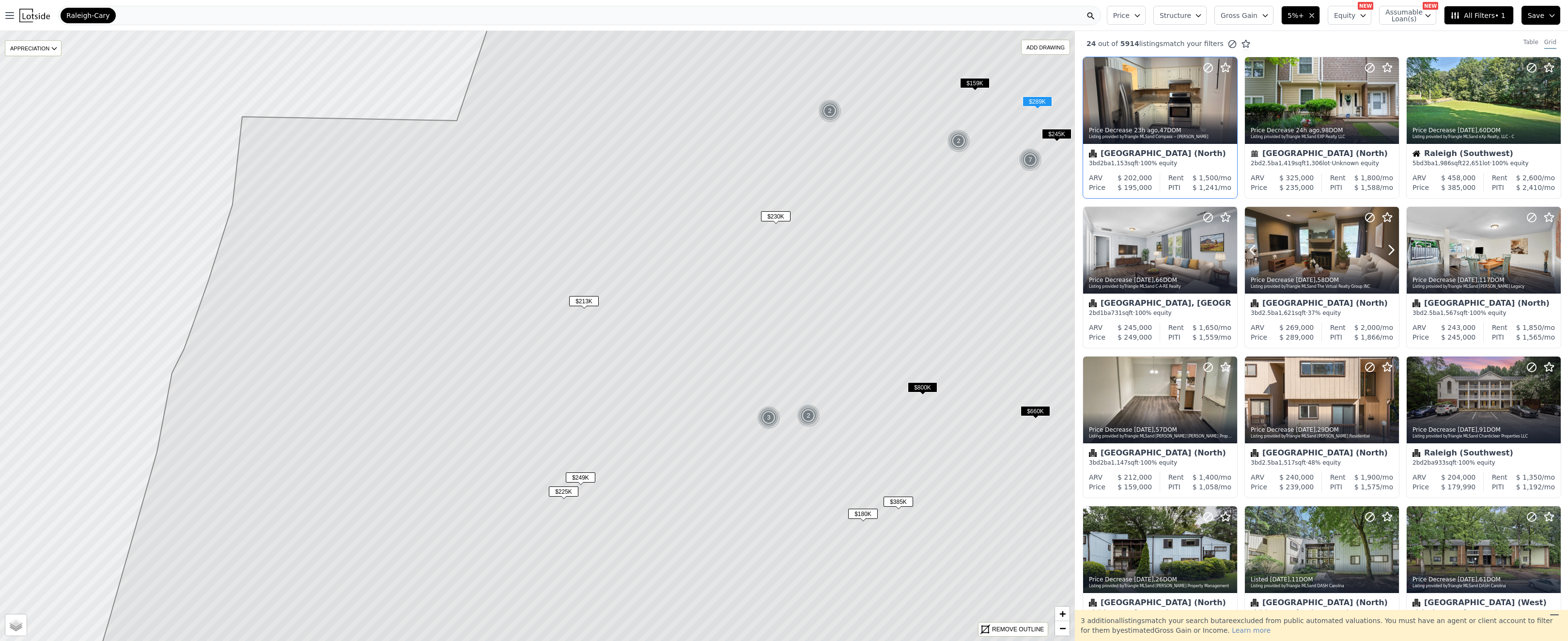
scroll to position [0, 0]
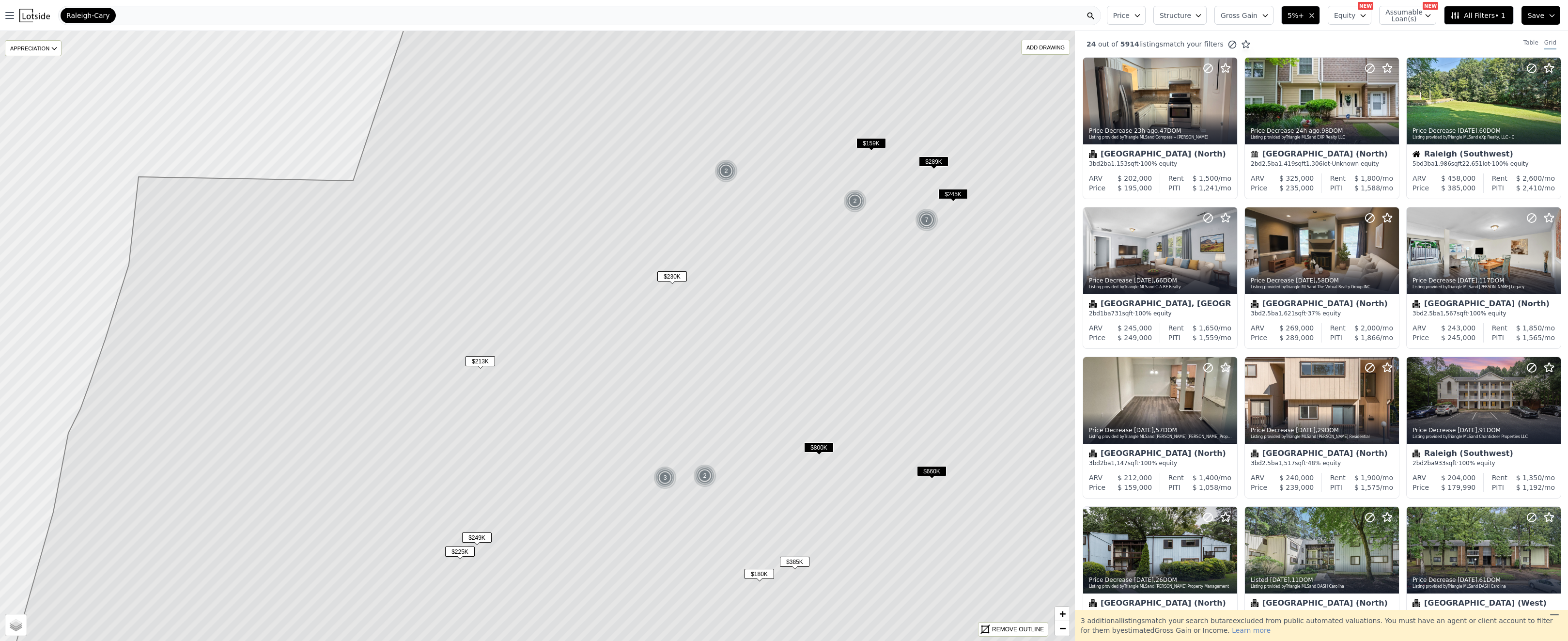
drag, startPoint x: 973, startPoint y: 196, endPoint x: 873, endPoint y: 254, distance: 115.6
click at [873, 254] on icon at bounding box center [530, 396] width 1099 height 734
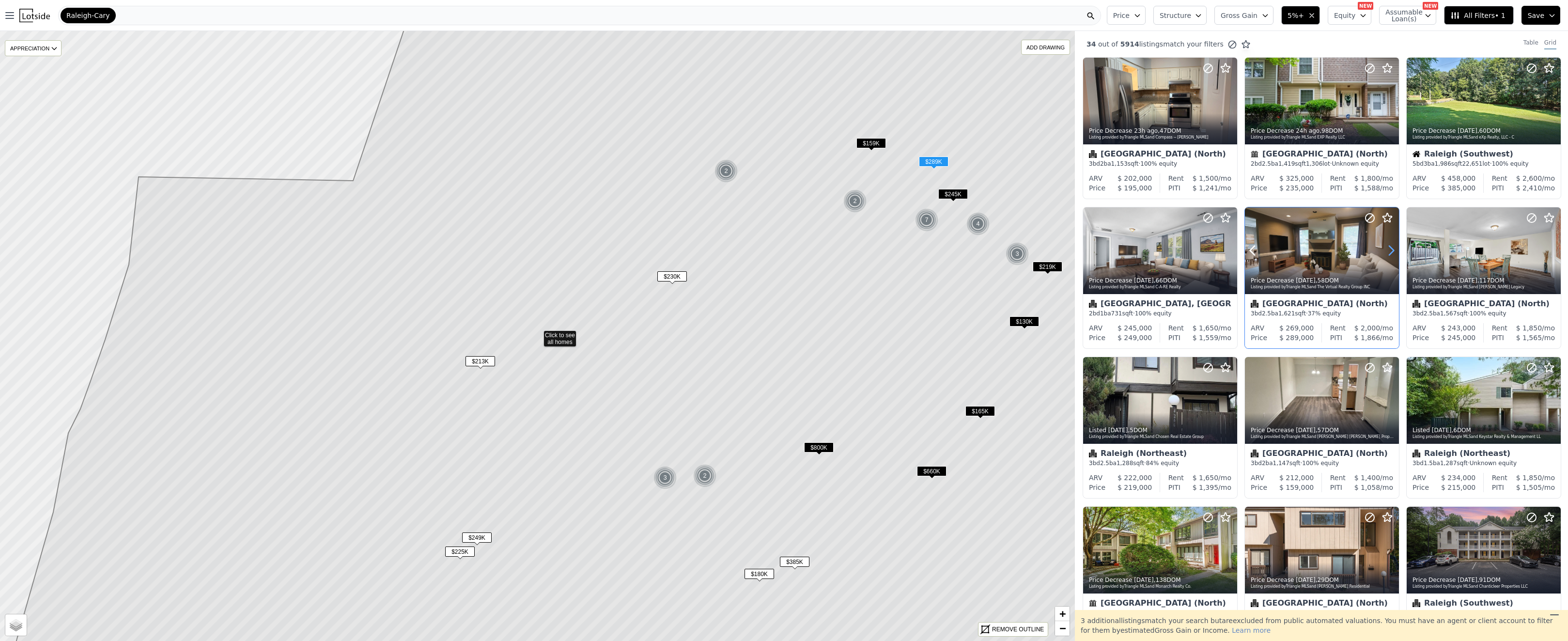
click at [1391, 249] on icon at bounding box center [1391, 250] width 16 height 16
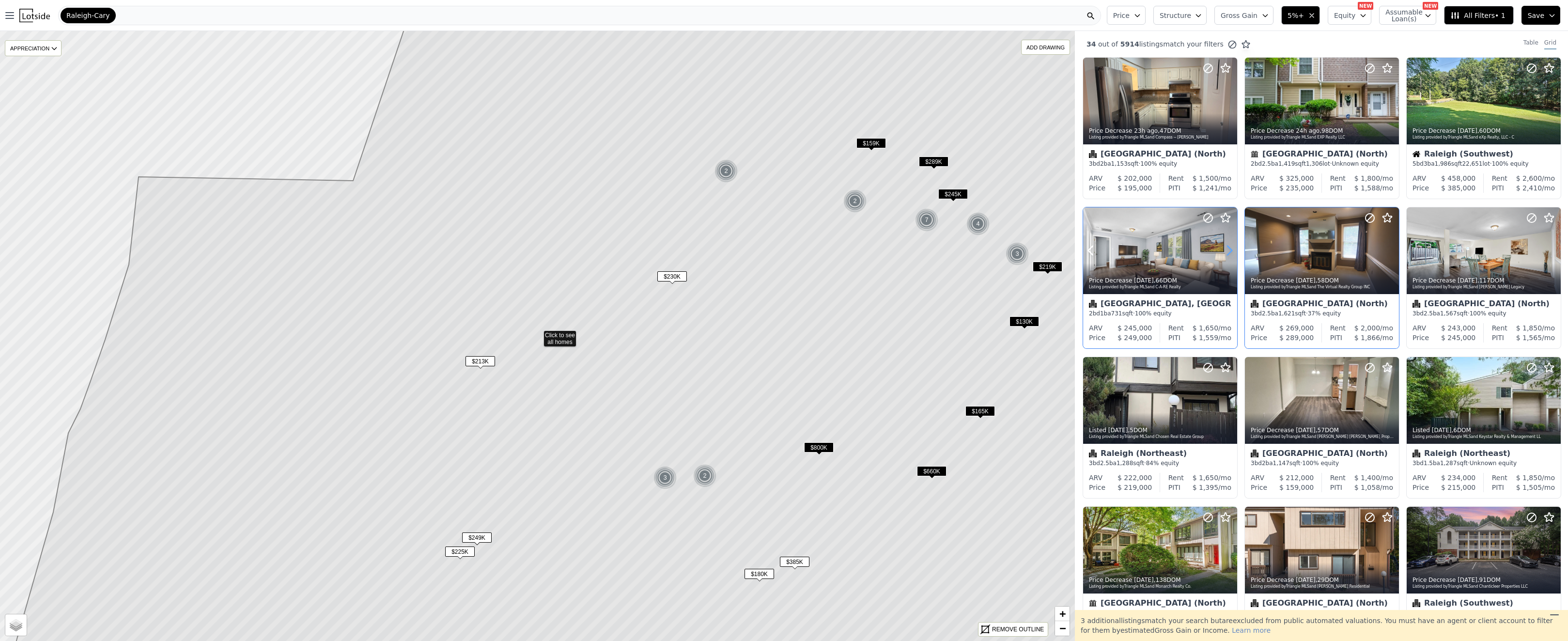
click at [1227, 253] on icon at bounding box center [1229, 250] width 16 height 16
click at [1228, 253] on icon at bounding box center [1229, 250] width 16 height 16
click at [1230, 404] on icon at bounding box center [1229, 400] width 16 height 16
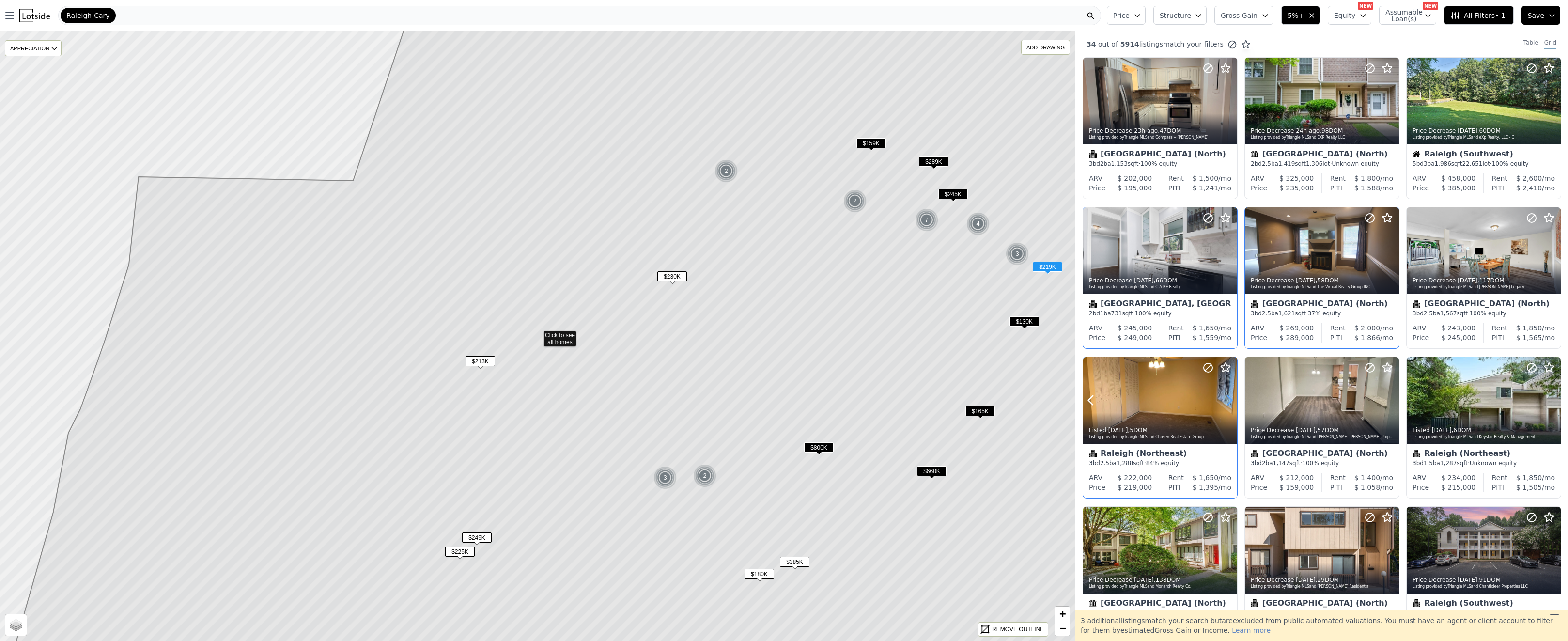
click at [1230, 403] on icon at bounding box center [1229, 400] width 16 height 16
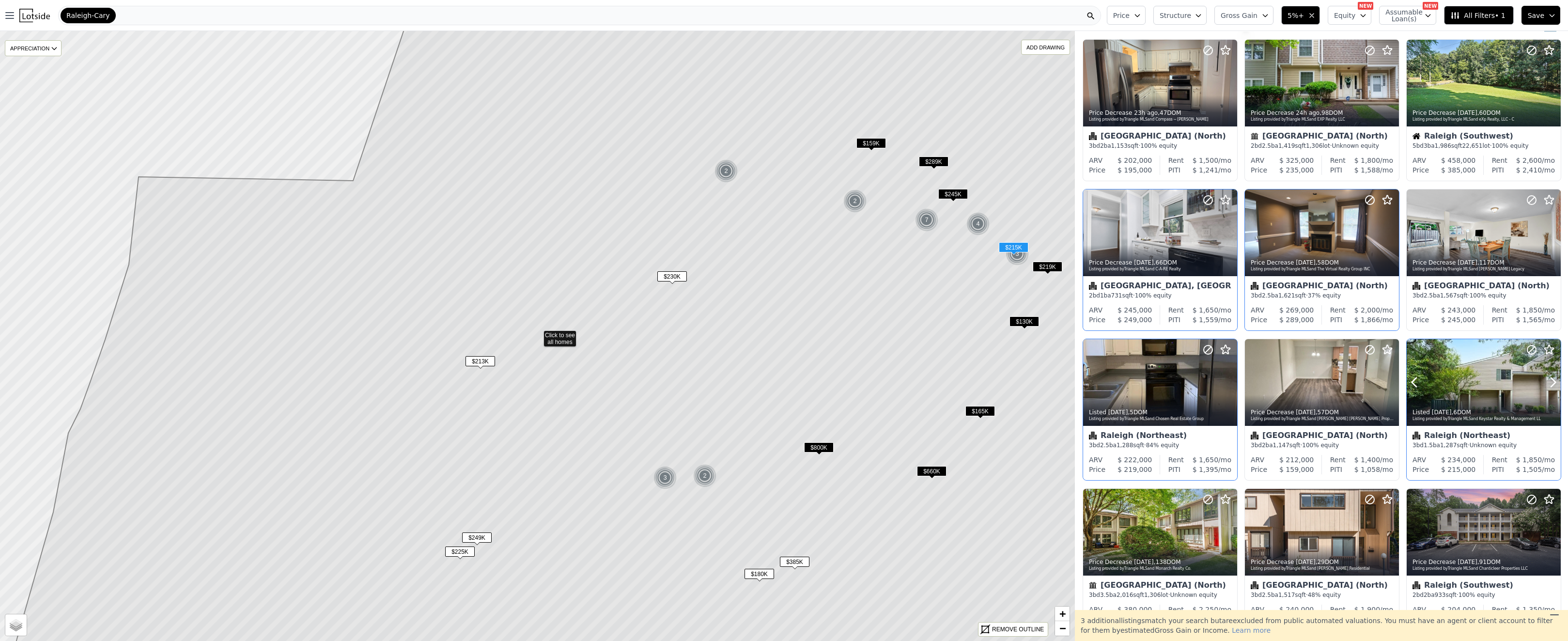
scroll to position [19, 0]
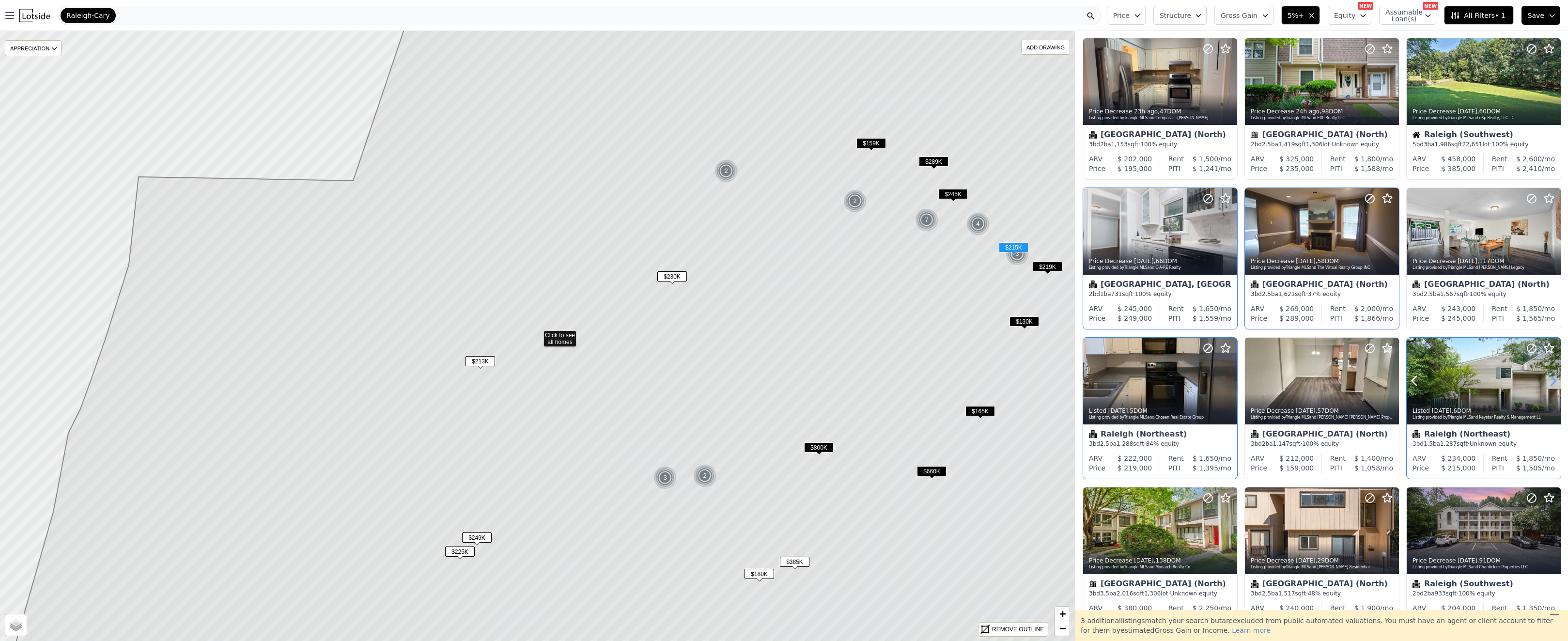
click at [1550, 381] on icon at bounding box center [1552, 381] width 16 height 16
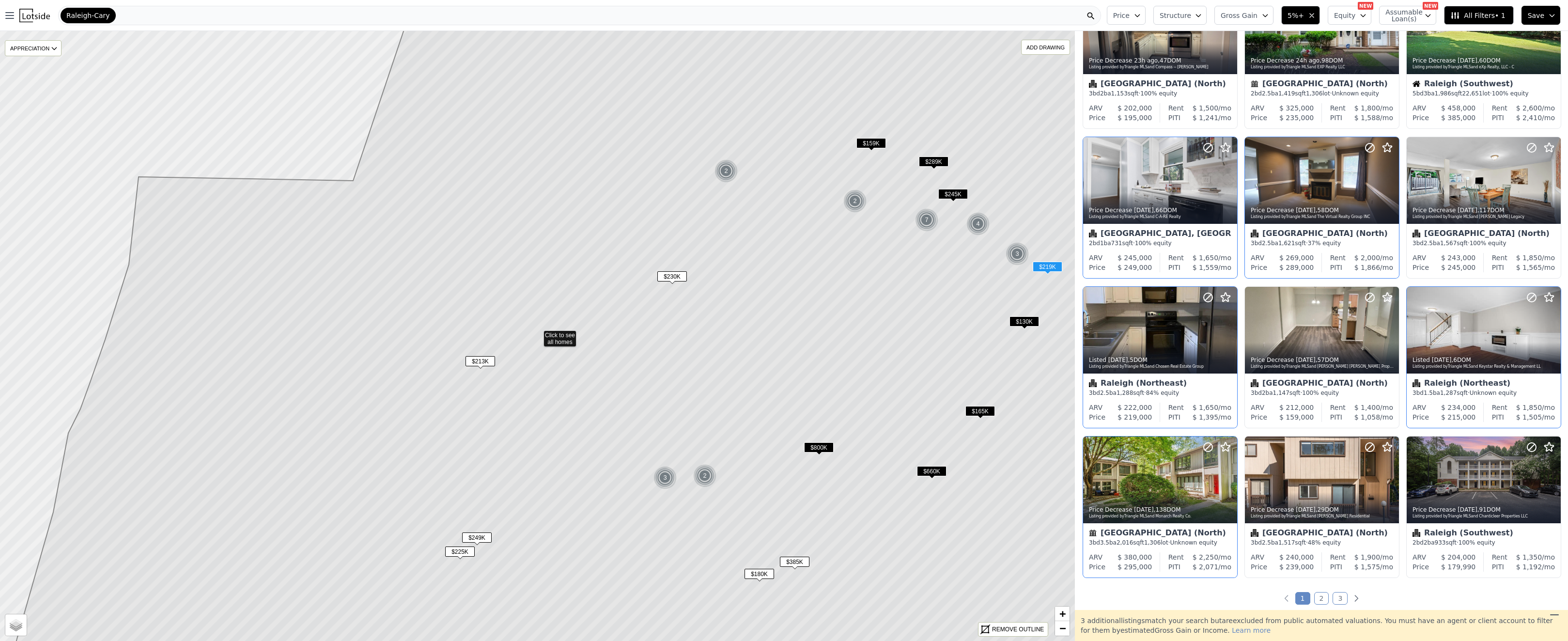
scroll to position [87, 0]
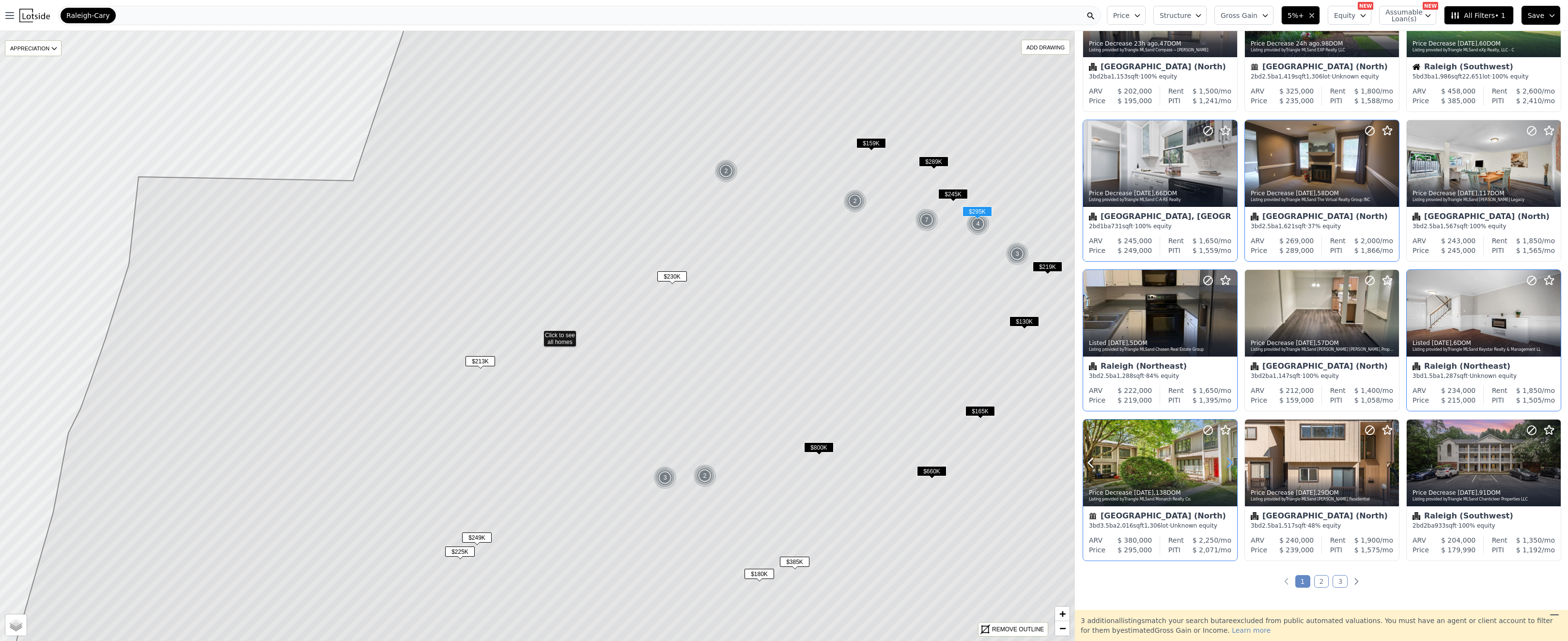
click at [1233, 463] on icon at bounding box center [1229, 463] width 16 height 16
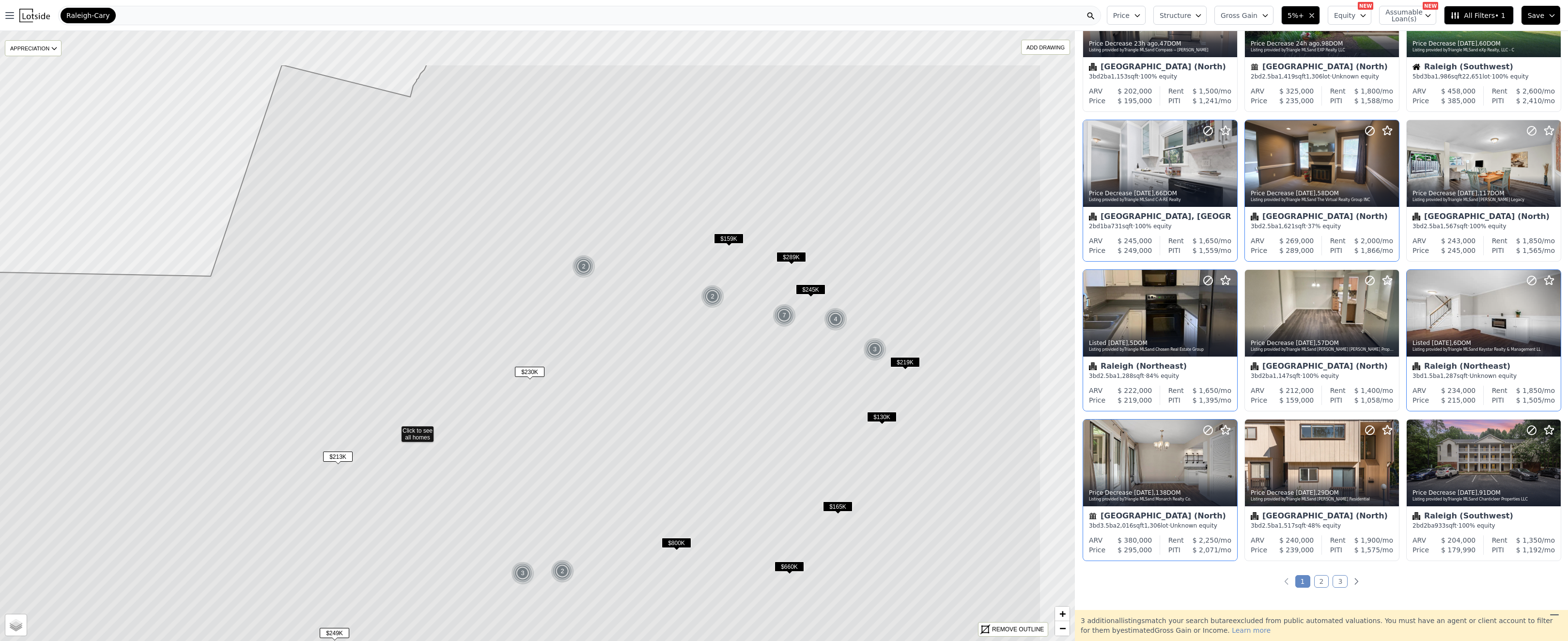
drag, startPoint x: 881, startPoint y: 261, endPoint x: 712, endPoint y: 427, distance: 236.9
click at [705, 433] on icon at bounding box center [448, 431] width 1185 height 734
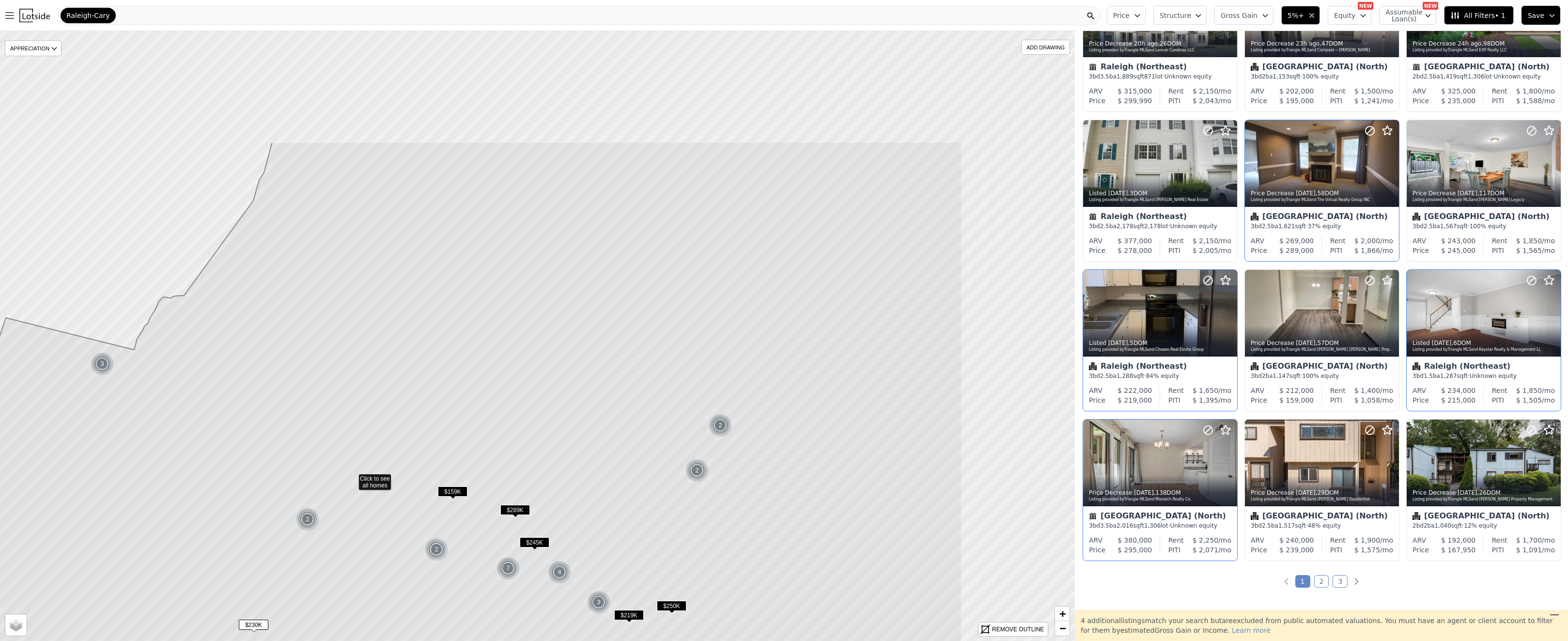
drag, startPoint x: 984, startPoint y: 203, endPoint x: 794, endPoint y: 349, distance: 239.6
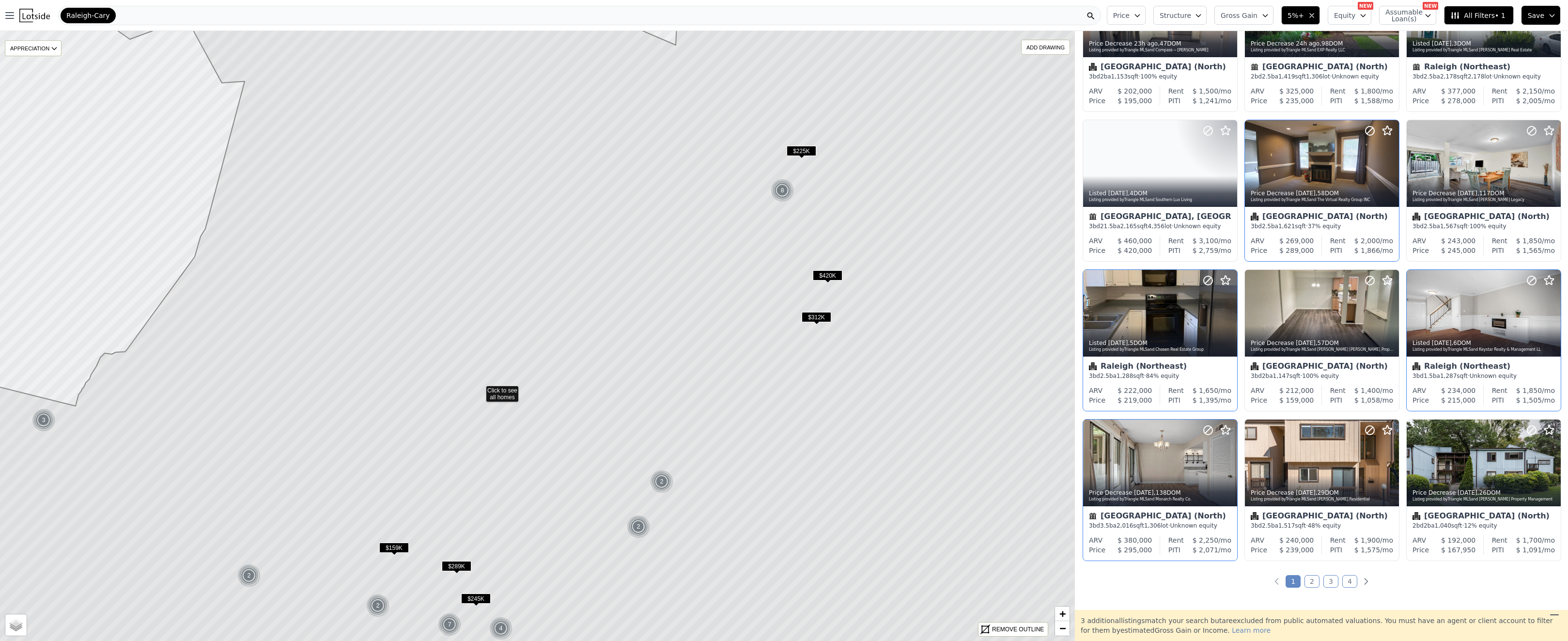
drag, startPoint x: 967, startPoint y: 215, endPoint x: 889, endPoint y: 292, distance: 109.6
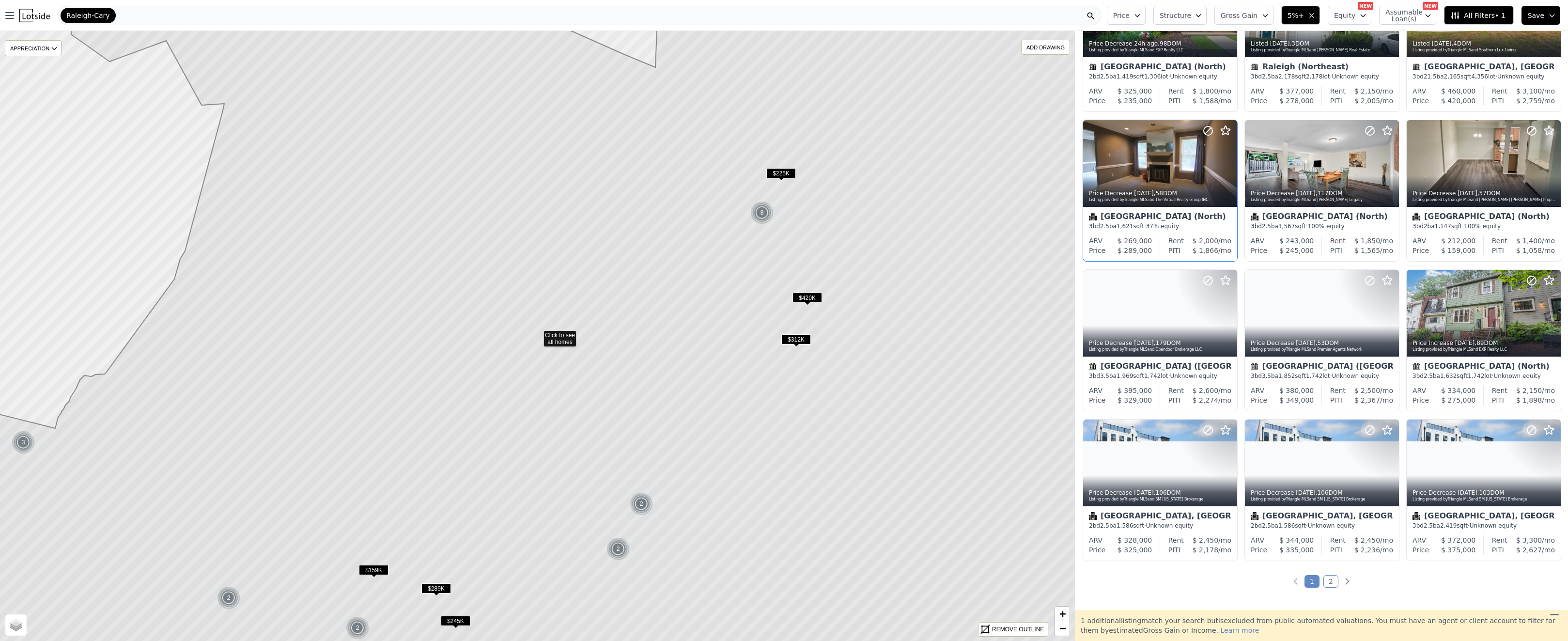
click at [803, 294] on span "$420K" at bounding box center [806, 298] width 29 height 10
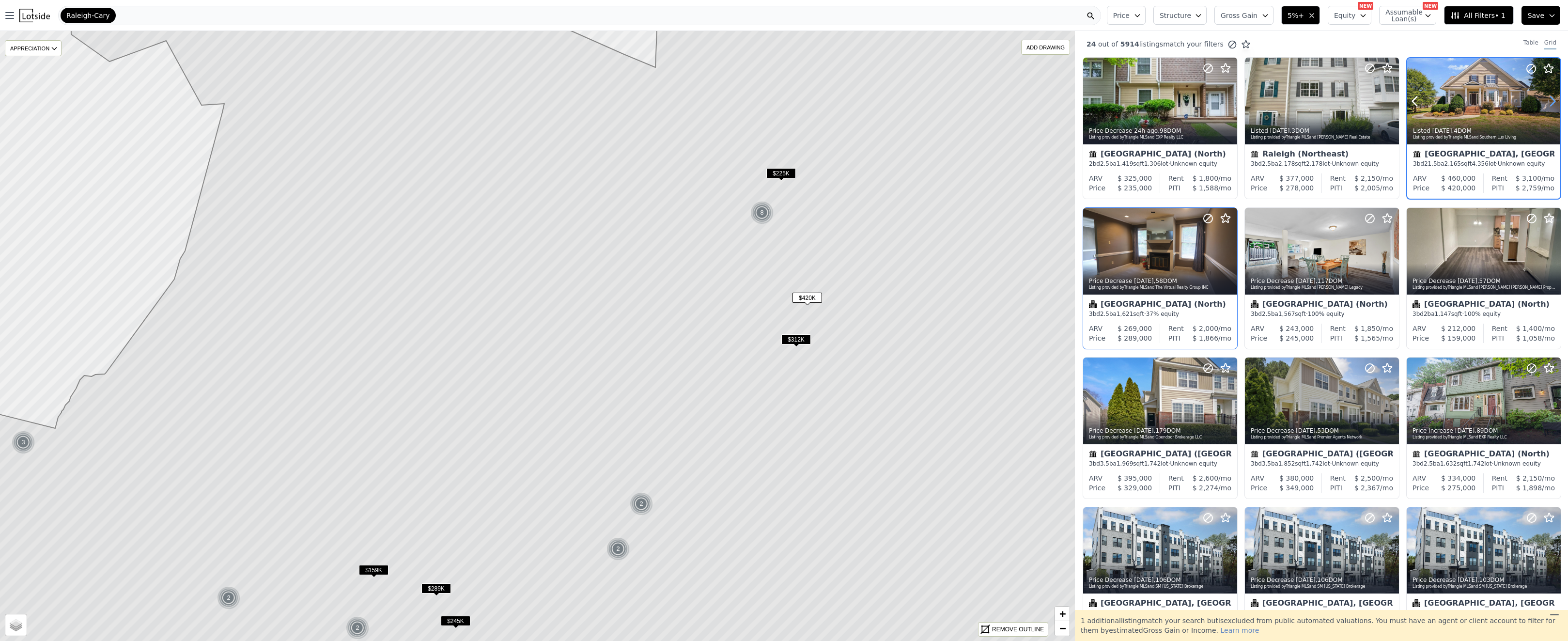
click at [1550, 98] on icon at bounding box center [1552, 101] width 4 height 10
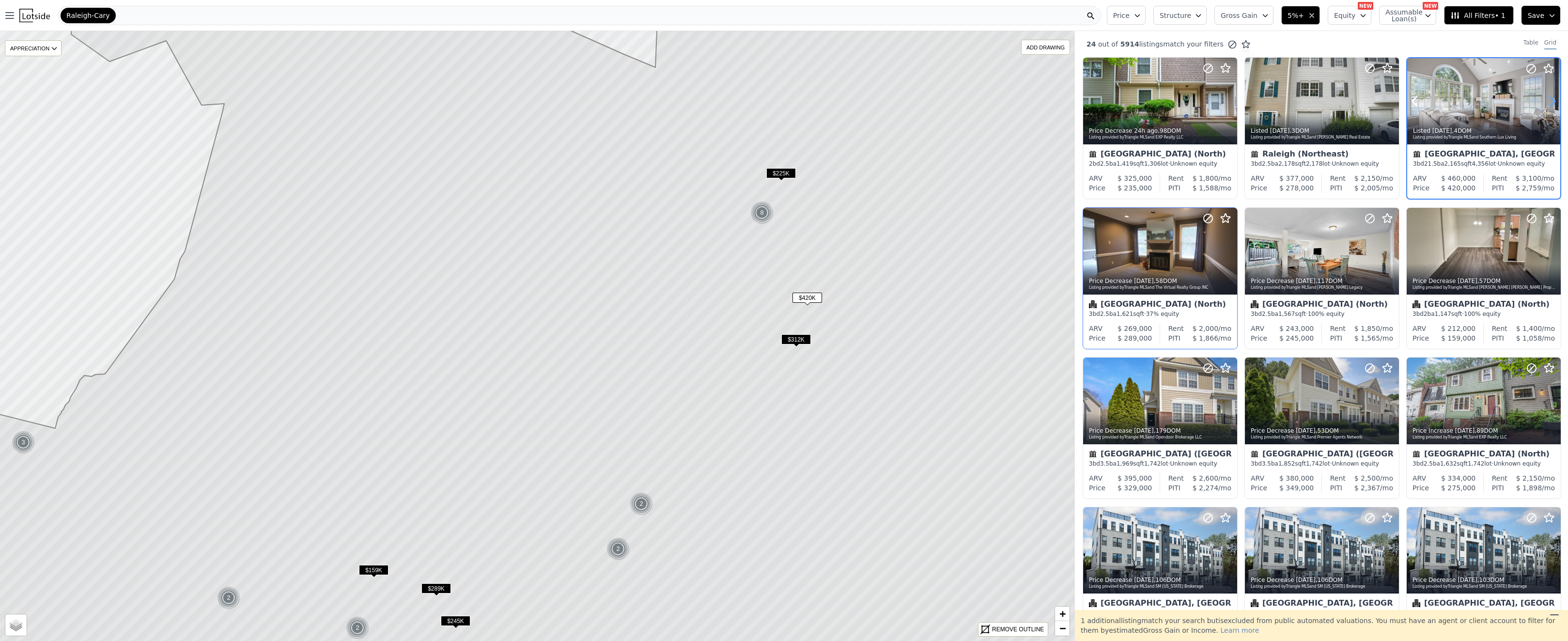
click at [1550, 98] on icon at bounding box center [1552, 101] width 4 height 10
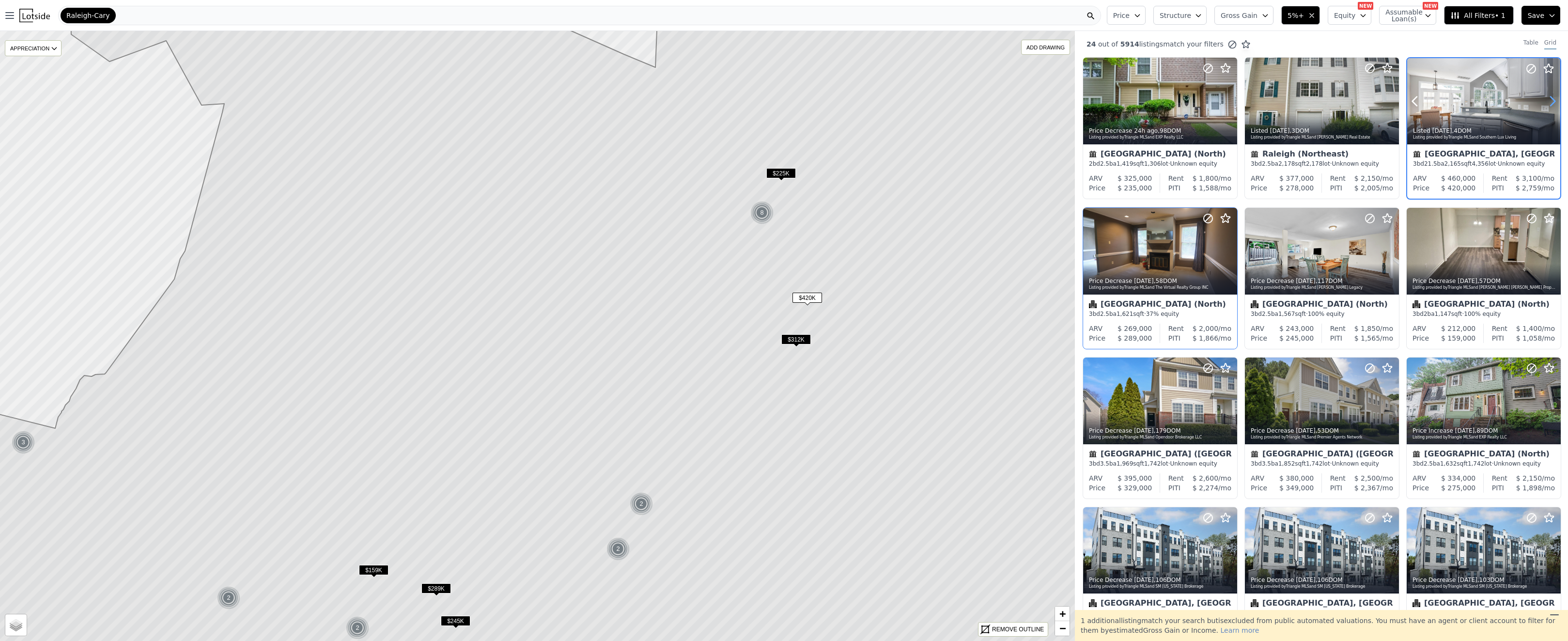
click at [1550, 98] on icon at bounding box center [1552, 101] width 4 height 10
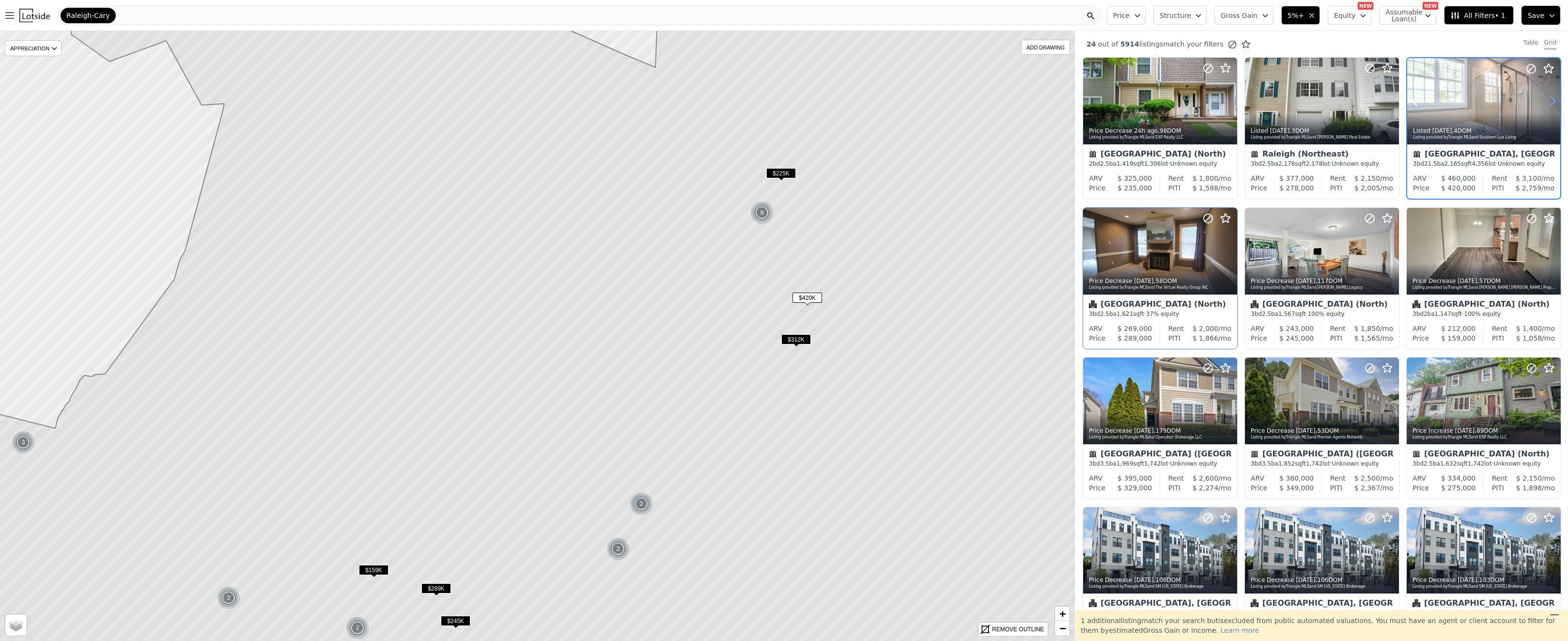
click at [1550, 98] on icon at bounding box center [1552, 101] width 4 height 10
click at [1543, 68] on icon at bounding box center [1548, 68] width 12 height 12
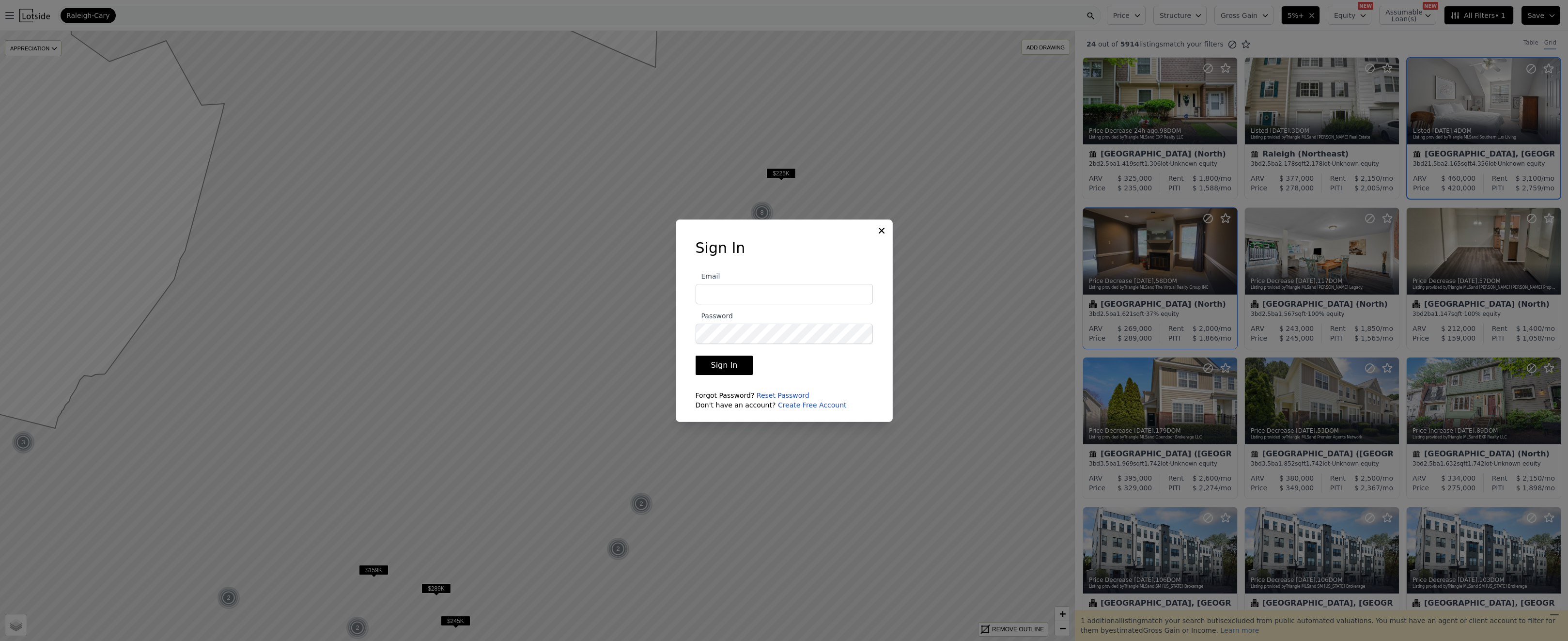
click at [884, 232] on icon at bounding box center [881, 230] width 10 height 10
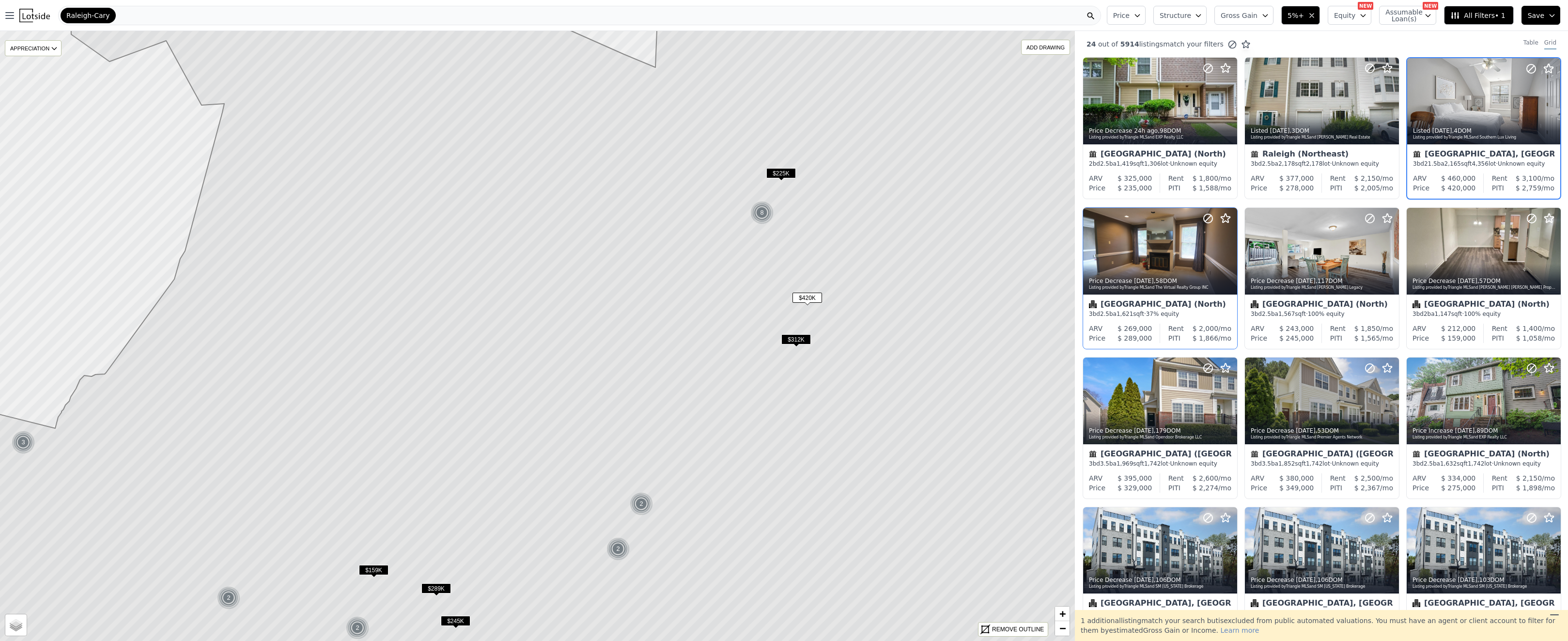
click at [800, 343] on span "$312K" at bounding box center [796, 339] width 29 height 10
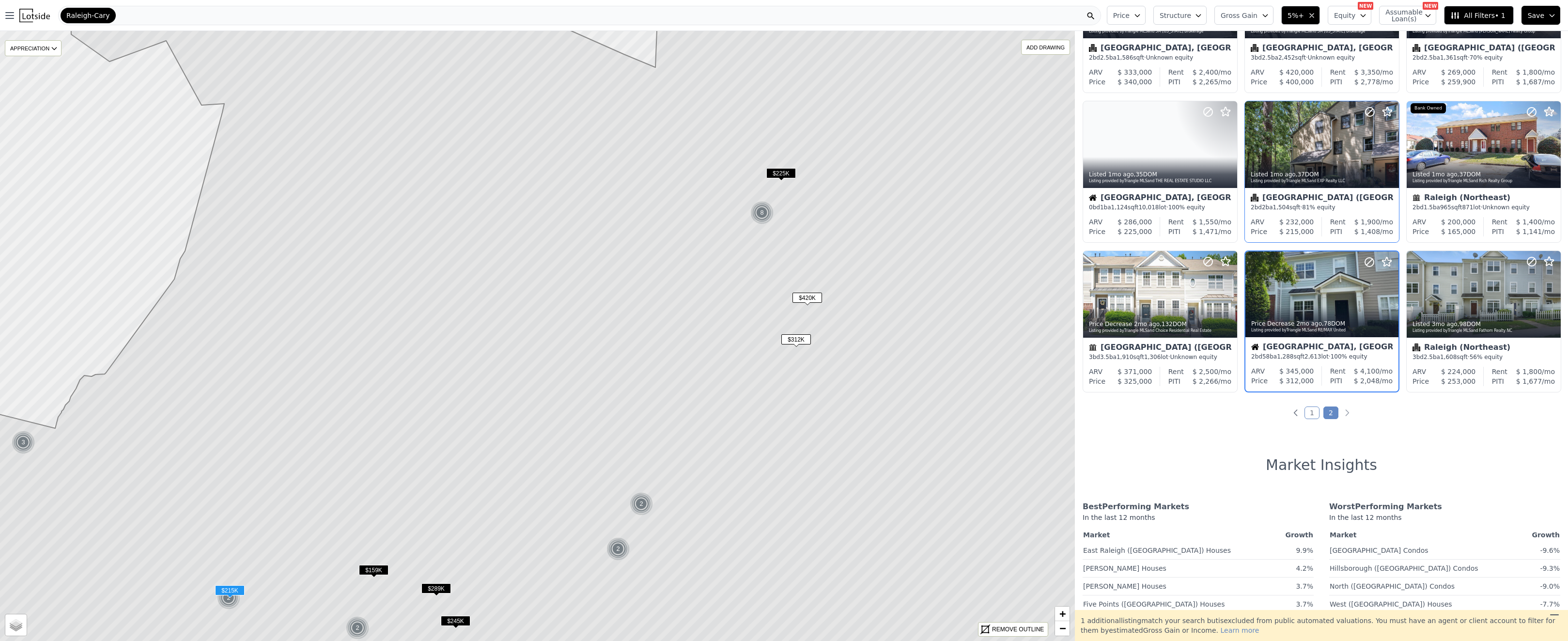
scroll to position [257, 0]
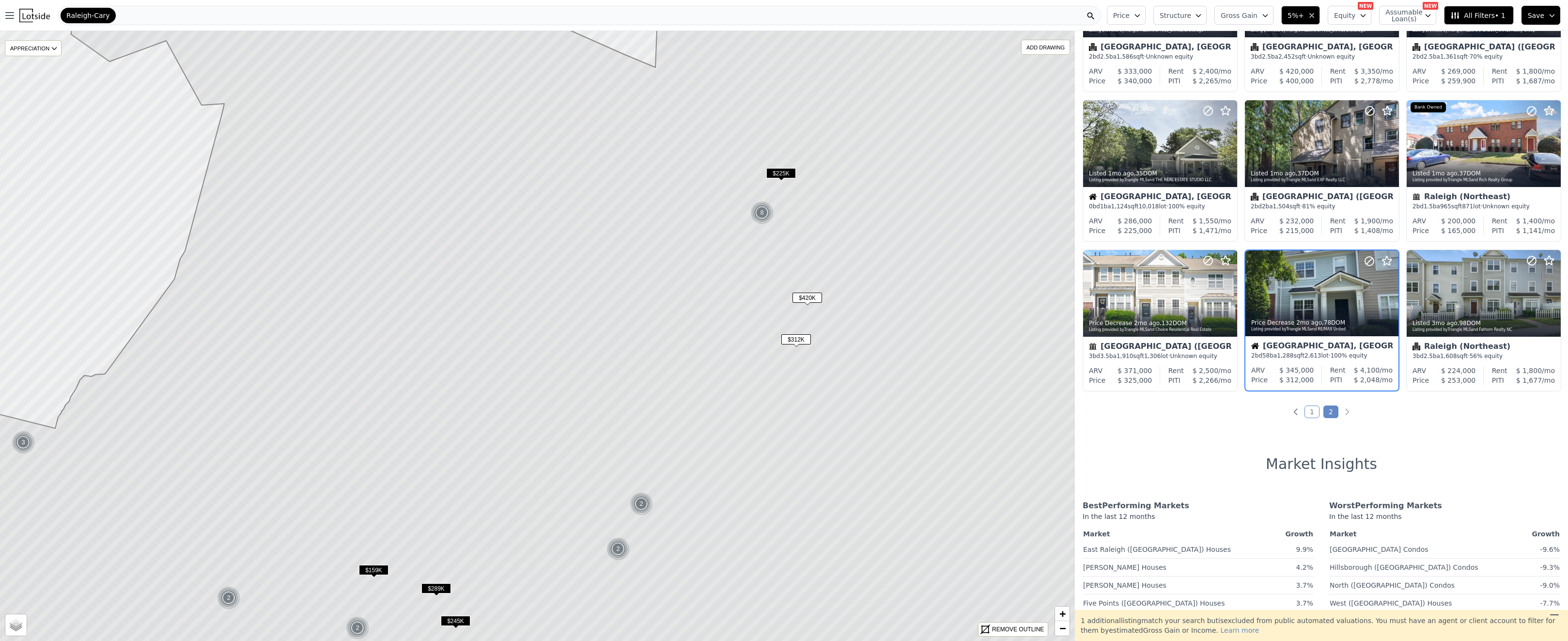
click at [760, 215] on img at bounding box center [762, 213] width 24 height 23
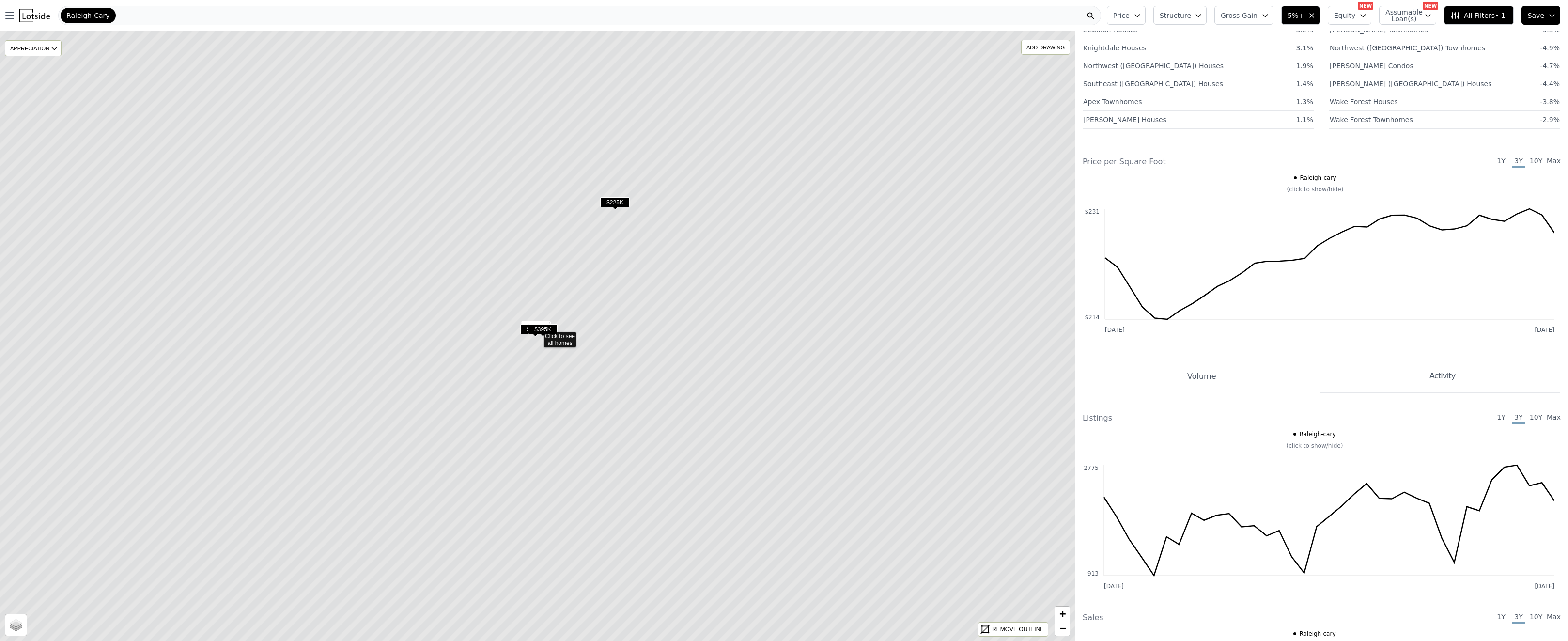
click at [540, 328] on span "$395K" at bounding box center [542, 329] width 29 height 10
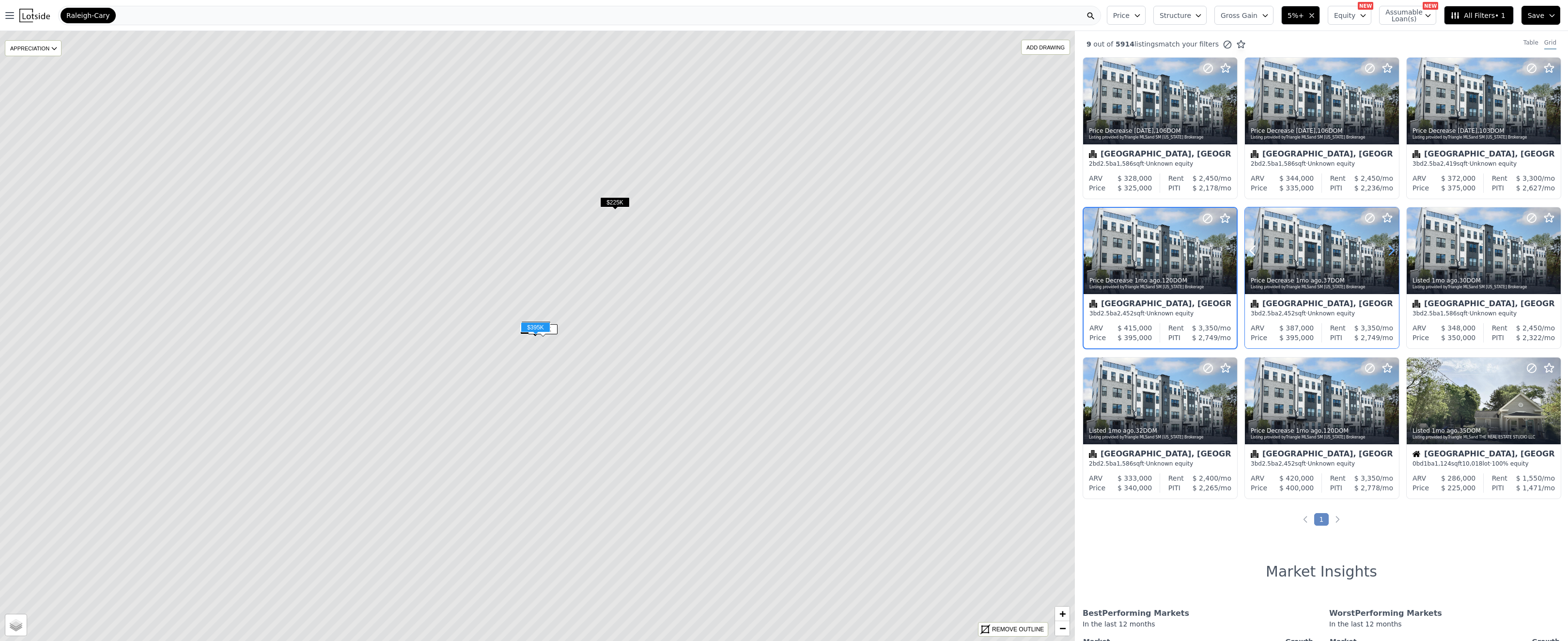
click at [1385, 251] on icon at bounding box center [1391, 250] width 16 height 16
click at [1386, 251] on icon at bounding box center [1391, 250] width 16 height 16
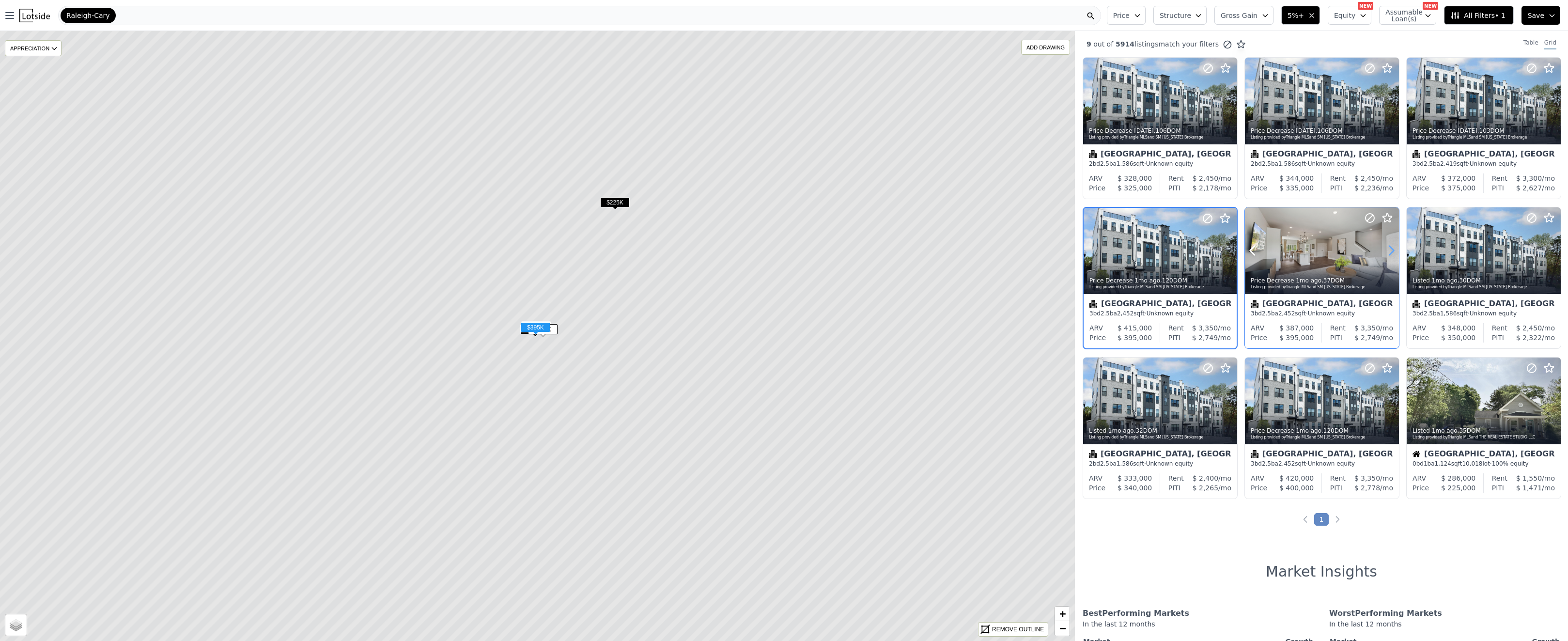
click at [1386, 251] on icon at bounding box center [1391, 250] width 16 height 16
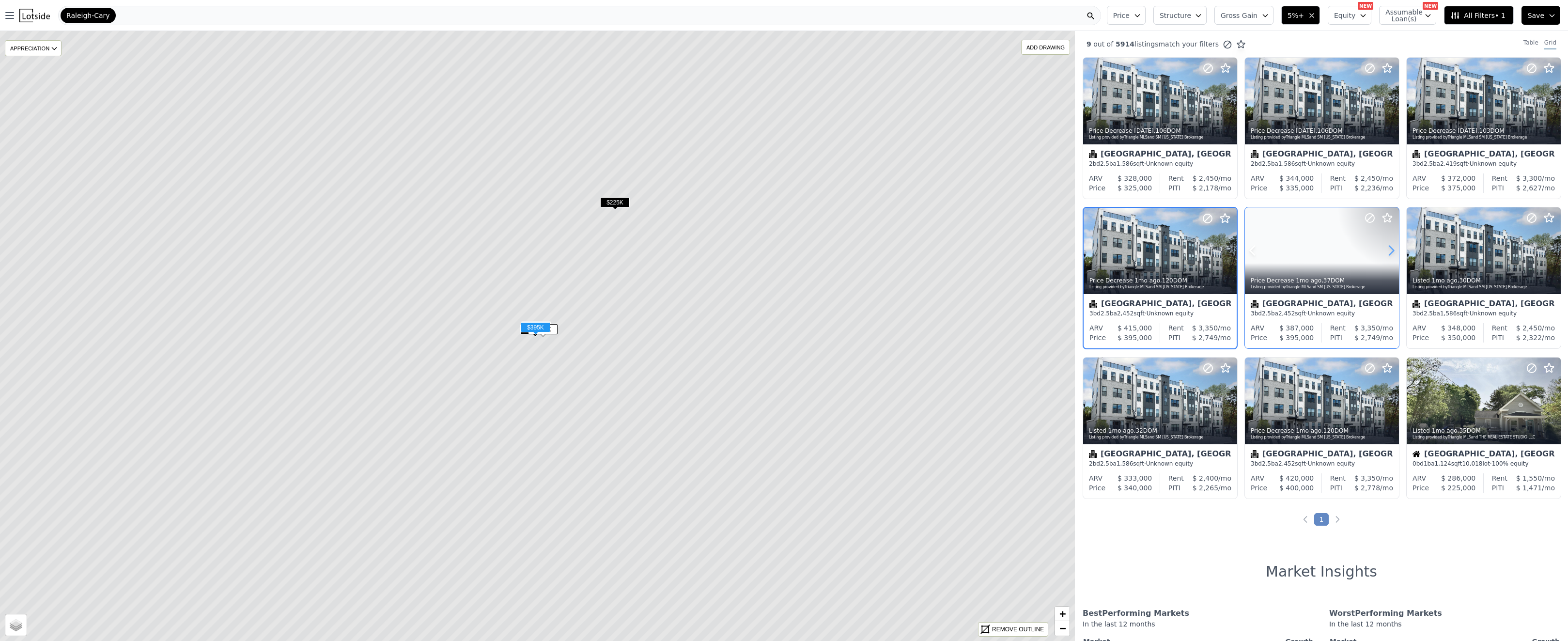
click at [1386, 251] on icon at bounding box center [1391, 250] width 16 height 16
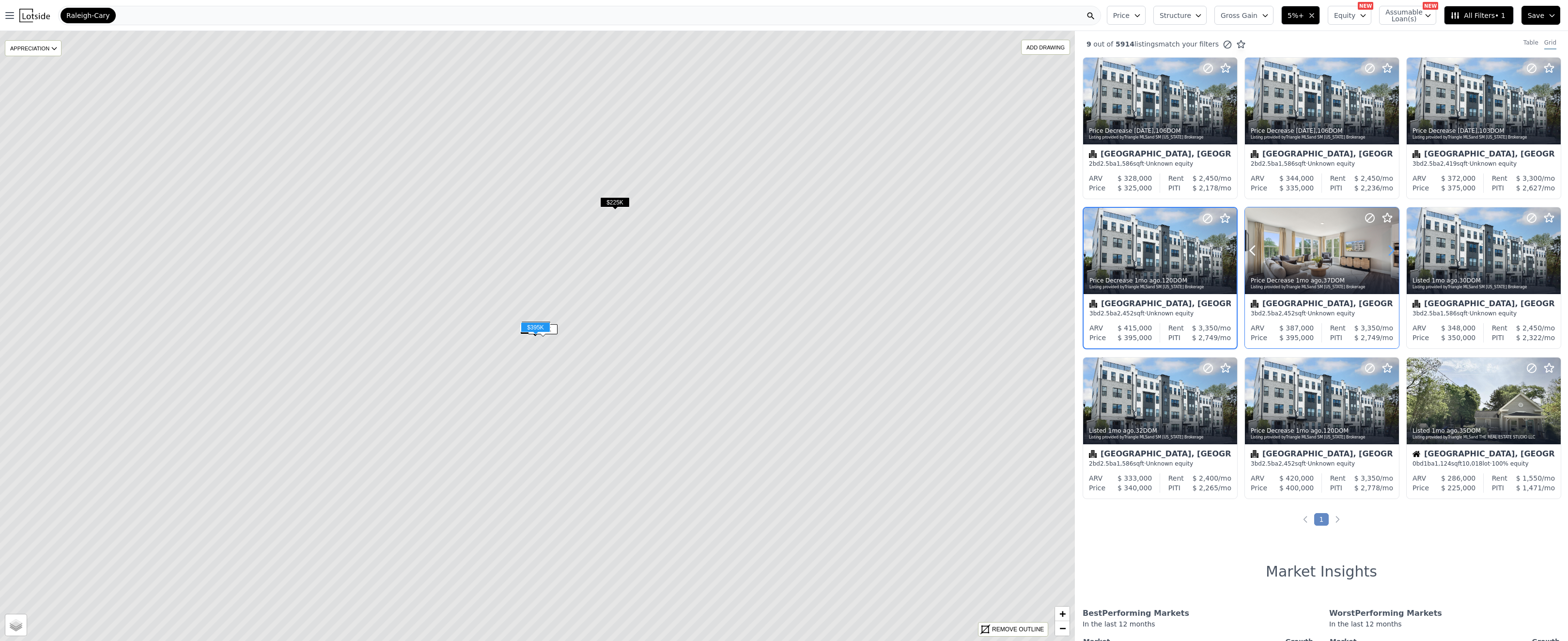
click at [1386, 251] on icon at bounding box center [1391, 250] width 16 height 16
click at [1387, 251] on icon at bounding box center [1391, 250] width 16 height 16
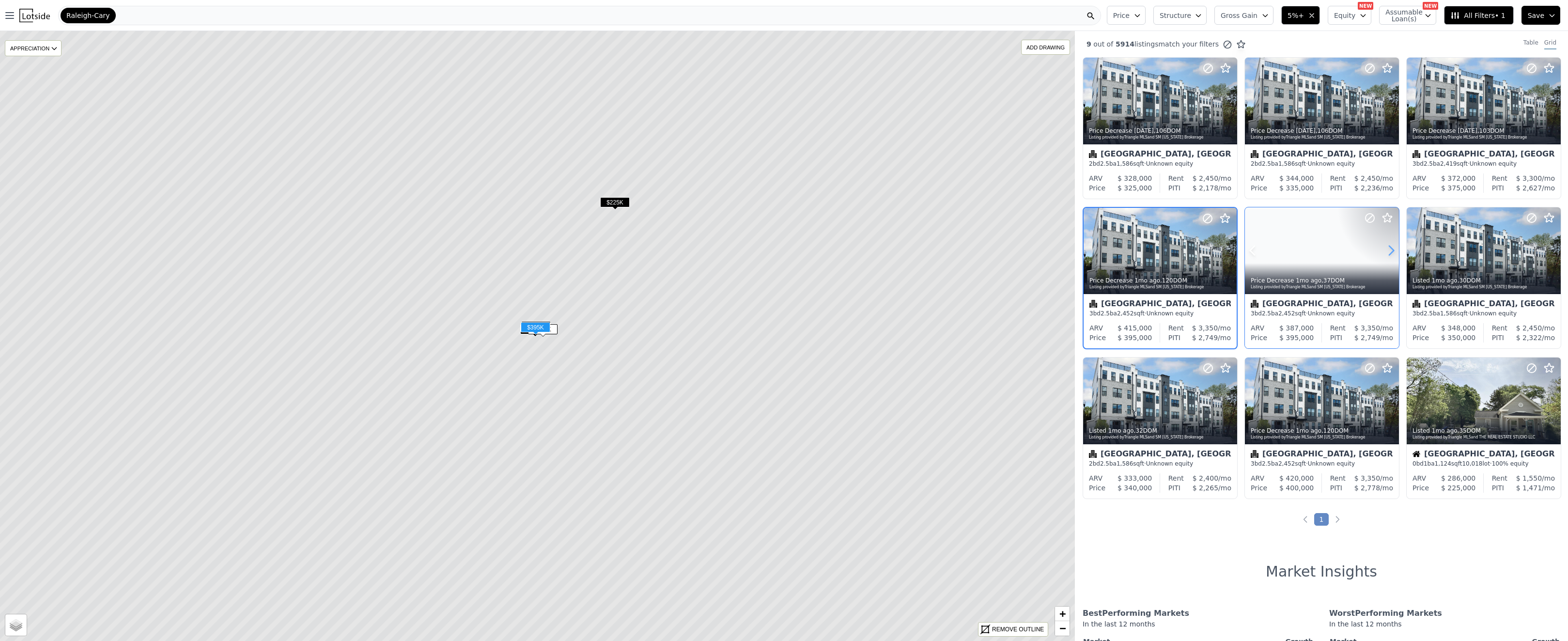
click at [1387, 251] on icon at bounding box center [1391, 250] width 16 height 16
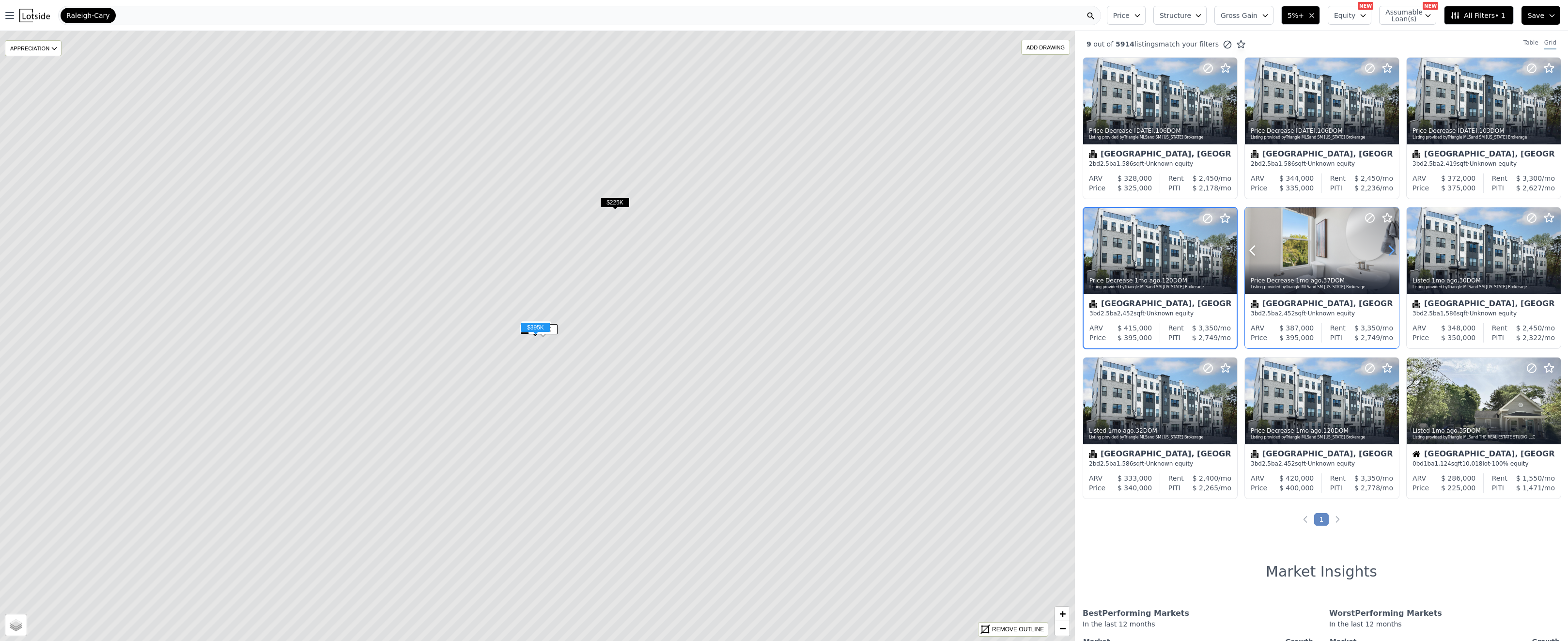
click at [1387, 251] on icon at bounding box center [1391, 250] width 16 height 16
